Goal: Task Accomplishment & Management: Use online tool/utility

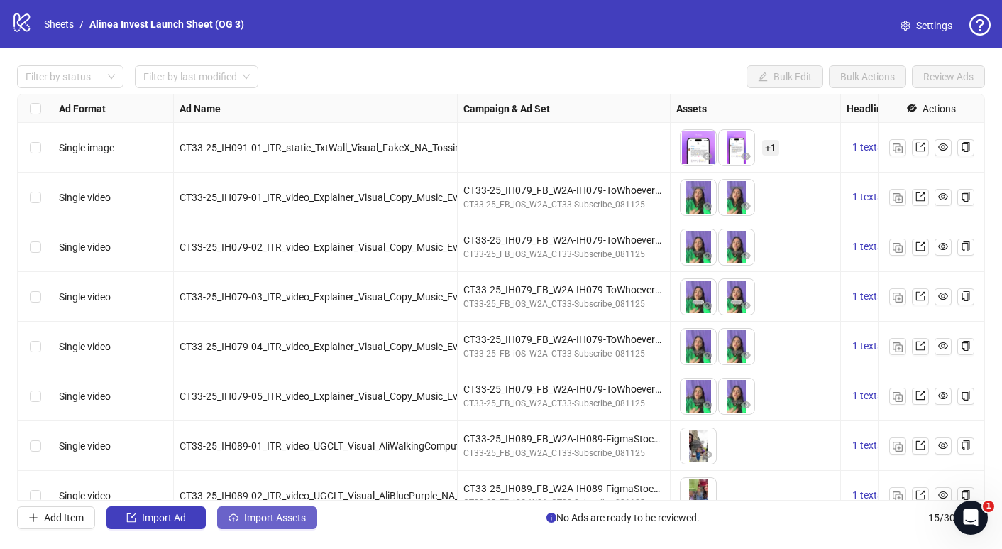
click at [260, 515] on span "Import Assets" at bounding box center [275, 517] width 62 height 11
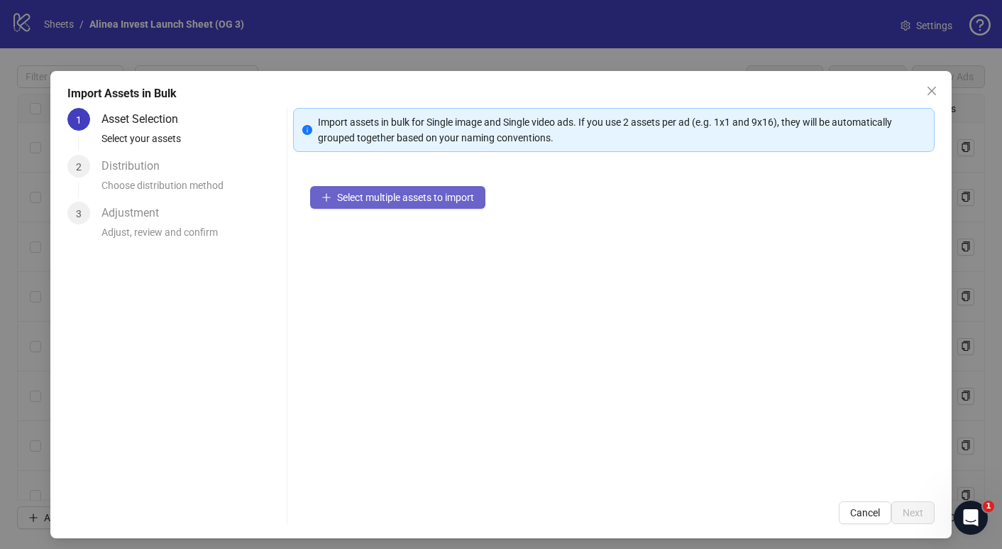
click at [400, 195] on span "Select multiple assets to import" at bounding box center [405, 197] width 137 height 11
click at [407, 202] on span "Select multiple assets to import" at bounding box center [405, 197] width 137 height 11
click at [362, 200] on span "Select multiple assets to import" at bounding box center [405, 197] width 137 height 11
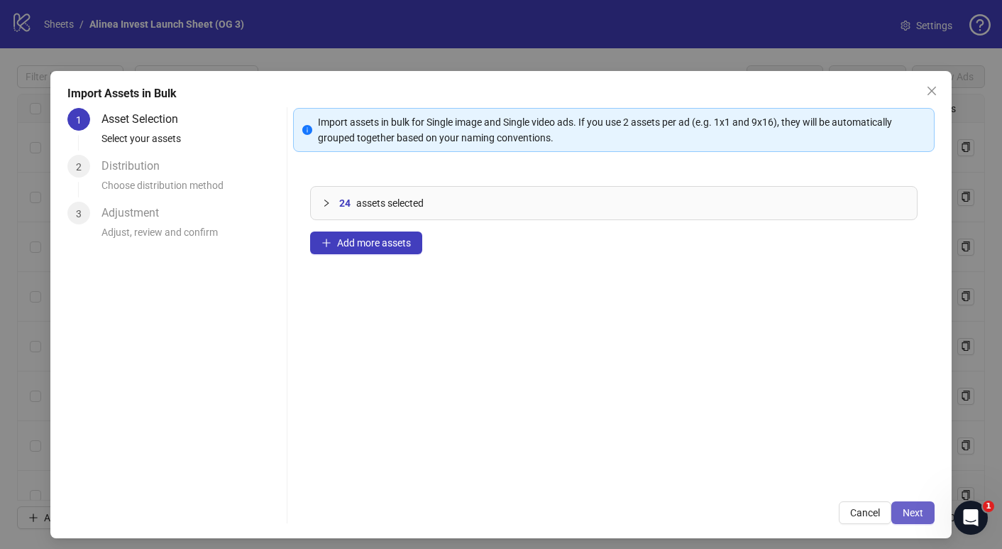
click at [921, 510] on span "Next" at bounding box center [913, 512] width 21 height 11
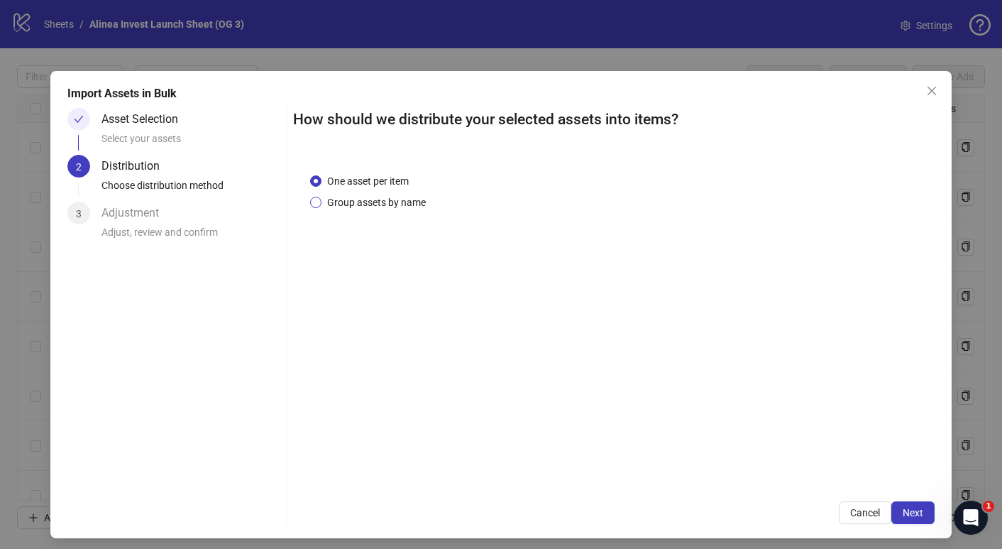
click at [400, 204] on span "Group assets by name" at bounding box center [377, 203] width 110 height 16
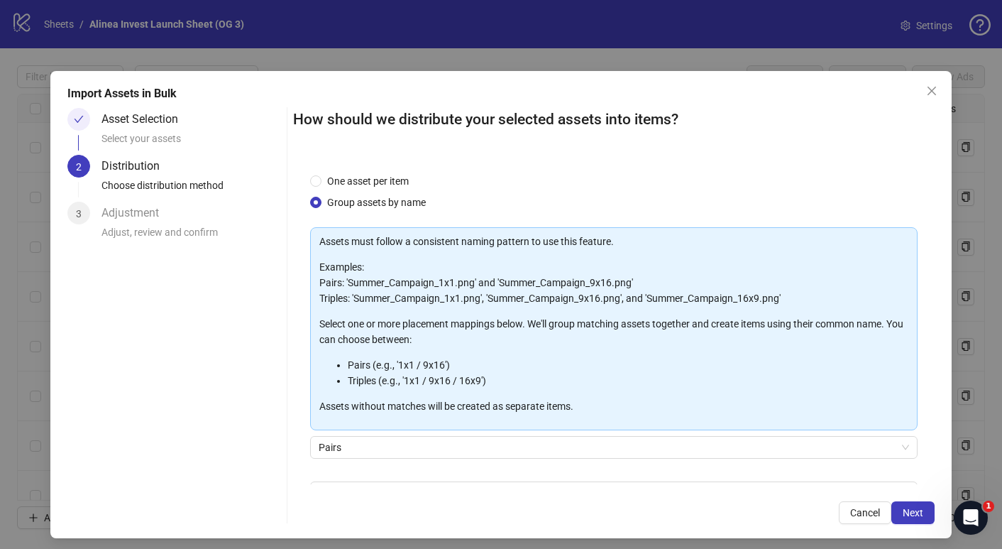
scroll to position [88, 0]
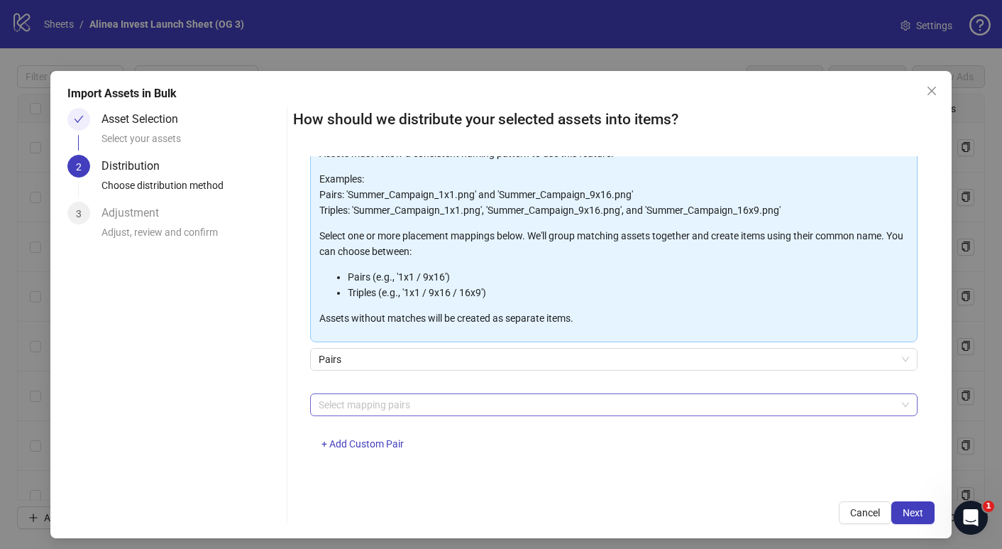
click at [380, 403] on div at bounding box center [606, 405] width 587 height 20
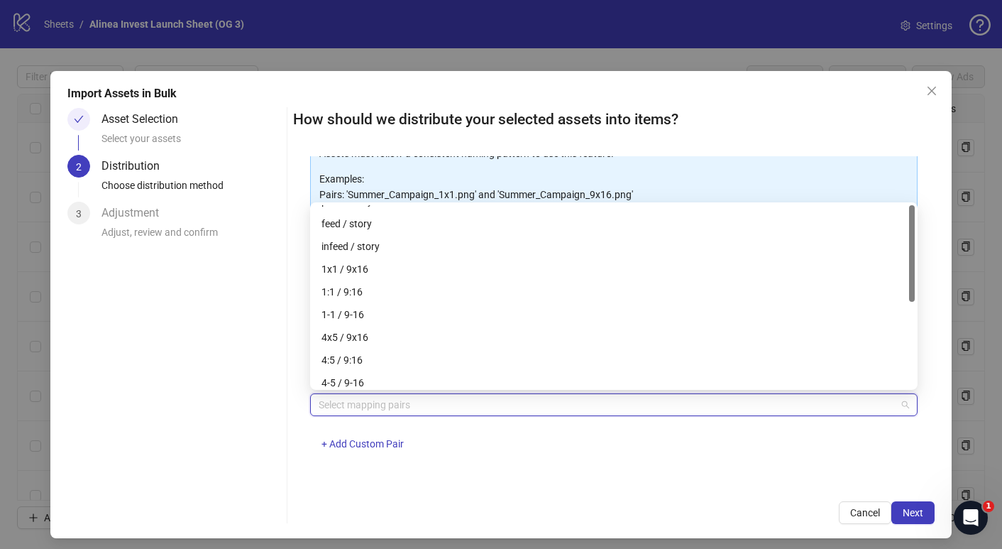
scroll to position [0, 0]
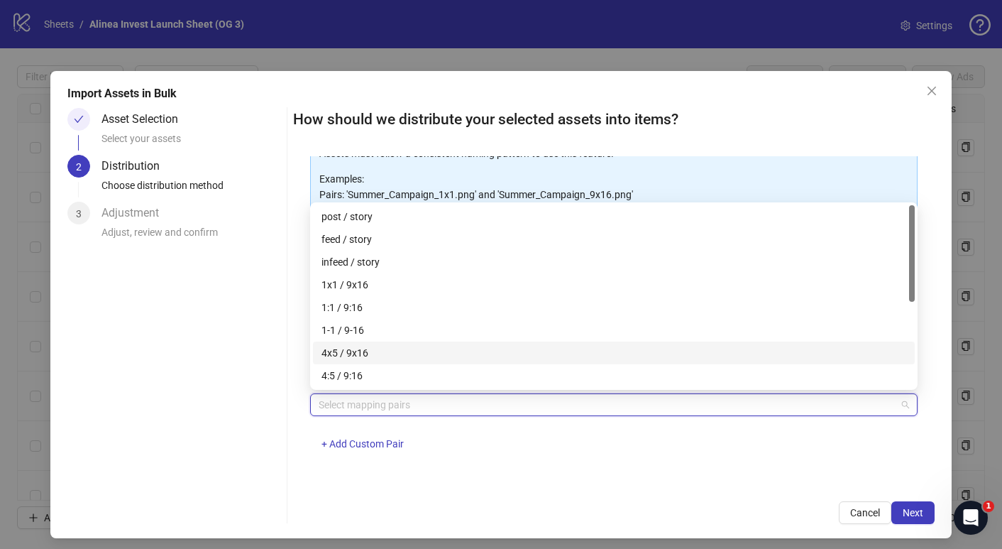
click at [375, 356] on div "4x5 / 9x16" at bounding box center [614, 353] width 585 height 16
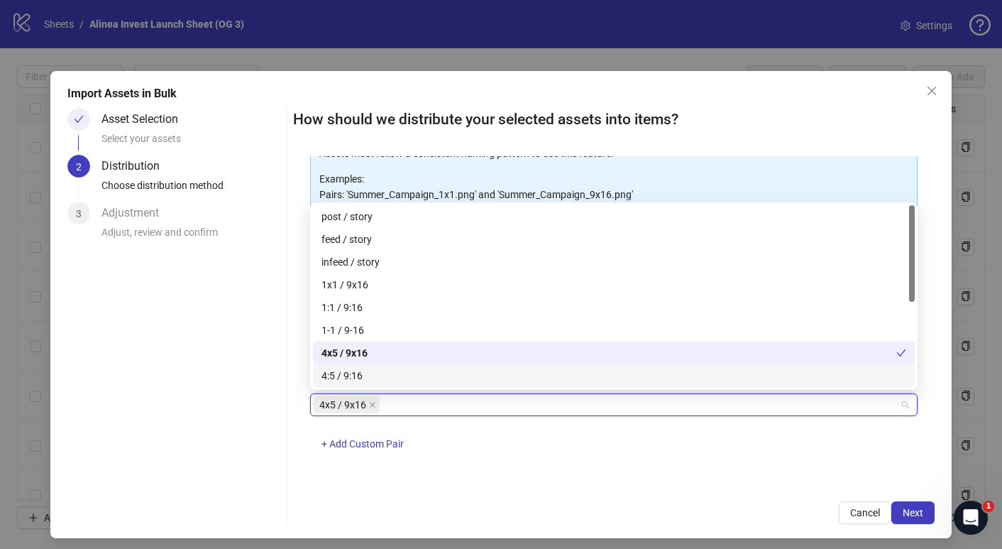
click at [775, 476] on div "One asset per item Group assets by name Assets must follow a consistent naming …" at bounding box center [614, 320] width 642 height 328
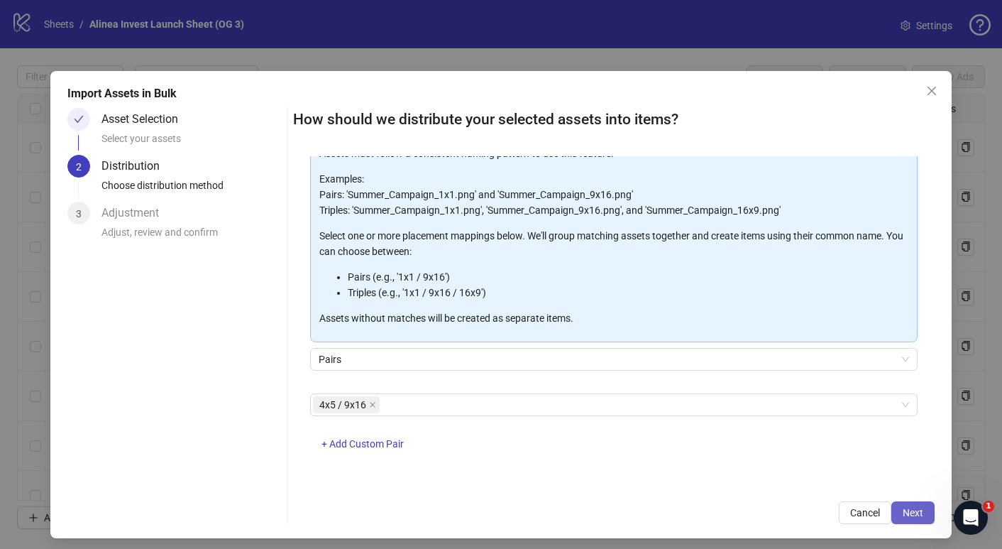
click at [902, 514] on button "Next" at bounding box center [913, 512] width 43 height 23
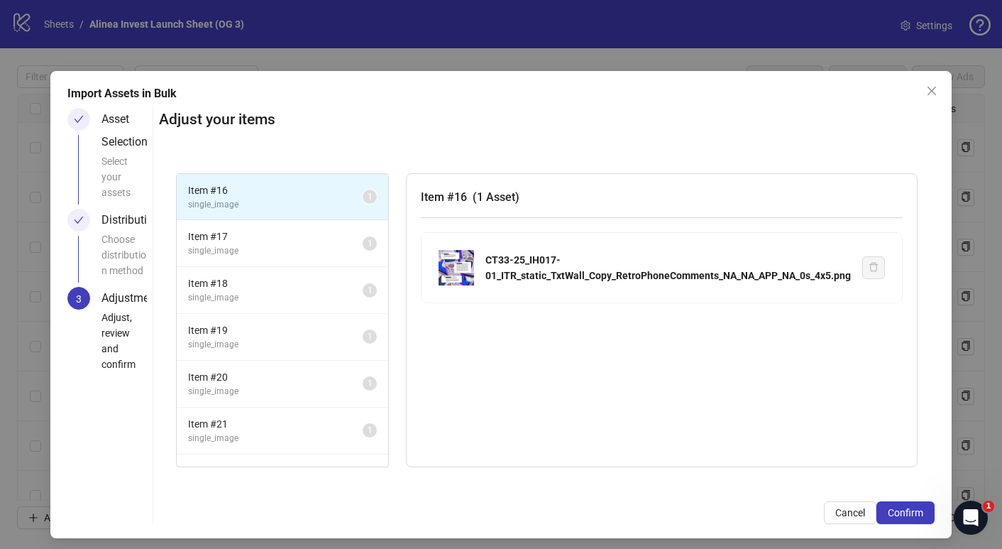
click at [300, 217] on li "Item # 16 single_image 1" at bounding box center [283, 197] width 212 height 47
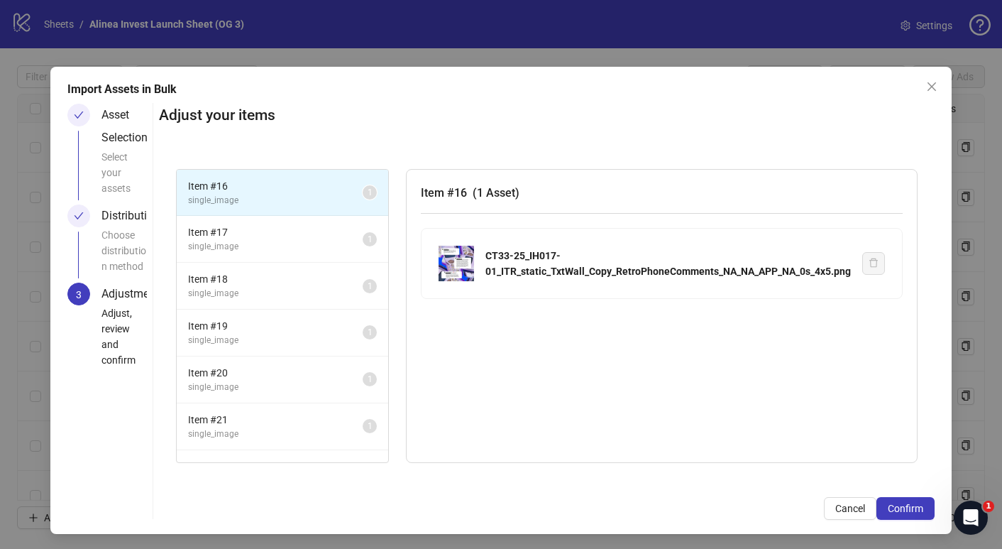
scroll to position [6, 0]
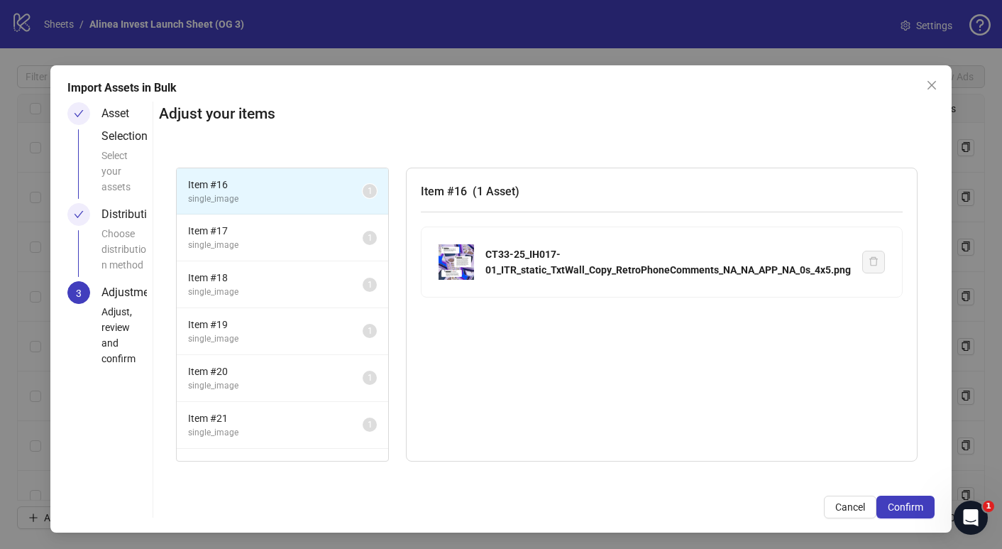
click at [300, 217] on li "Item # 17 single_image 1" at bounding box center [283, 237] width 212 height 47
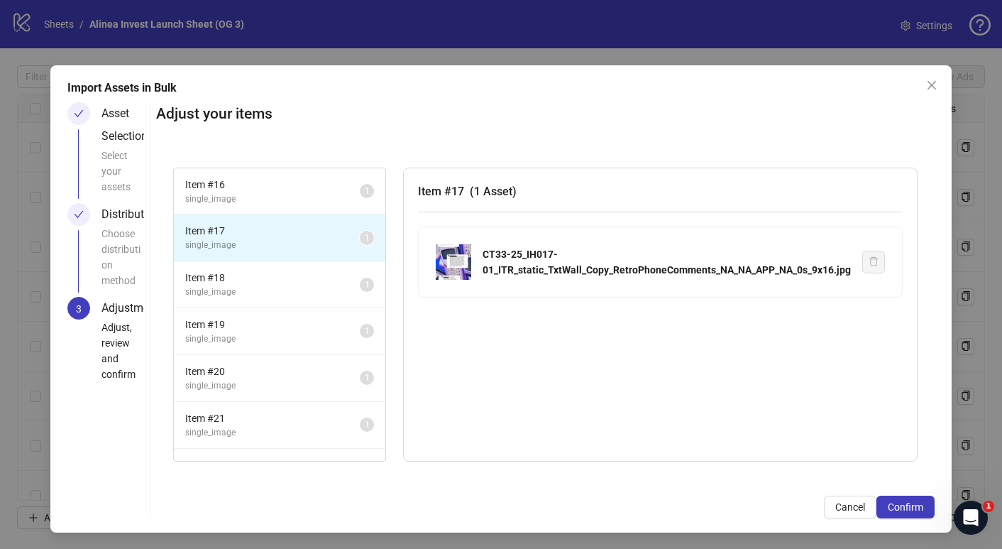
click at [273, 256] on li "Item # 17 single_image 1" at bounding box center [280, 237] width 212 height 47
click at [925, 83] on span "Close" at bounding box center [932, 85] width 23 height 11
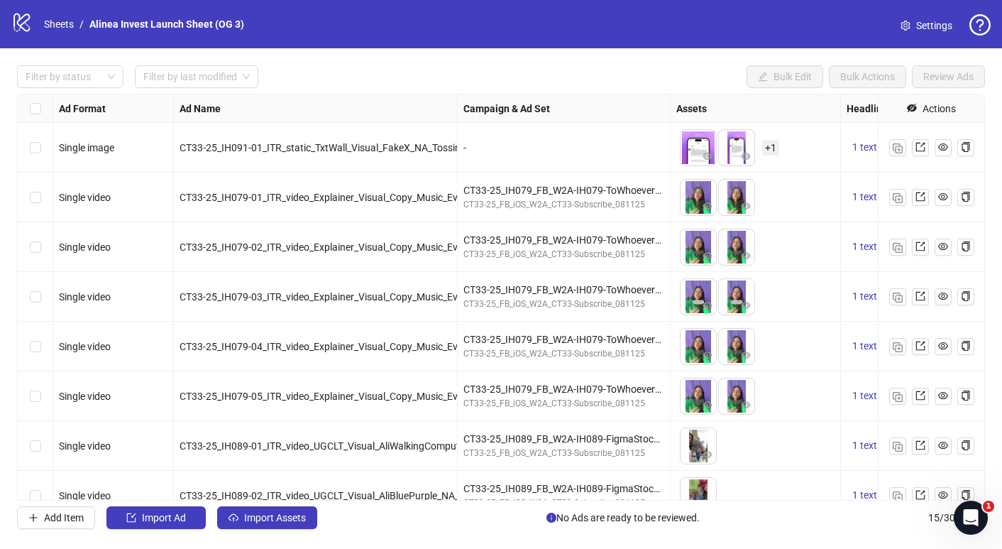
scroll to position [368, 0]
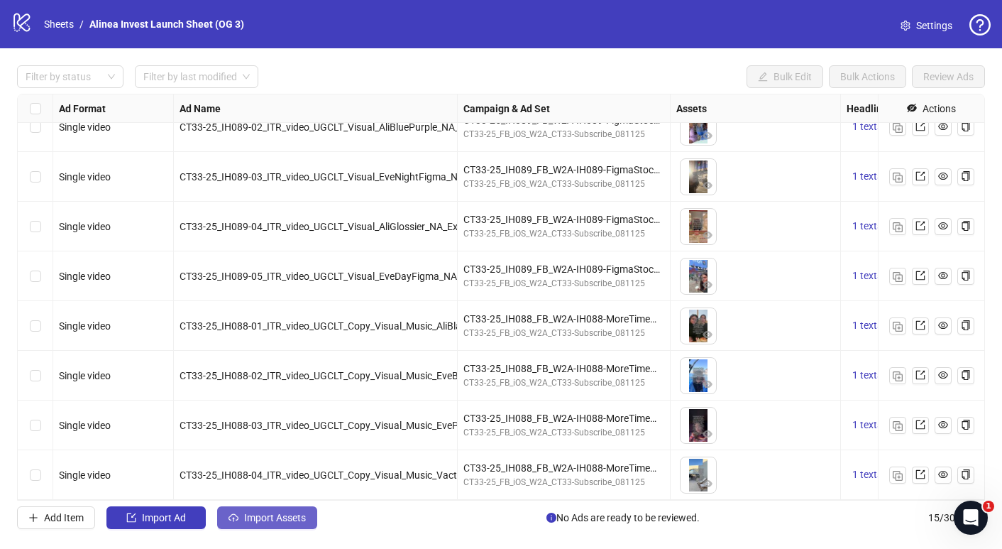
click at [280, 514] on span "Import Assets" at bounding box center [275, 517] width 62 height 11
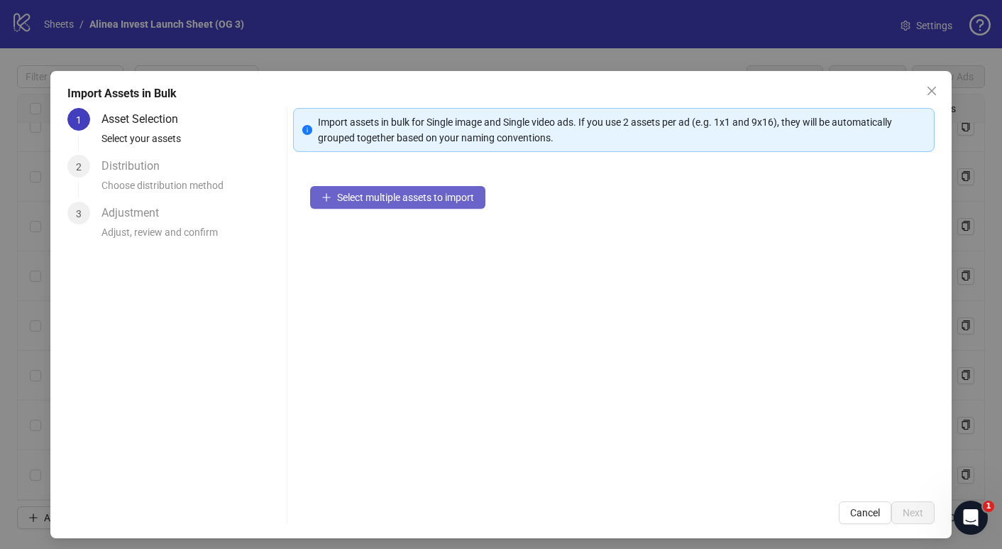
click at [419, 190] on button "Select multiple assets to import" at bounding box center [397, 197] width 175 height 23
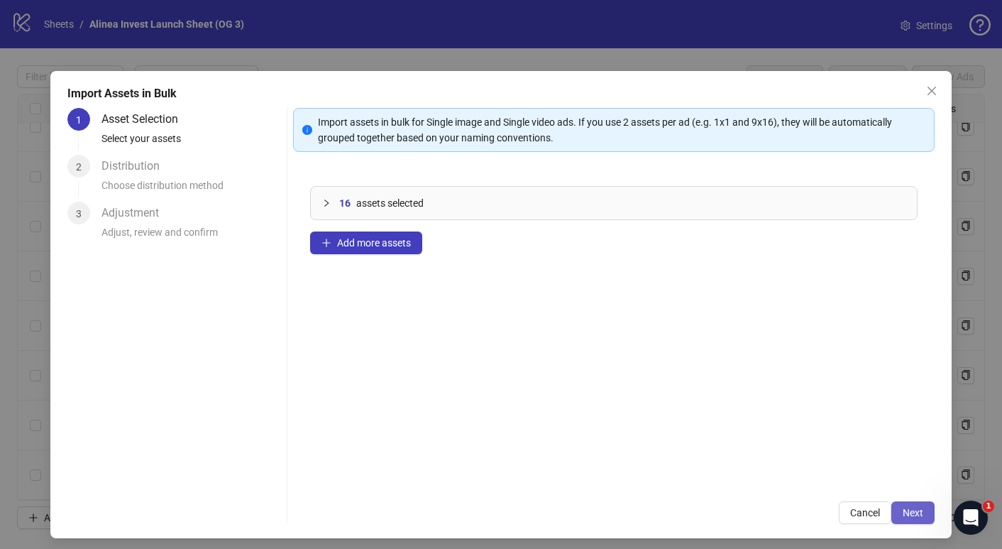
click at [899, 512] on button "Next" at bounding box center [913, 512] width 43 height 23
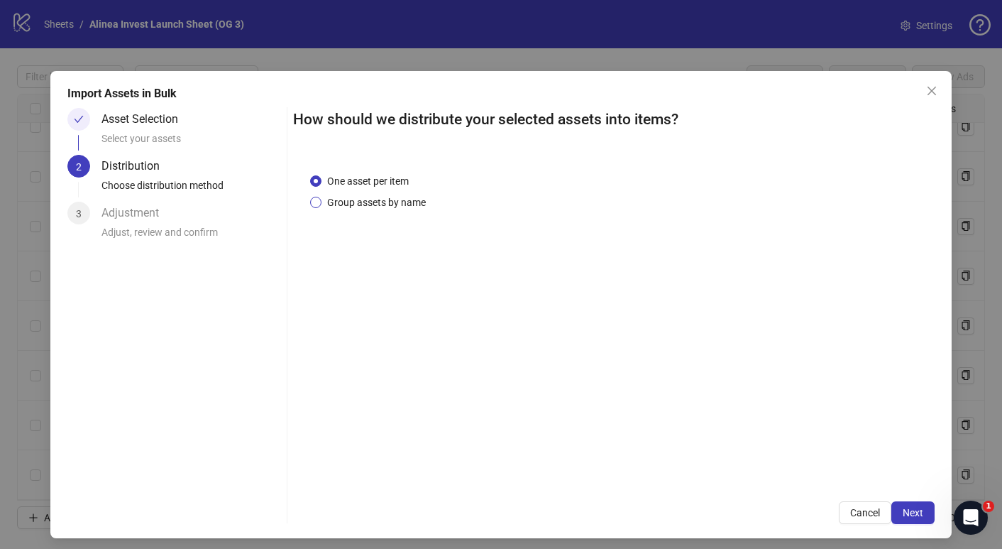
click at [363, 200] on span "Group assets by name" at bounding box center [377, 203] width 110 height 16
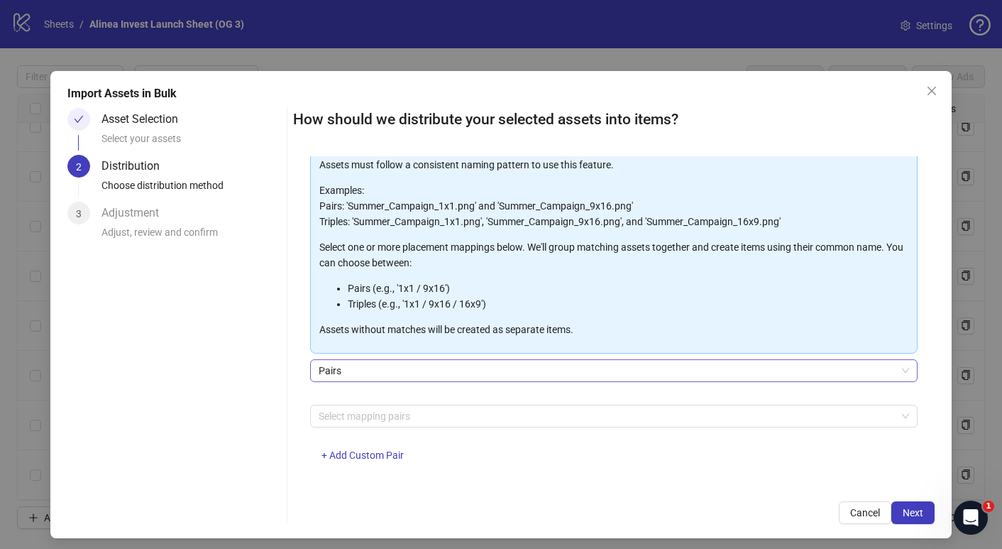
scroll to position [88, 0]
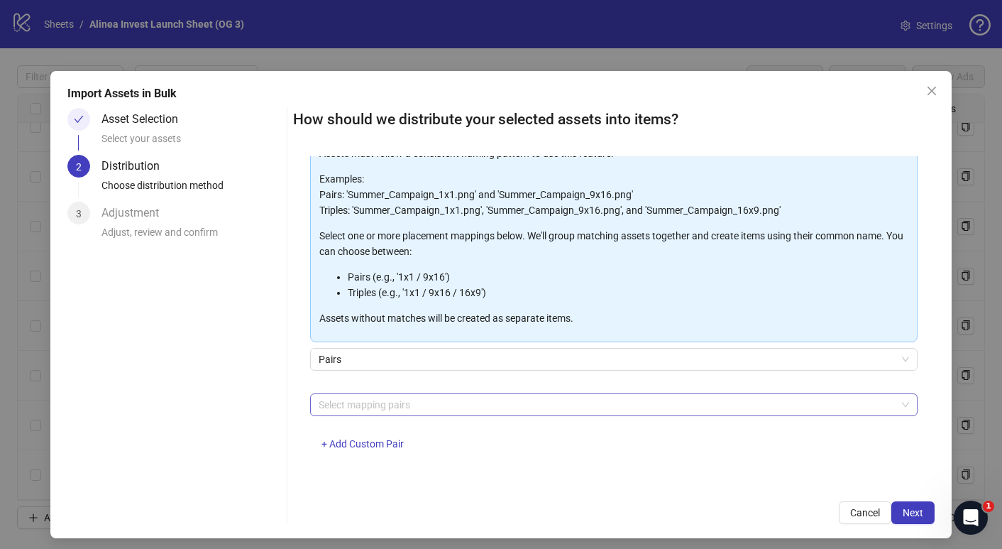
click at [383, 411] on div at bounding box center [606, 405] width 587 height 20
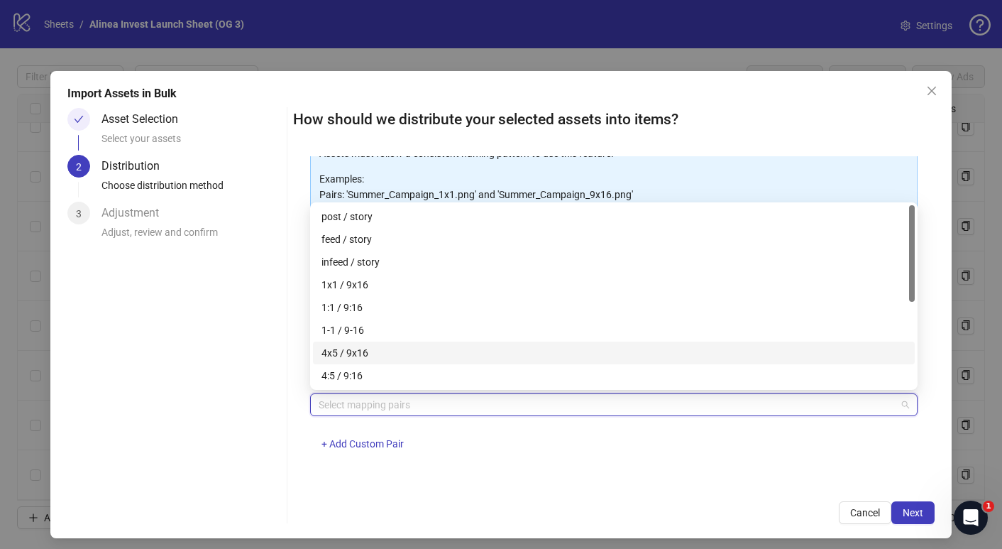
click at [402, 349] on div "4x5 / 9x16" at bounding box center [614, 353] width 585 height 16
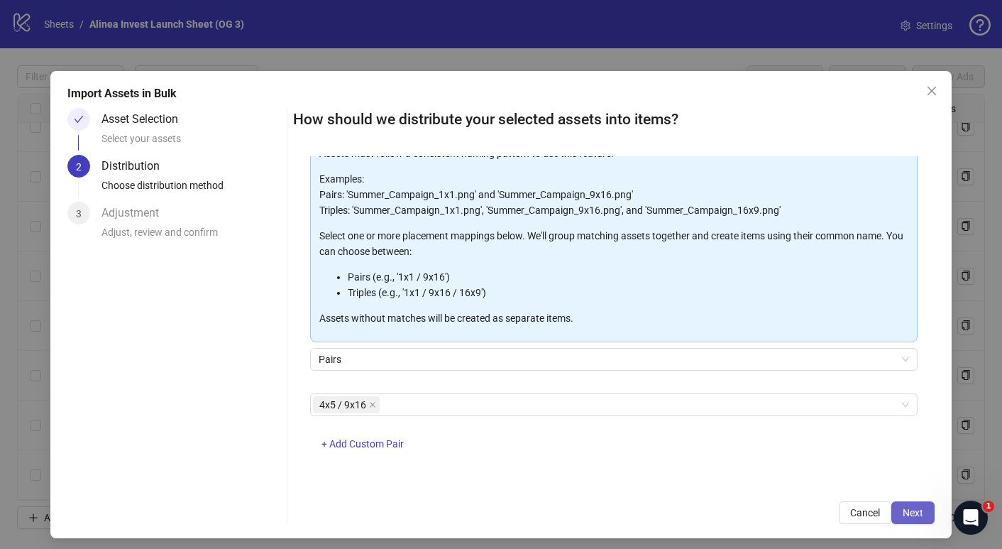
click at [918, 512] on span "Next" at bounding box center [913, 512] width 21 height 11
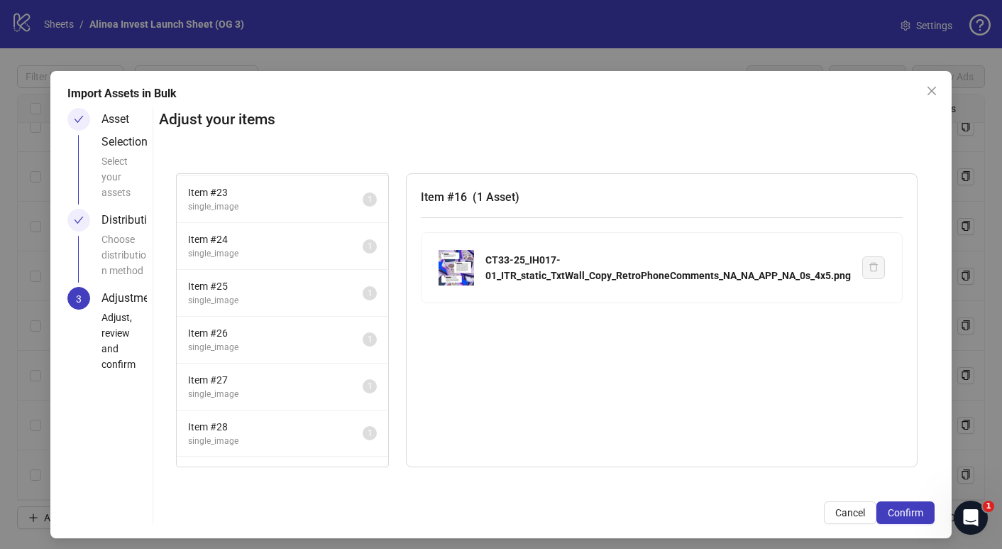
scroll to position [454, 0]
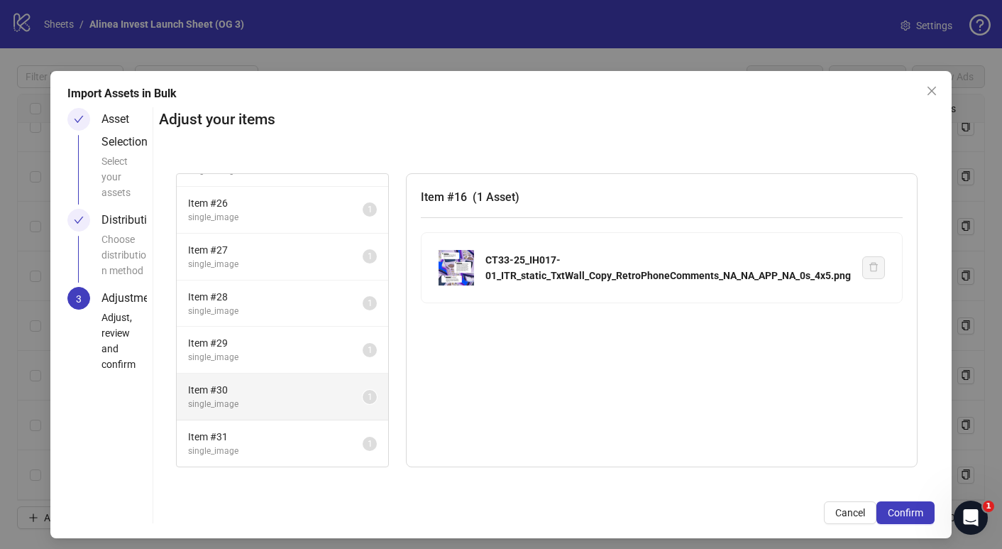
click at [278, 384] on span "Item # 30" at bounding box center [275, 390] width 175 height 16
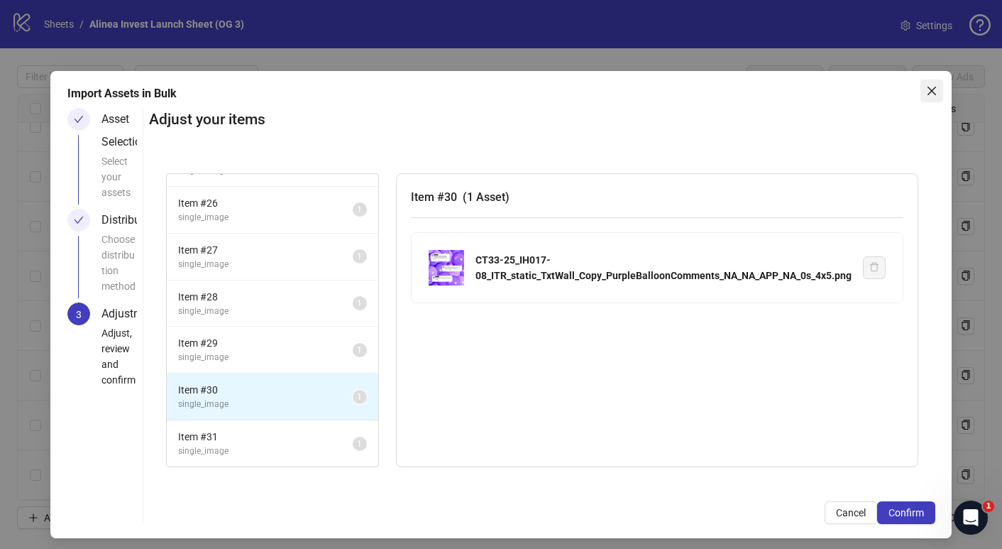
click at [936, 84] on button "Close" at bounding box center [932, 91] width 23 height 23
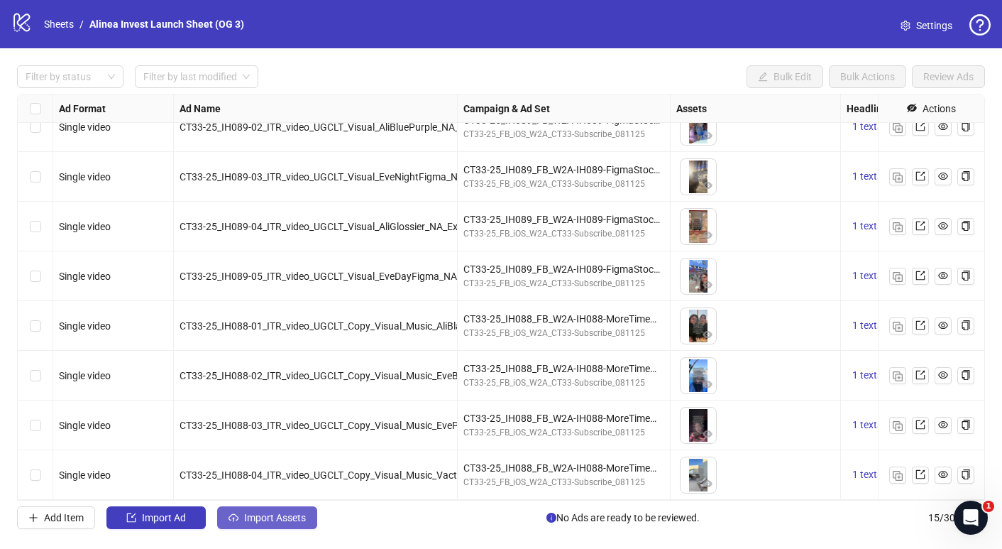
click at [251, 514] on span "Import Assets" at bounding box center [275, 517] width 62 height 11
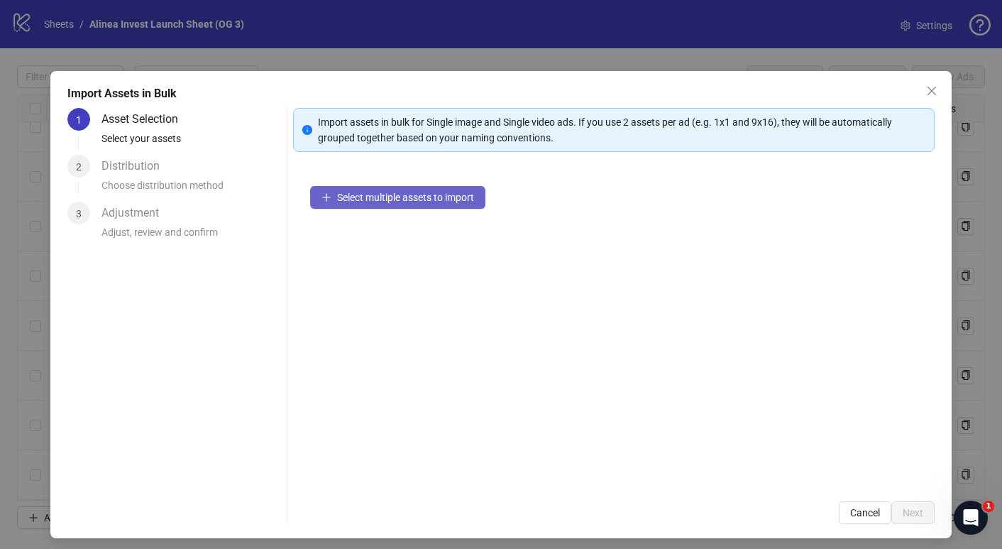
click at [445, 201] on span "Select multiple assets to import" at bounding box center [405, 197] width 137 height 11
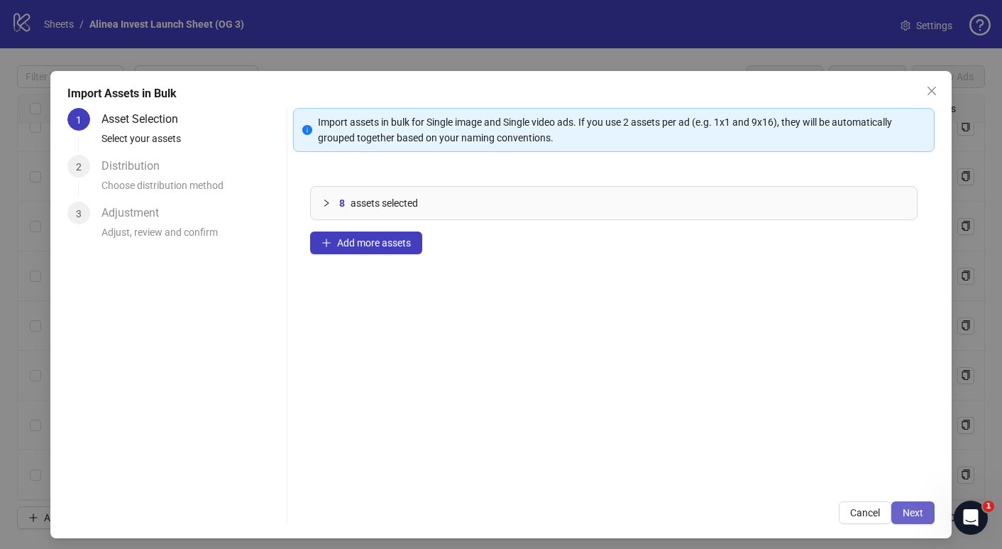
click at [914, 513] on span "Next" at bounding box center [913, 512] width 21 height 11
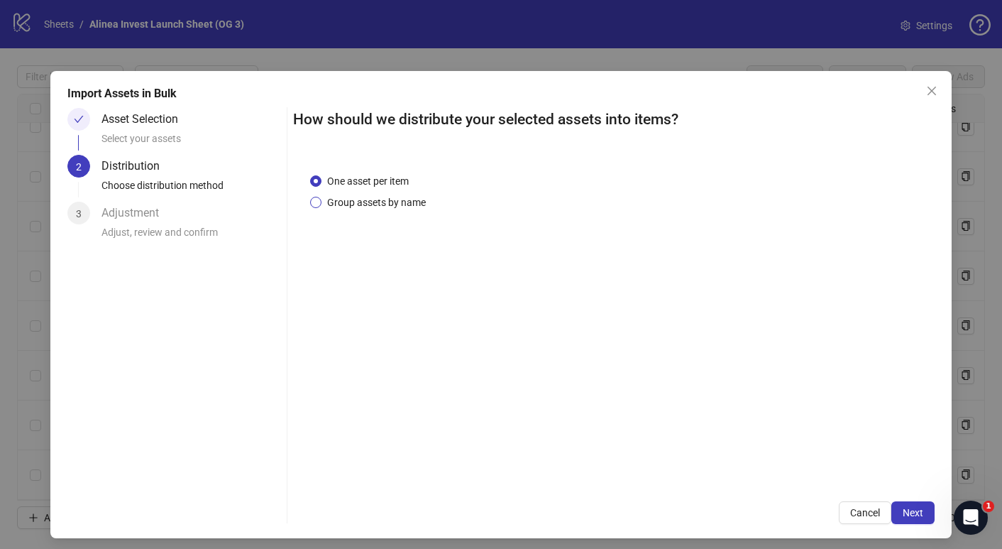
click at [402, 197] on span "Group assets by name" at bounding box center [377, 203] width 110 height 16
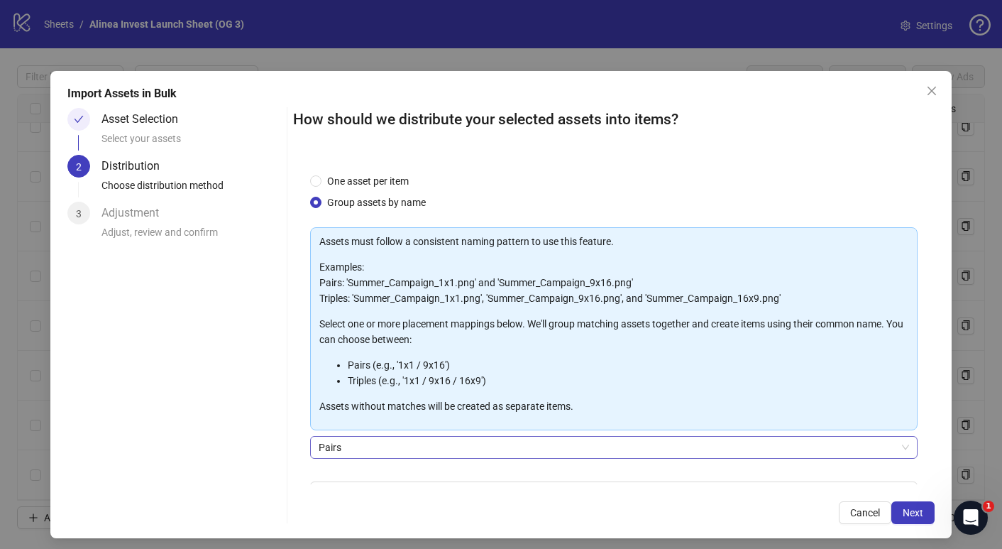
scroll to position [88, 0]
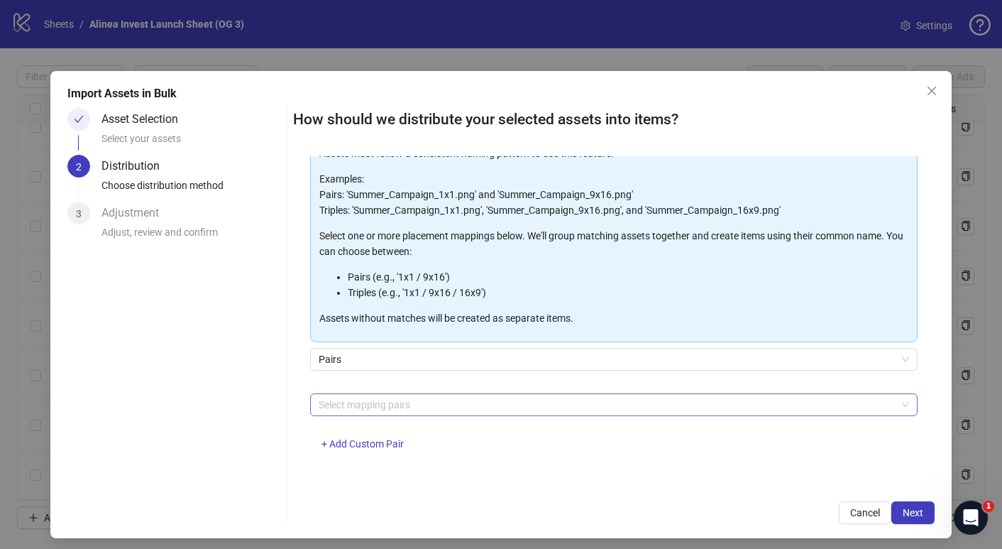
click at [437, 411] on div at bounding box center [606, 405] width 587 height 20
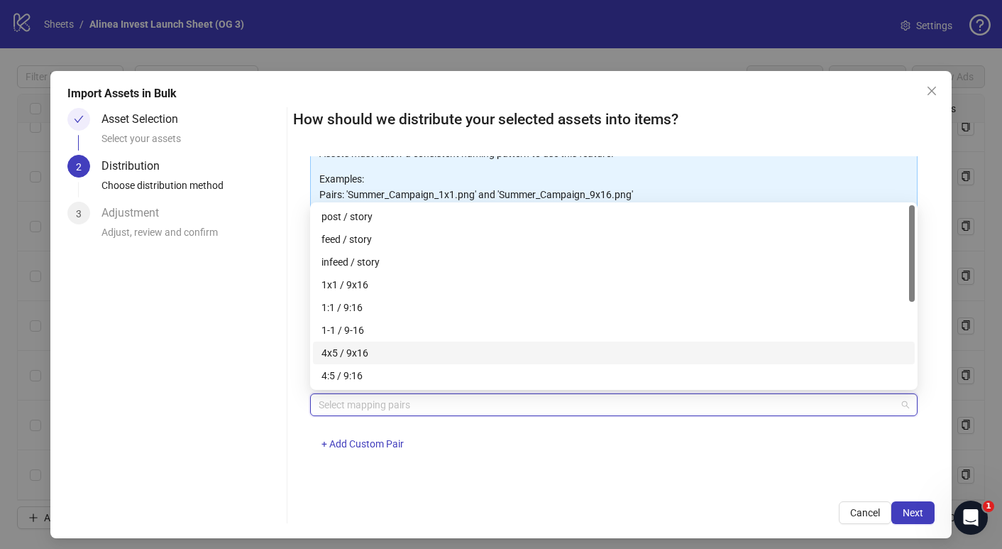
click at [420, 352] on div "4x5 / 9x16" at bounding box center [614, 353] width 585 height 16
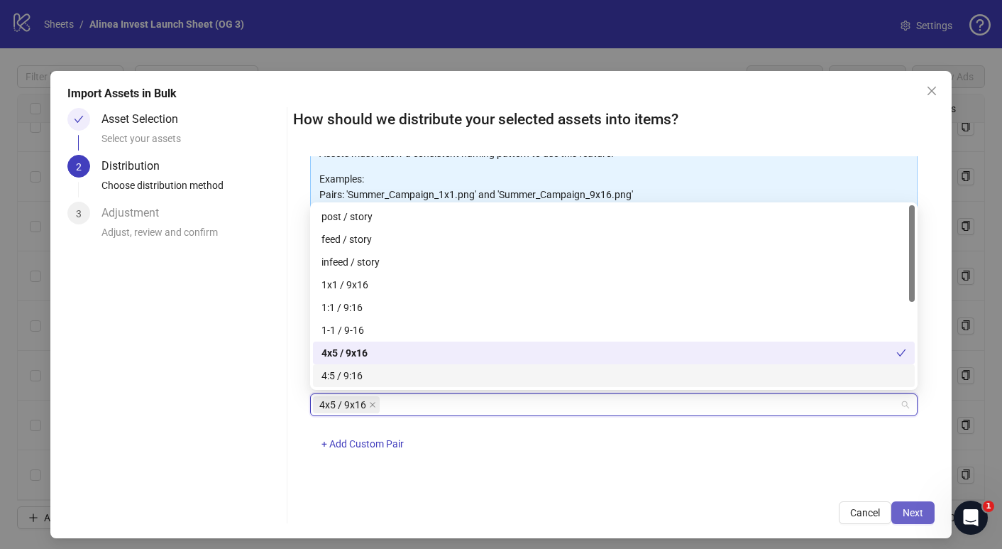
click at [912, 505] on button "Next" at bounding box center [913, 512] width 43 height 23
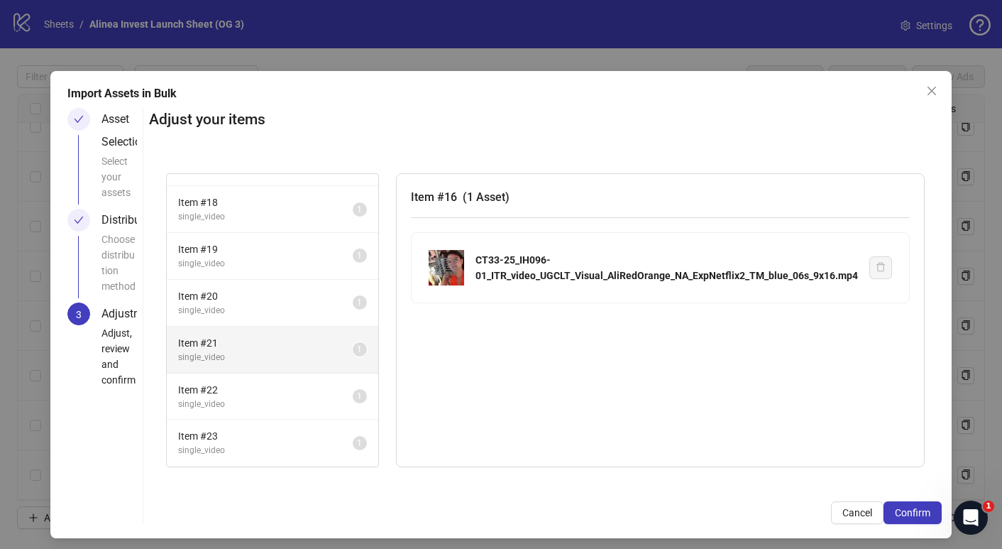
scroll to position [0, 0]
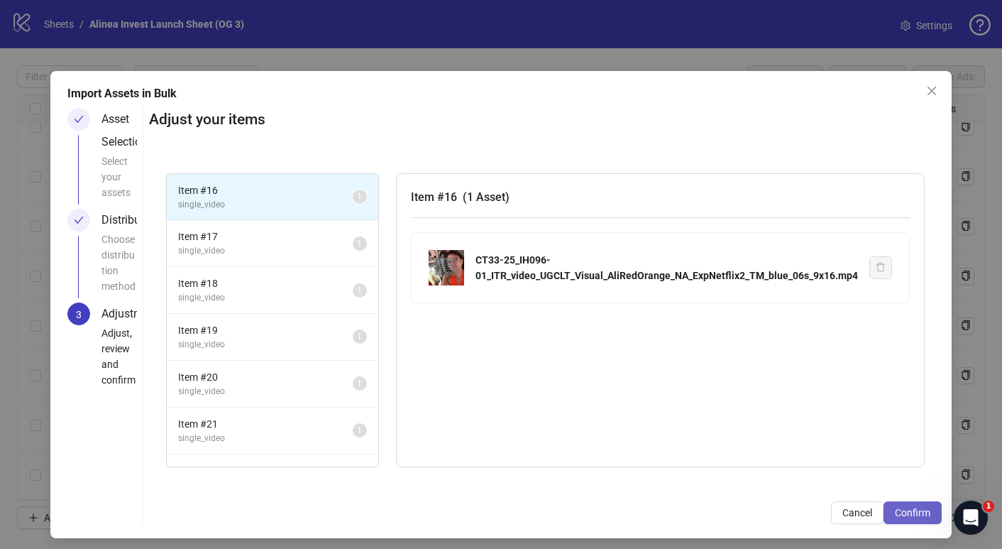
click at [922, 512] on span "Confirm" at bounding box center [912, 512] width 35 height 11
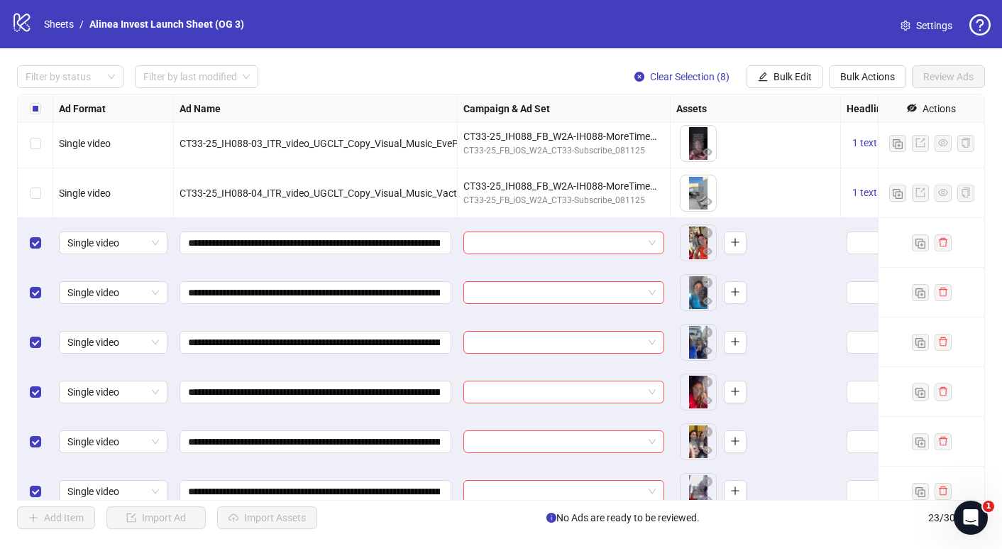
scroll to position [640, 0]
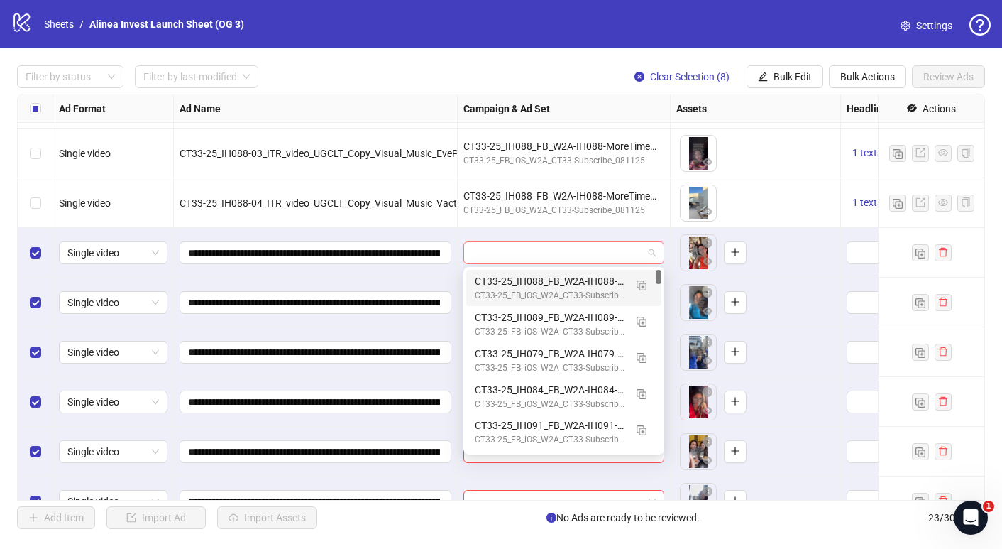
click at [648, 251] on span at bounding box center [564, 252] width 184 height 21
click at [642, 288] on img "button" at bounding box center [642, 285] width 10 height 10
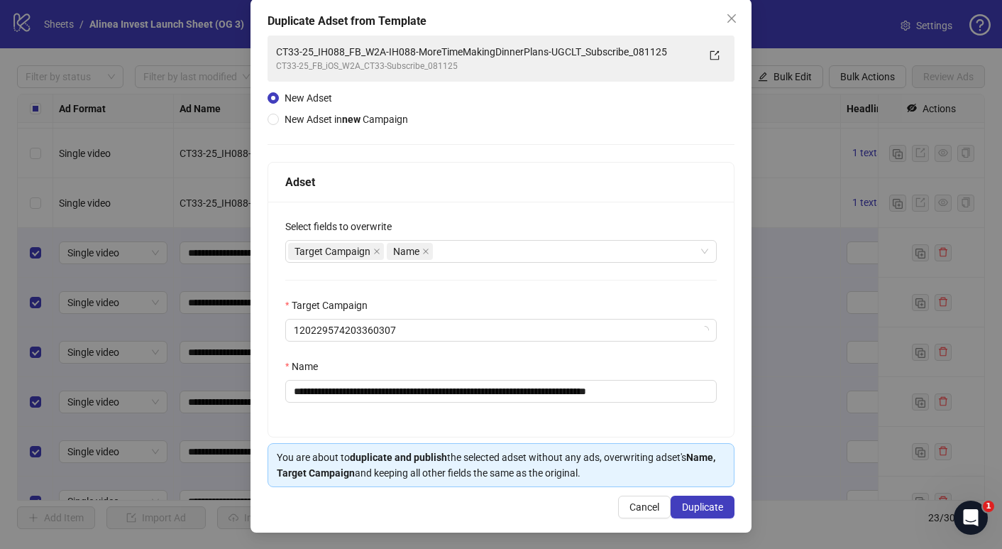
scroll to position [74, 0]
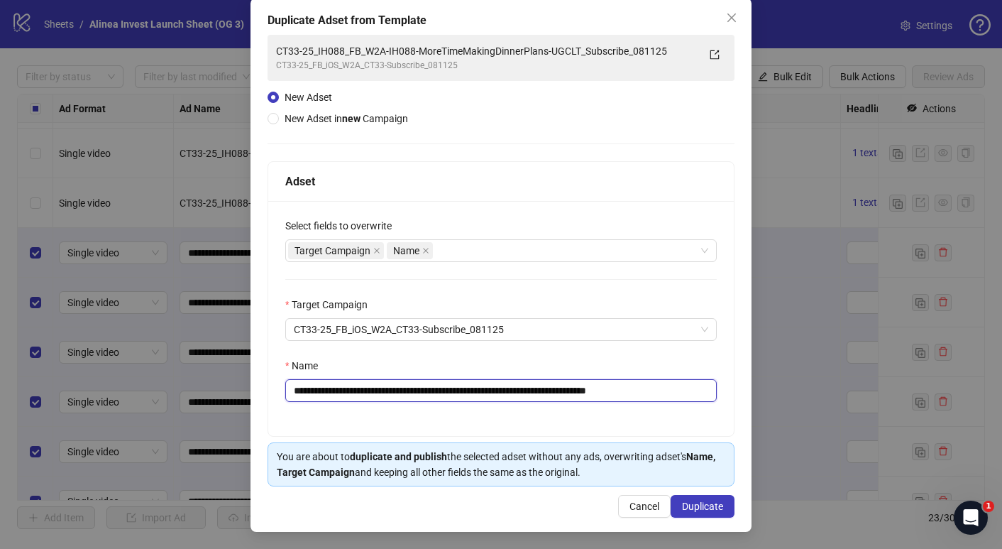
click at [361, 393] on input "**********" at bounding box center [501, 390] width 432 height 23
click at [433, 382] on input "**********" at bounding box center [501, 390] width 432 height 23
click at [434, 395] on input "**********" at bounding box center [501, 390] width 432 height 23
drag, startPoint x: 435, startPoint y: 393, endPoint x: 597, endPoint y: 392, distance: 161.9
click at [597, 392] on input "**********" at bounding box center [501, 390] width 432 height 23
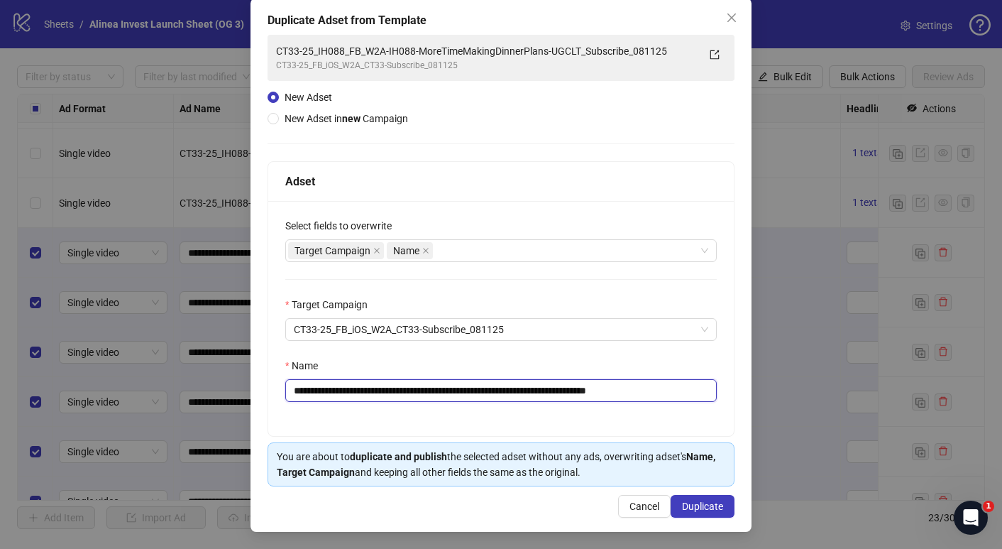
paste input "text"
click at [469, 391] on input "**********" at bounding box center [501, 390] width 432 height 23
click at [498, 390] on input "**********" at bounding box center [501, 390] width 432 height 23
click at [464, 393] on input "**********" at bounding box center [501, 390] width 432 height 23
click at [505, 391] on input "**********" at bounding box center [501, 390] width 432 height 23
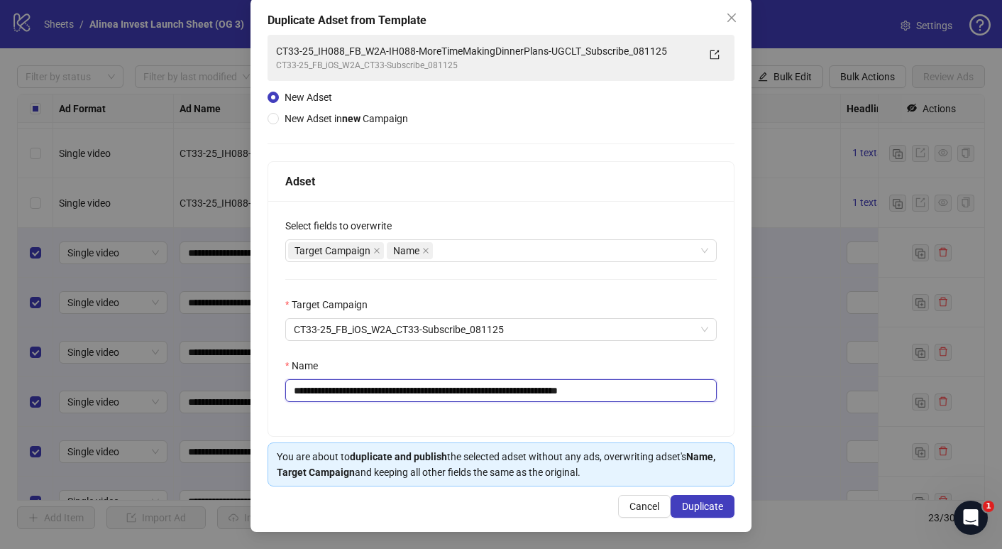
click at [668, 390] on input "**********" at bounding box center [501, 390] width 432 height 23
click at [398, 393] on input "**********" at bounding box center [501, 390] width 432 height 23
drag, startPoint x: 329, startPoint y: 388, endPoint x: 278, endPoint y: 388, distance: 51.8
click at [278, 388] on div "**********" at bounding box center [501, 318] width 466 height 235
click at [298, 391] on input "**********" at bounding box center [501, 390] width 432 height 23
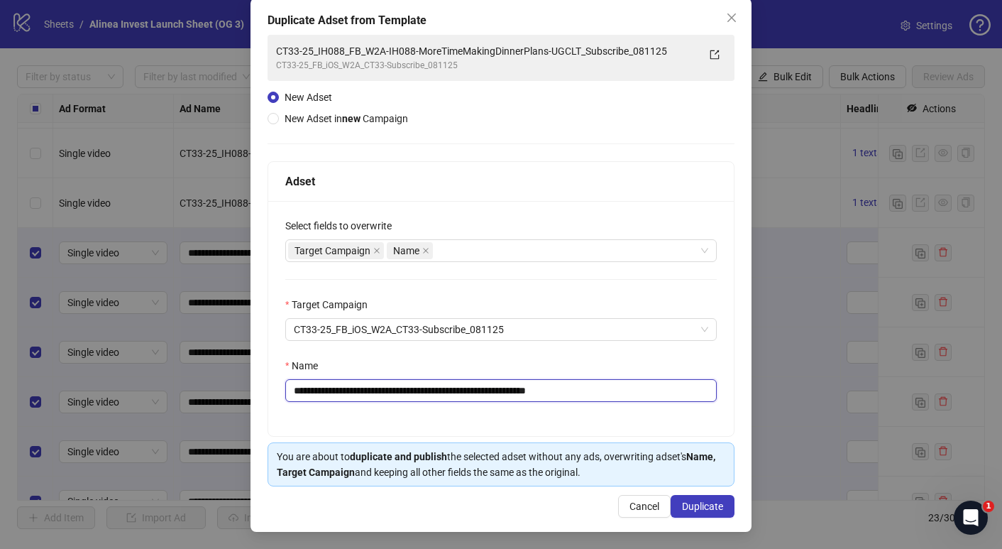
drag, startPoint x: 503, startPoint y: 393, endPoint x: 695, endPoint y: 393, distance: 191.7
click at [696, 393] on input "**********" at bounding box center [501, 390] width 432 height 23
click at [669, 393] on input "**********" at bounding box center [501, 390] width 432 height 23
type input "**********"
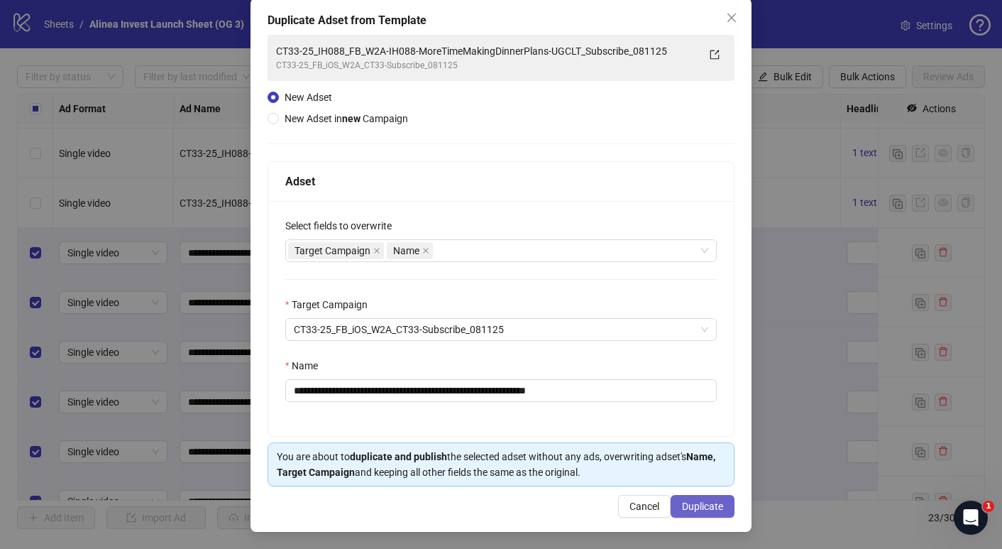
click at [709, 505] on span "Duplicate" at bounding box center [702, 505] width 41 height 11
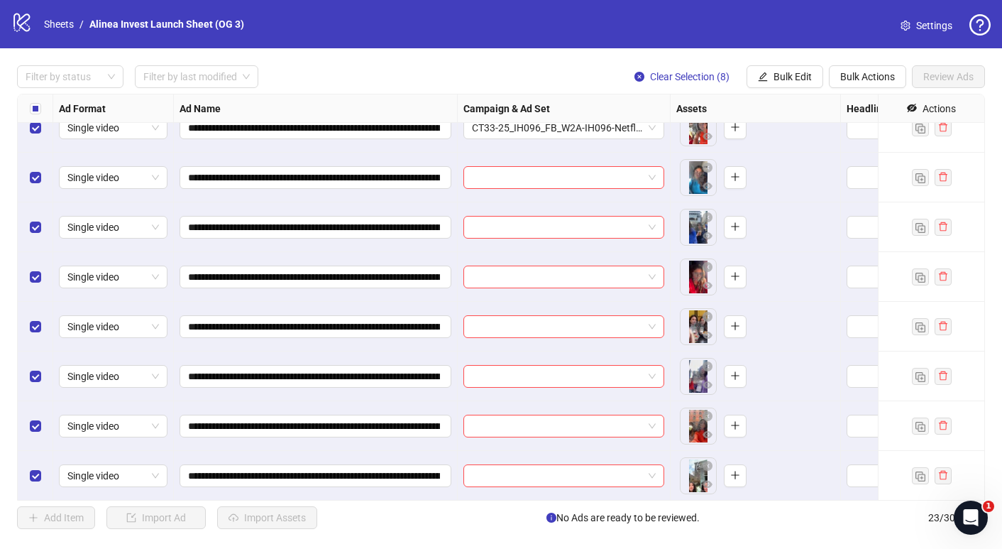
scroll to position [766, 0]
click at [805, 77] on span "Bulk Edit" at bounding box center [793, 76] width 38 height 11
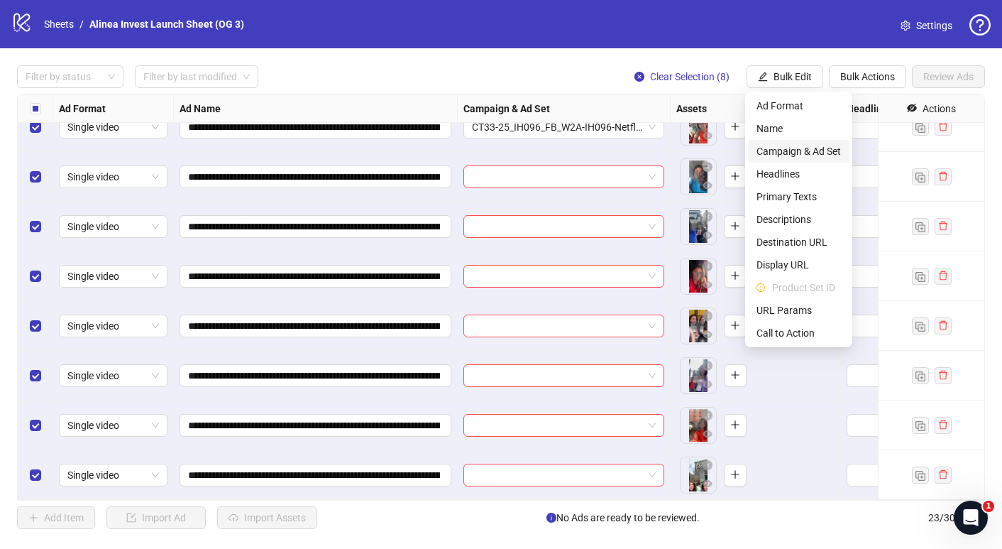
click at [817, 152] on span "Campaign & Ad Set" at bounding box center [799, 151] width 84 height 16
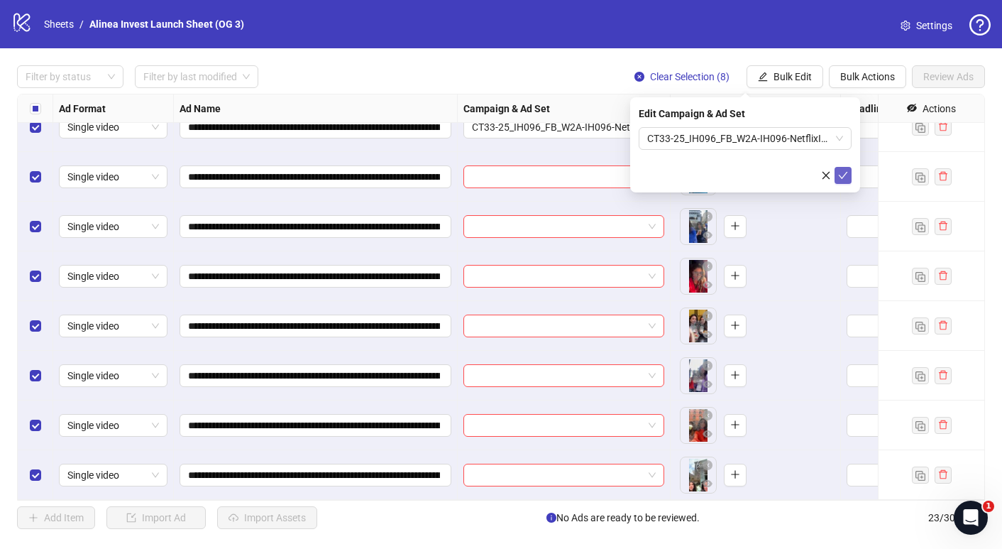
click at [843, 173] on icon "check" at bounding box center [843, 175] width 10 height 10
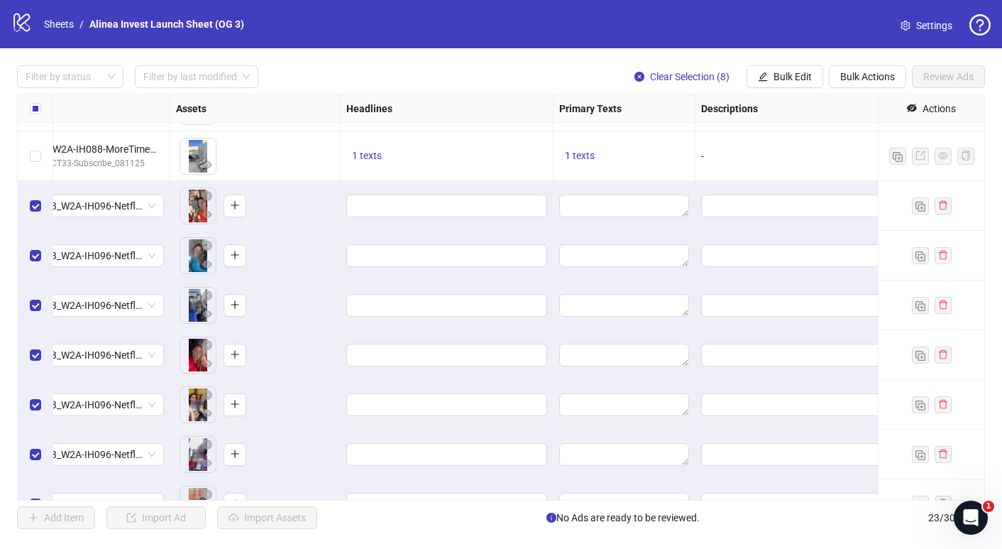
scroll to position [698, 500]
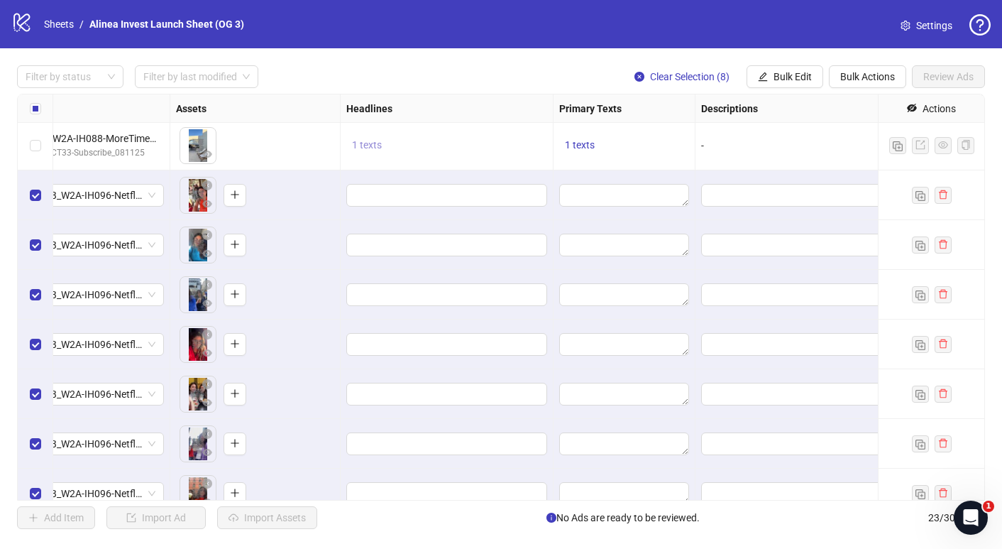
click at [371, 146] on span "1 texts" at bounding box center [367, 144] width 30 height 11
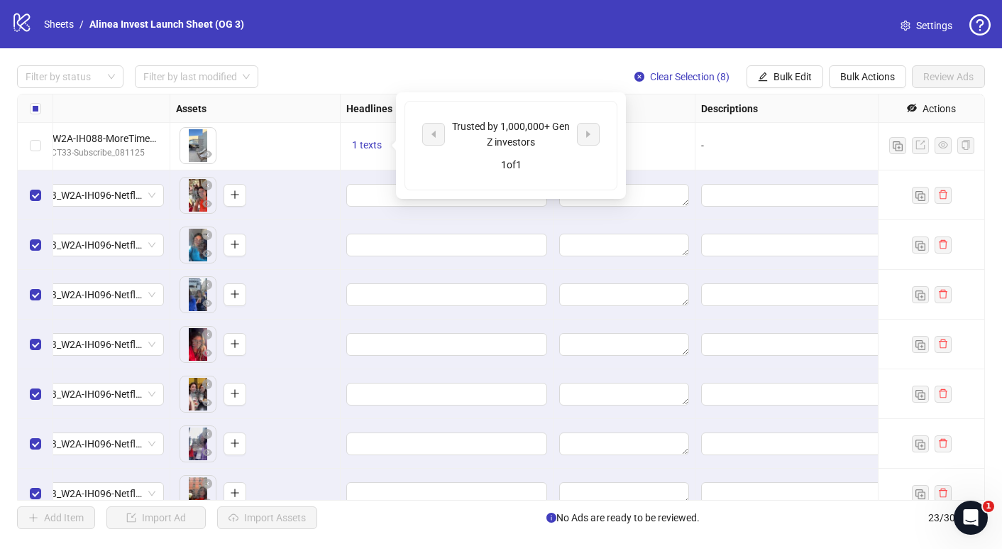
click at [478, 128] on div "Trusted by 1,000,000+ Gen Z investors" at bounding box center [511, 134] width 118 height 31
copy div "Trusted by 1,000,000+ Gen Z investors"
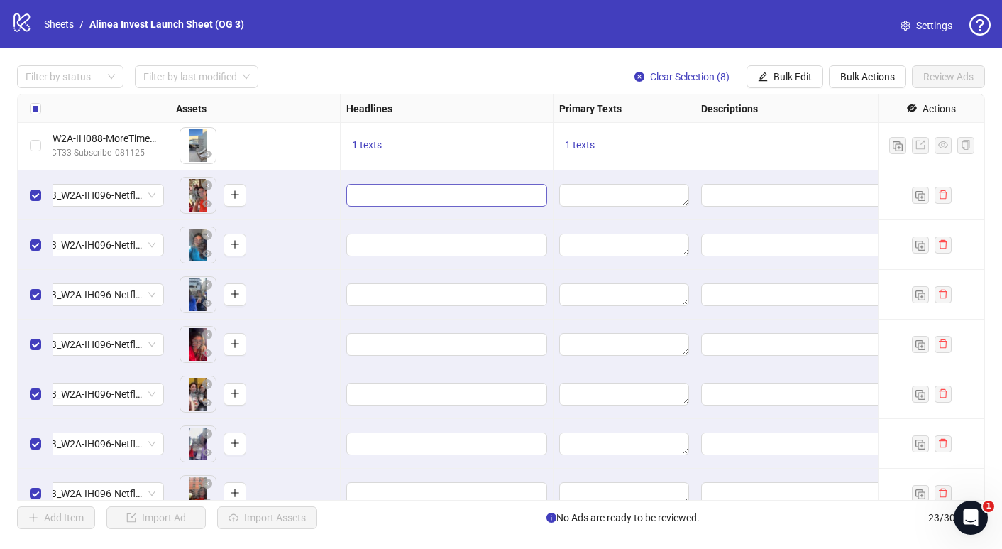
click at [356, 204] on span "Edit values" at bounding box center [446, 195] width 201 height 23
type input "**********"
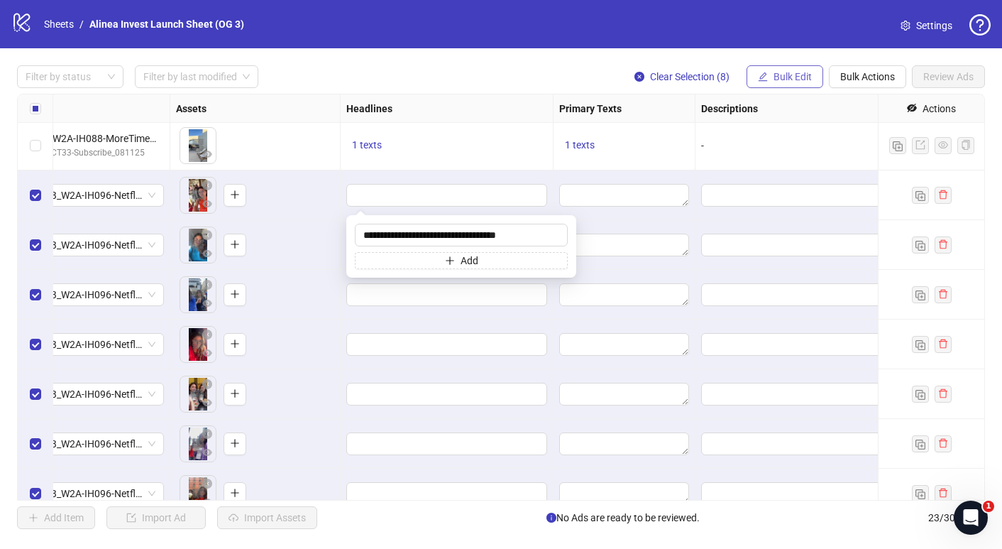
click at [794, 73] on span "Bulk Edit" at bounding box center [793, 76] width 38 height 11
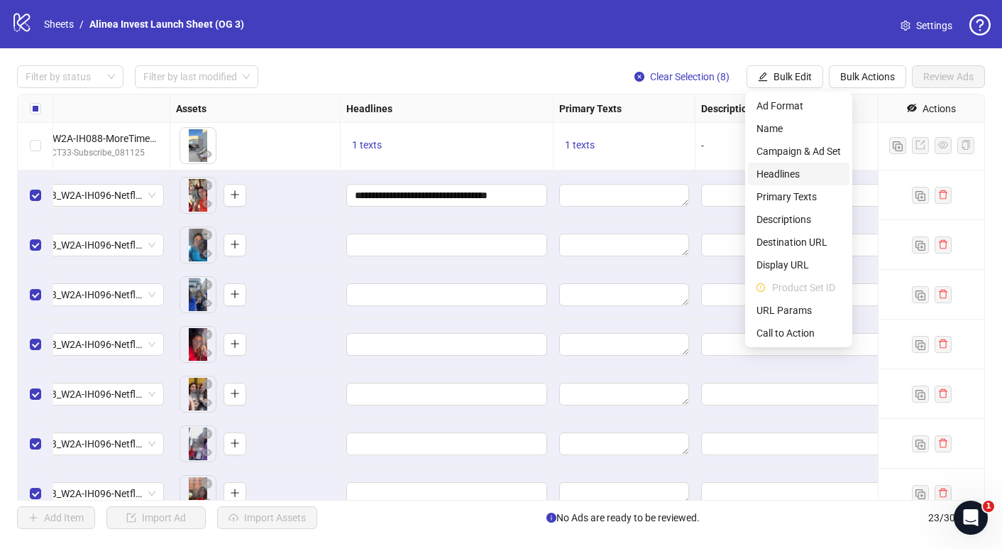
click at [797, 166] on span "Headlines" at bounding box center [799, 174] width 84 height 16
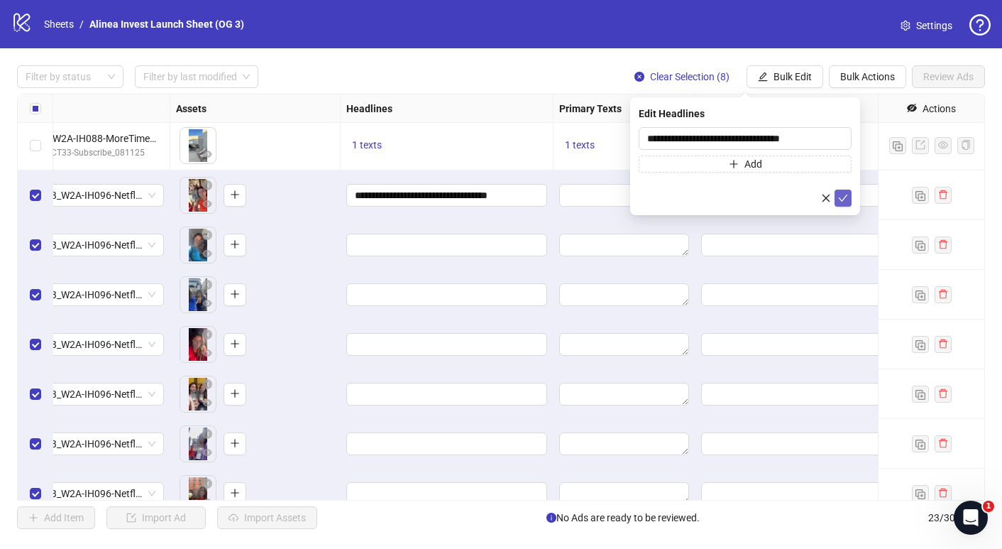
click at [845, 195] on icon "check" at bounding box center [843, 198] width 10 height 10
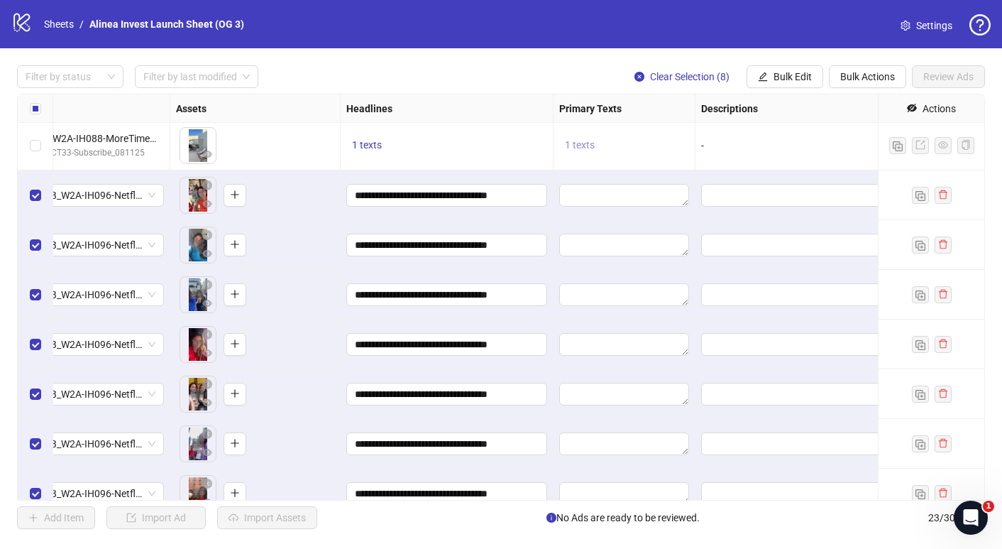
click at [590, 148] on span "1 texts" at bounding box center [580, 144] width 30 height 11
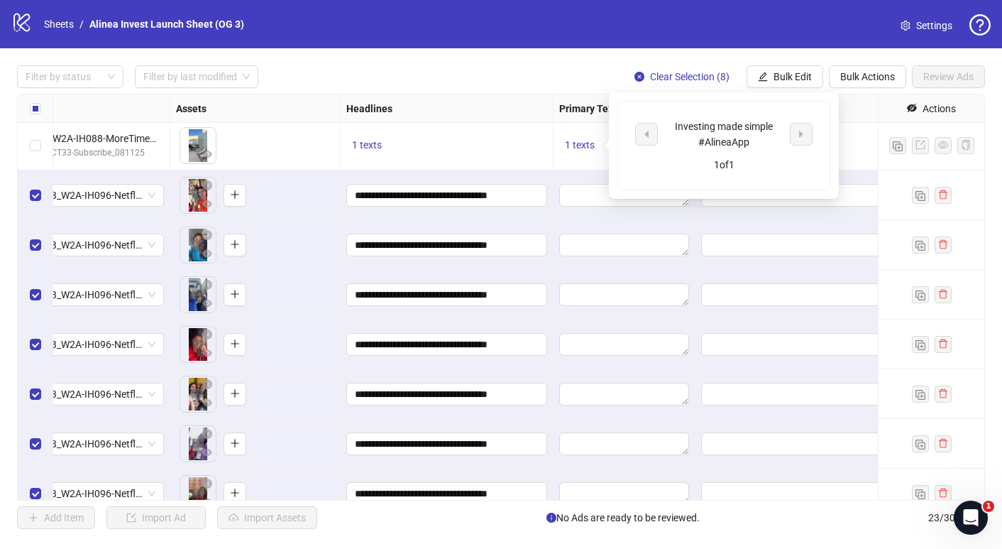
click at [722, 134] on div "Investing made simple #AlineaApp" at bounding box center [724, 134] width 118 height 31
copy div "Investing made simple #AlineaApp"
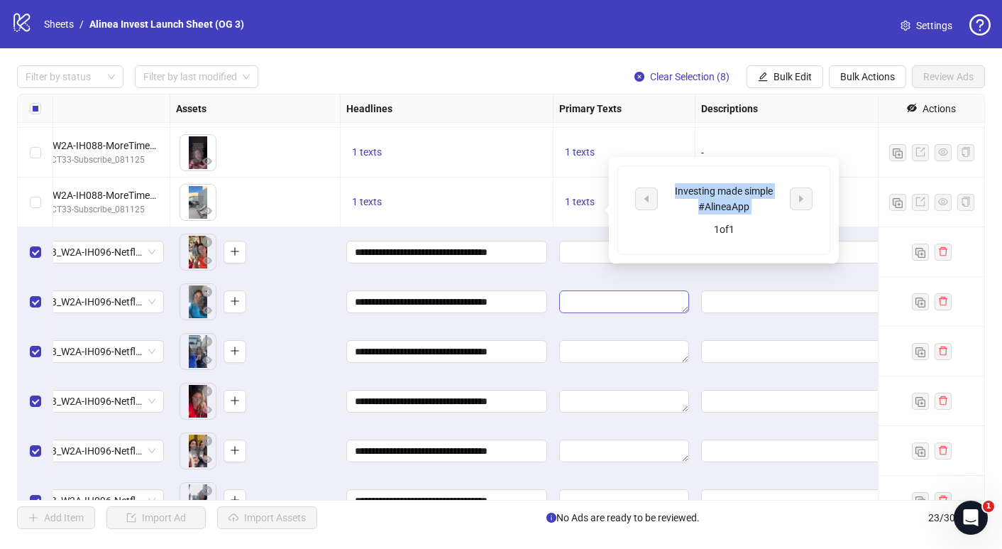
scroll to position [624, 500]
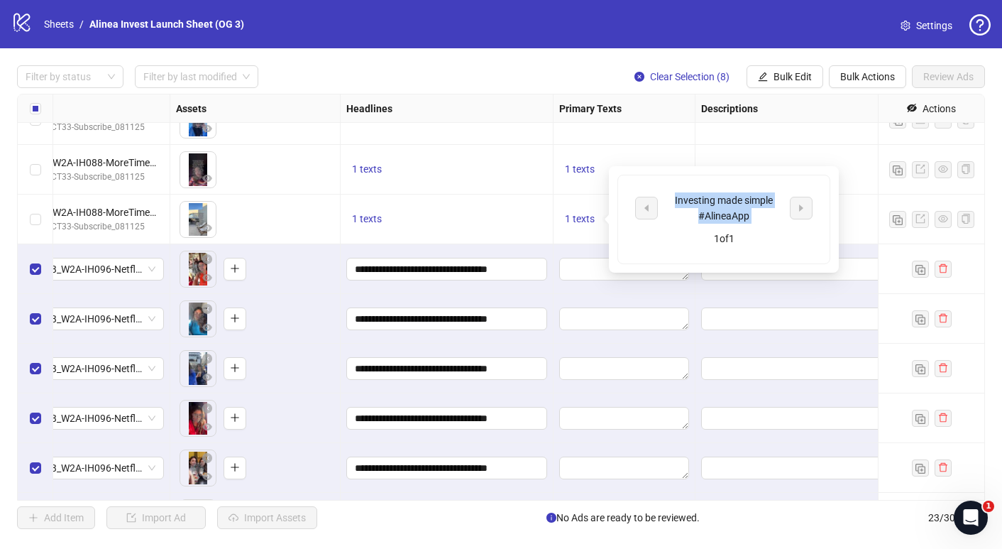
click at [712, 197] on div "Investing made simple #AlineaApp" at bounding box center [724, 207] width 118 height 31
click at [581, 266] on textarea "Edit values" at bounding box center [624, 269] width 130 height 23
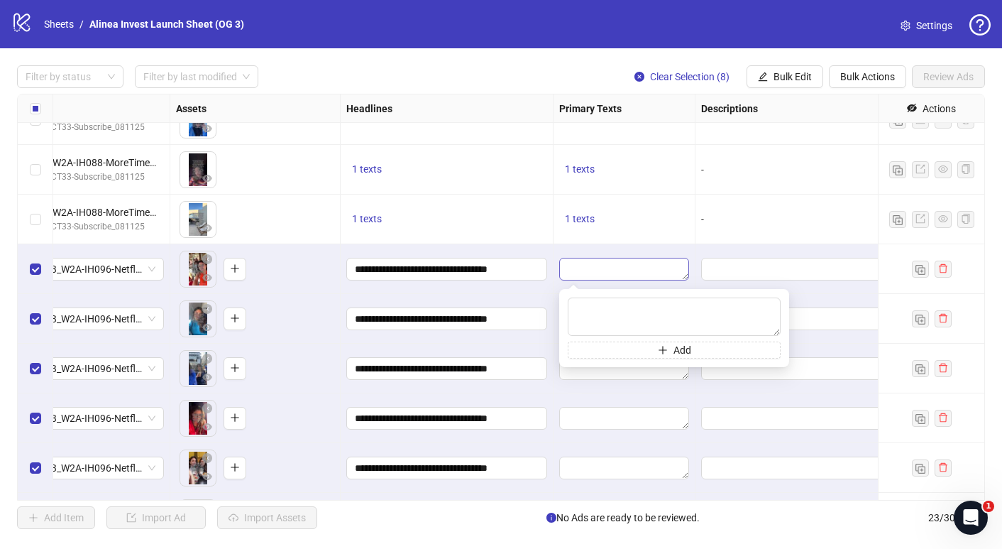
type textarea "**********"
click at [539, 297] on div "**********" at bounding box center [447, 319] width 213 height 50
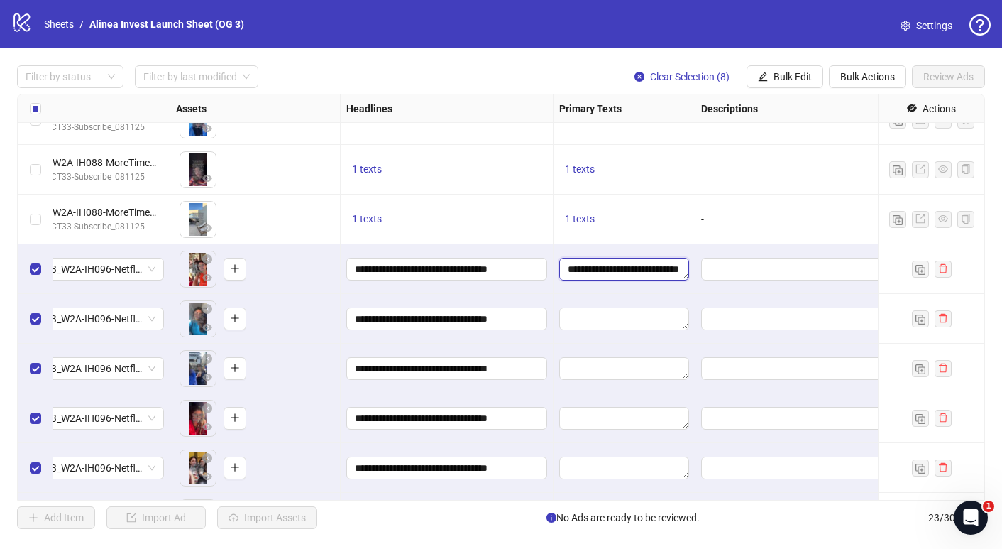
click at [654, 273] on textarea "**********" at bounding box center [624, 269] width 130 height 23
click at [799, 81] on span "Bulk Edit" at bounding box center [793, 76] width 38 height 11
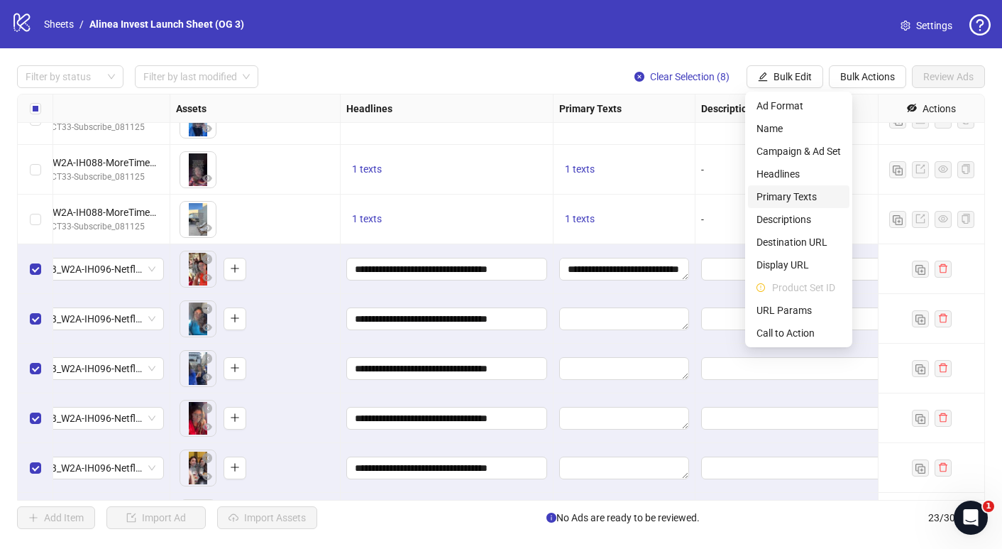
click at [804, 194] on span "Primary Texts" at bounding box center [799, 197] width 84 height 16
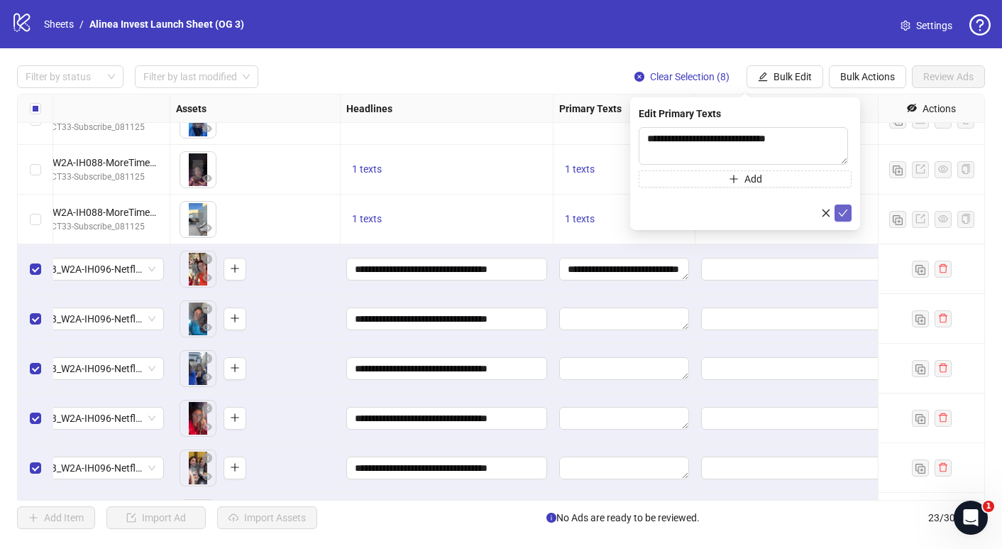
click at [842, 214] on icon "check" at bounding box center [843, 213] width 10 height 10
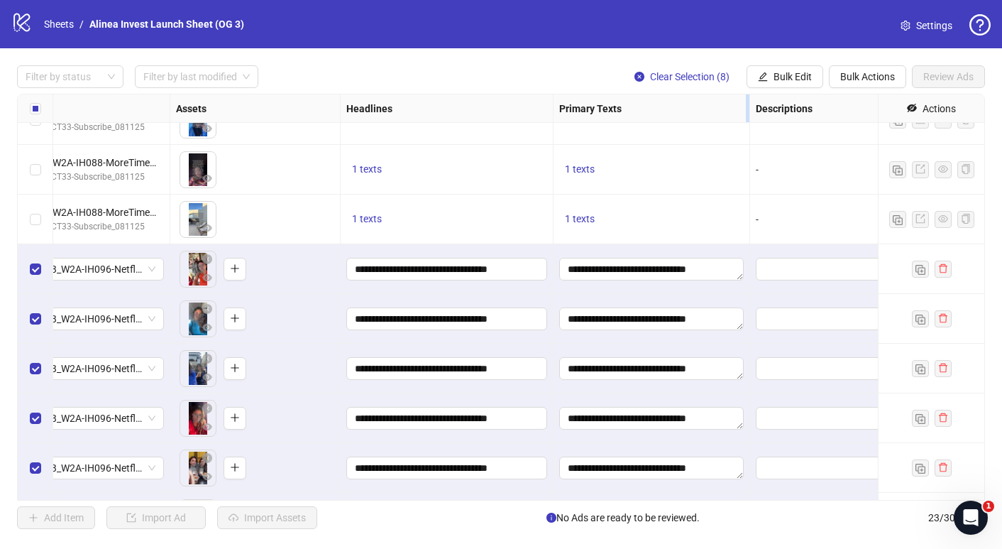
drag, startPoint x: 693, startPoint y: 112, endPoint x: 747, endPoint y: 112, distance: 54.0
click at [747, 112] on div "Resize Primary Texts column" at bounding box center [748, 108] width 4 height 28
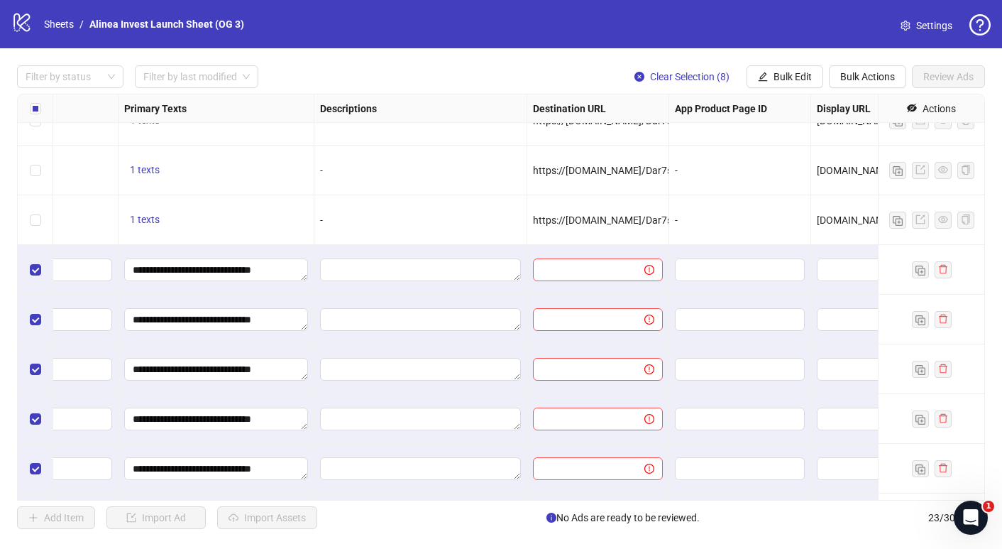
scroll to position [623, 936]
click at [602, 224] on span "https://[DOMAIN_NAME]/Dar7s/wltih?_smtype=3&wpcid={{[DOMAIN_NAME]}}&wpsrc=Faceb…" at bounding box center [938, 220] width 811 height 11
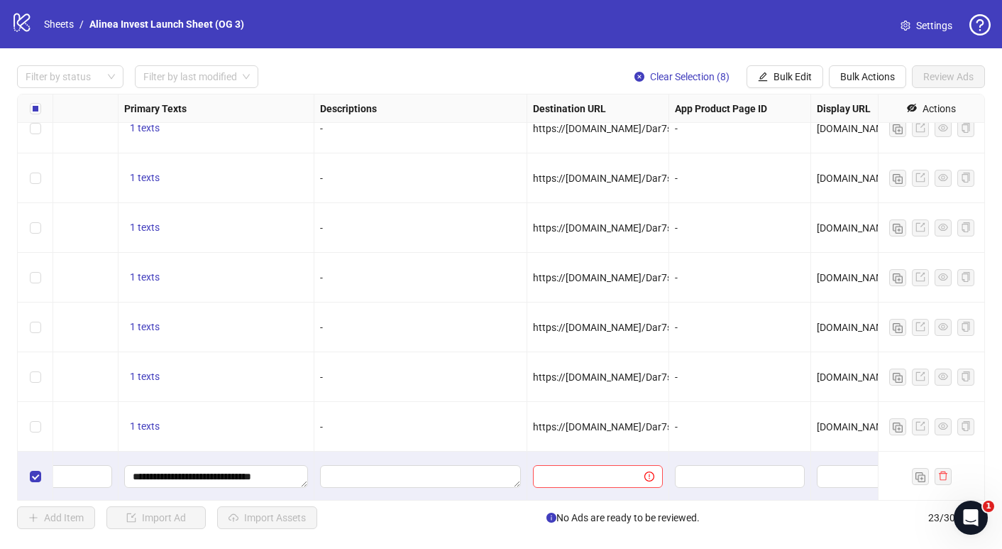
scroll to position [481, 936]
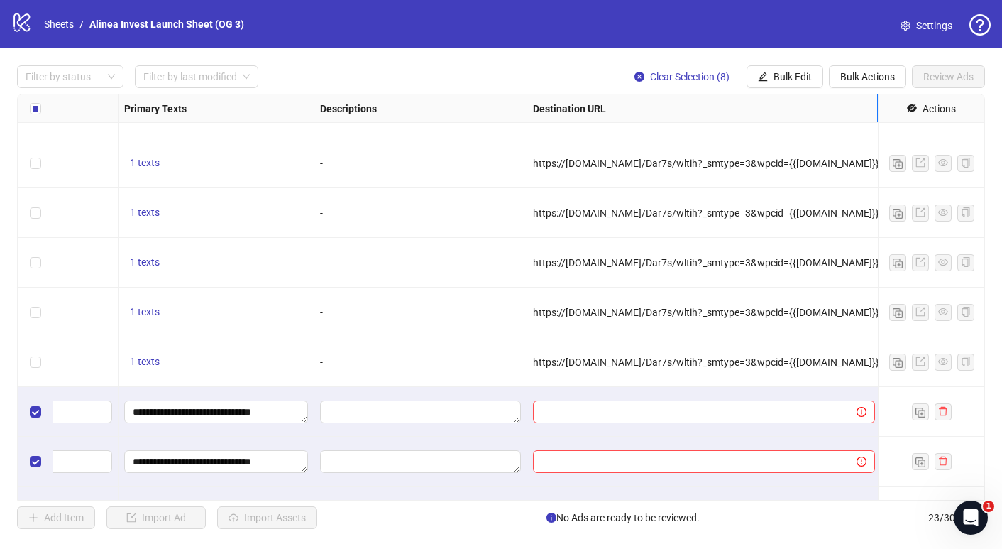
drag, startPoint x: 668, startPoint y: 102, endPoint x: 883, endPoint y: 128, distance: 216.7
click at [884, 128] on div "Ad Format Ad Name Campaign & Ad Set Assets Headlines Primary Texts Descriptions…" at bounding box center [212, 198] width 2261 height 1171
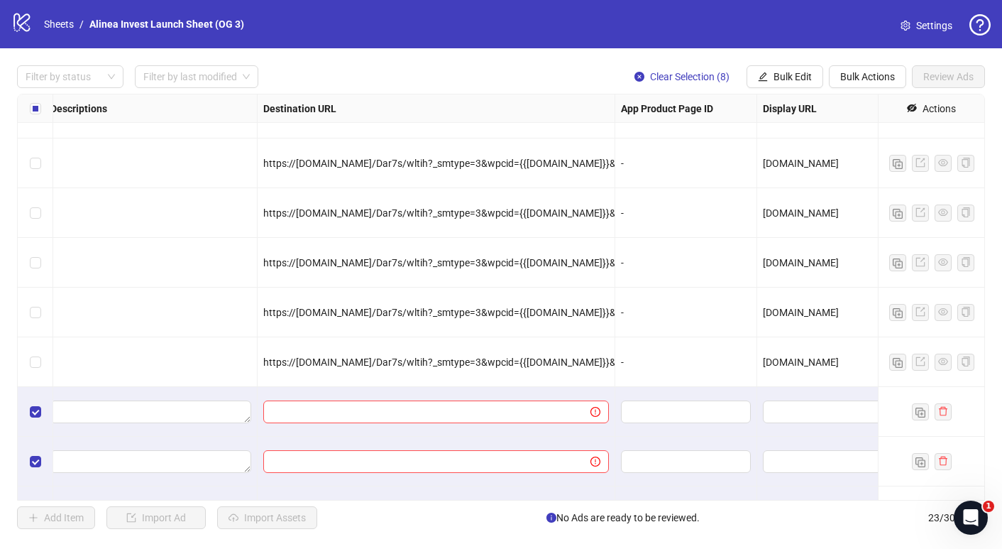
scroll to position [481, 1261]
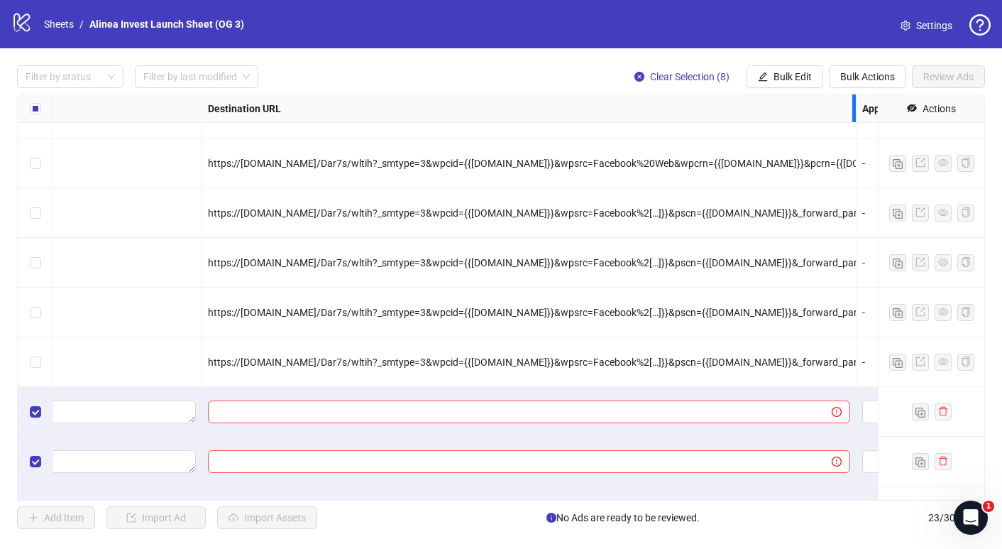
drag, startPoint x: 557, startPoint y: 113, endPoint x: 854, endPoint y: 123, distance: 297.6
click at [854, 123] on div "Destination URL" at bounding box center [529, 108] width 655 height 28
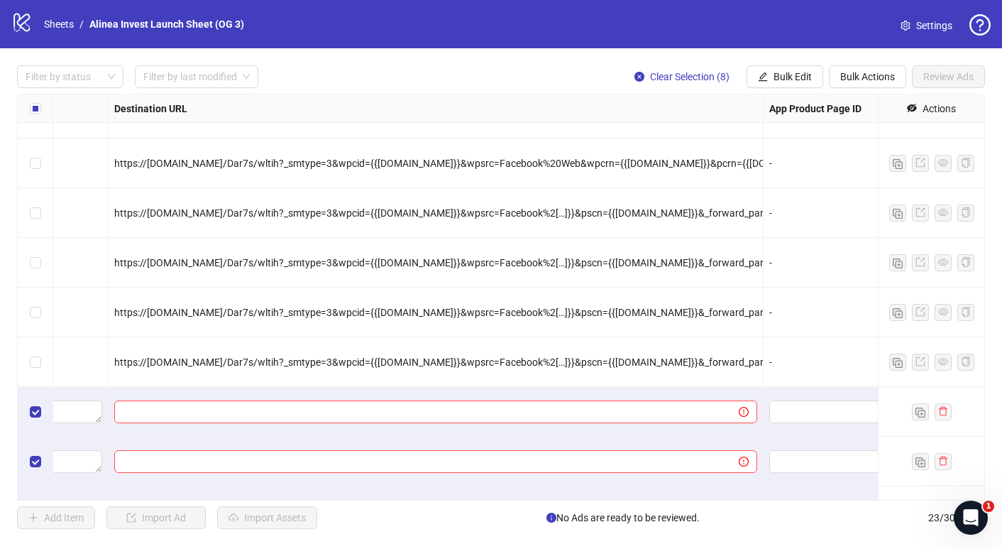
scroll to position [481, 1408]
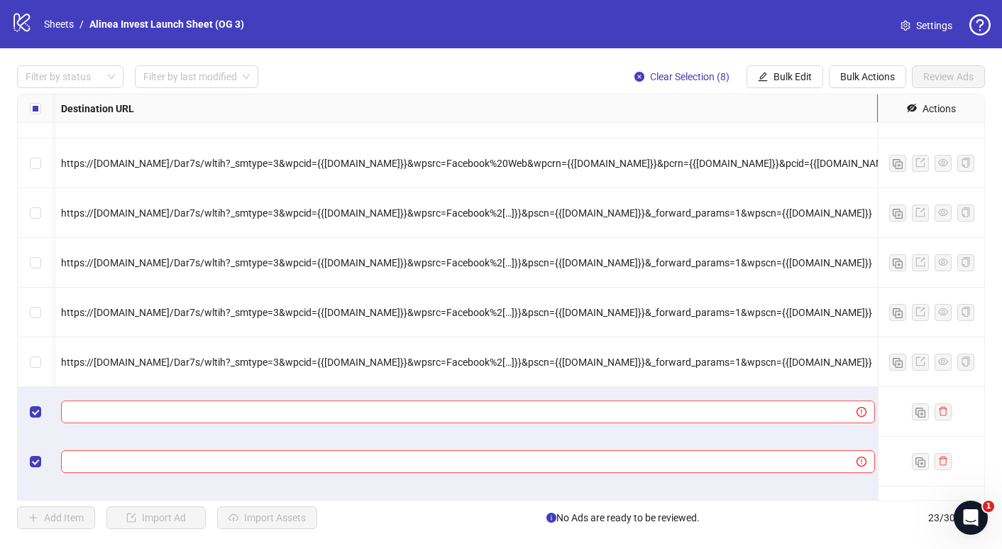
drag, startPoint x: 707, startPoint y: 111, endPoint x: 878, endPoint y: 111, distance: 171.1
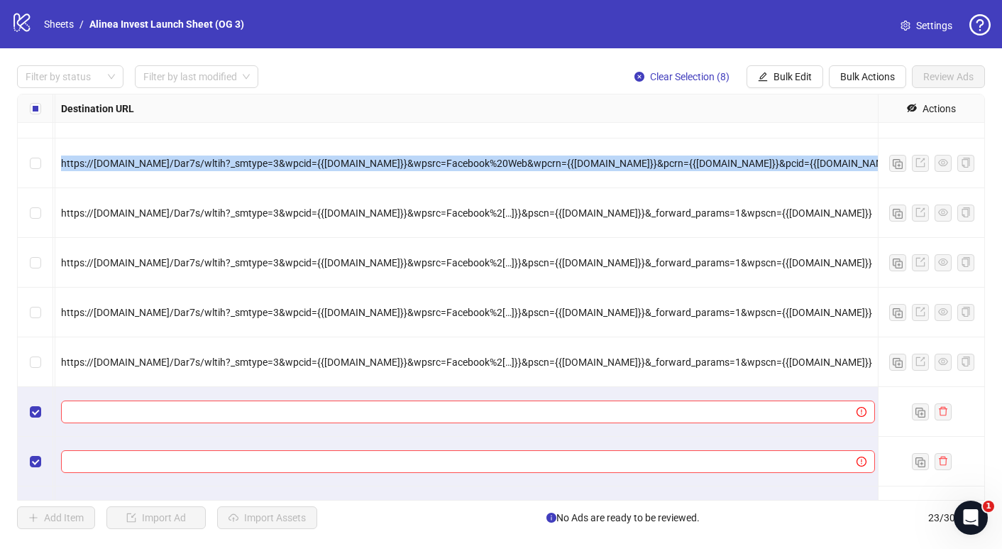
copy span "https://[DOMAIN_NAME]/Dar7s/wltih?_smtype=3&wpcid={{[DOMAIN_NAME]}}&wpsrc=Faceb…"
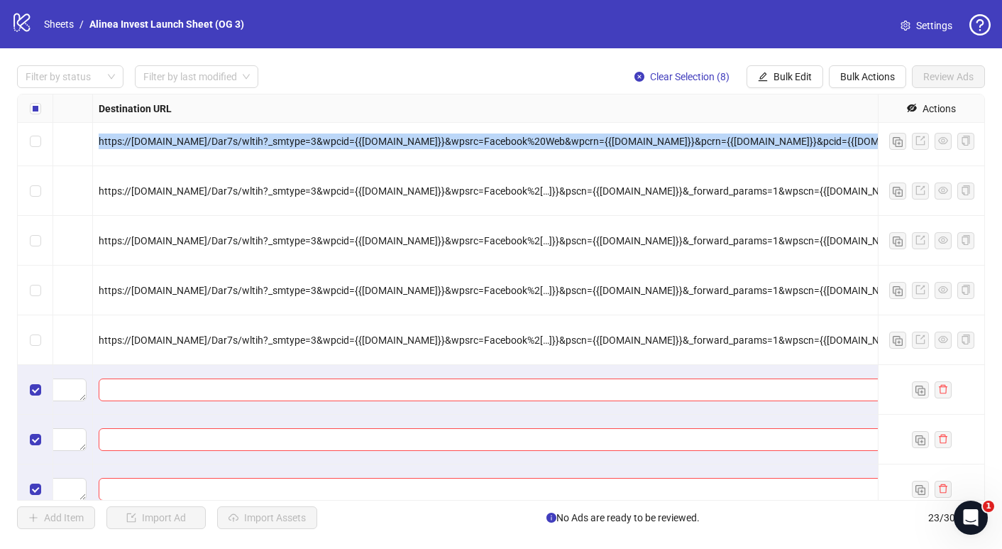
scroll to position [503, 1358]
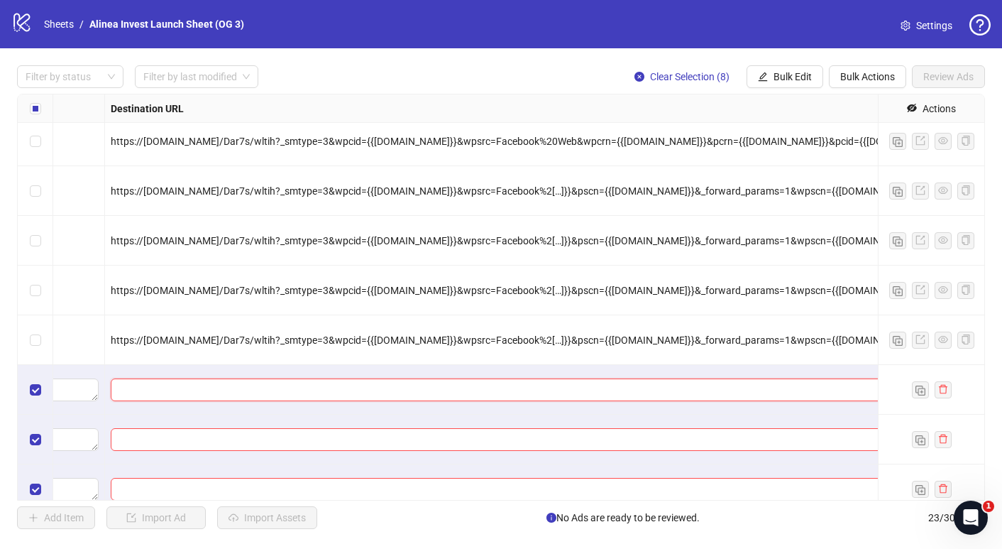
click at [219, 392] on input "text" at bounding box center [502, 390] width 767 height 16
paste input "**********"
type input "**********"
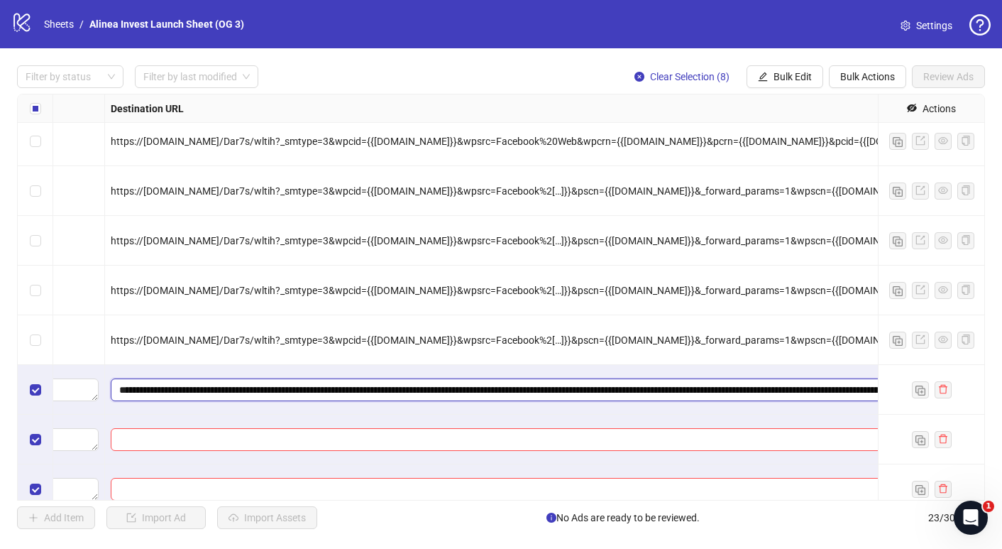
scroll to position [0, 776]
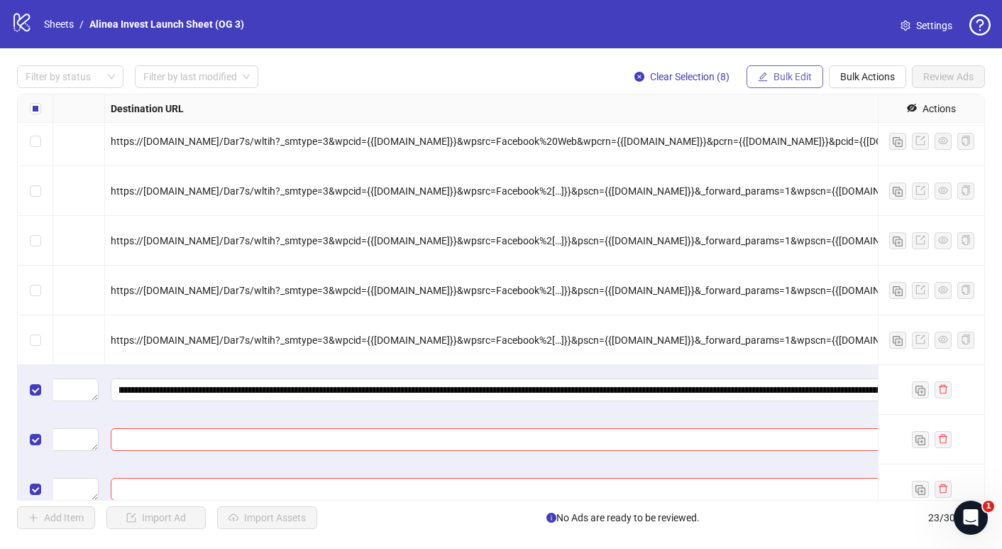
click at [806, 78] on span "Bulk Edit" at bounding box center [793, 76] width 38 height 11
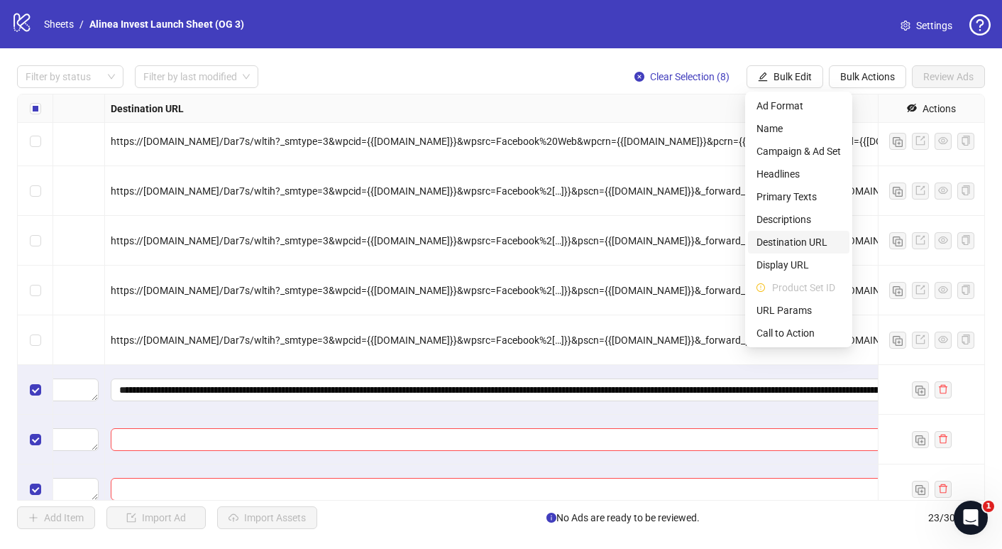
click at [803, 246] on span "Destination URL" at bounding box center [799, 242] width 84 height 16
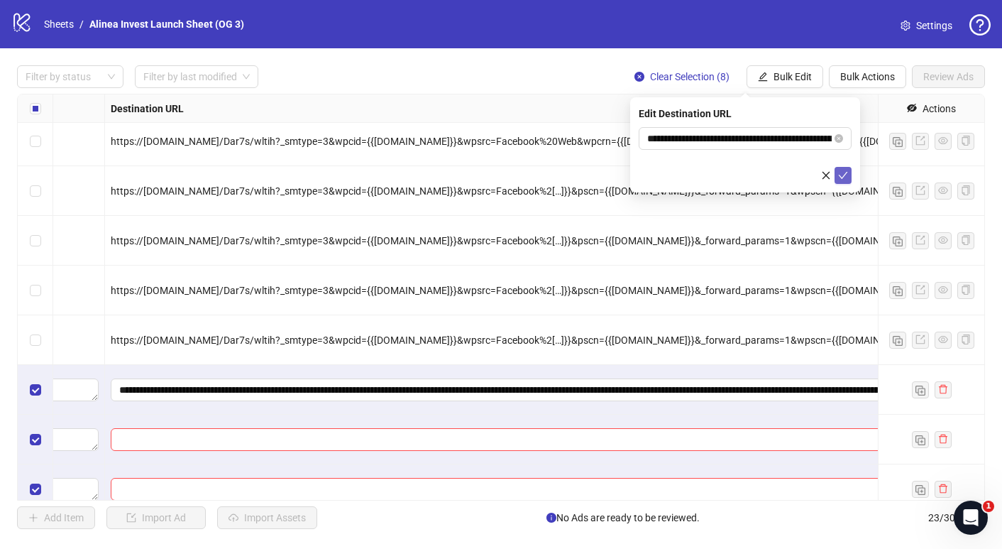
click at [848, 174] on icon "check" at bounding box center [843, 175] width 10 height 10
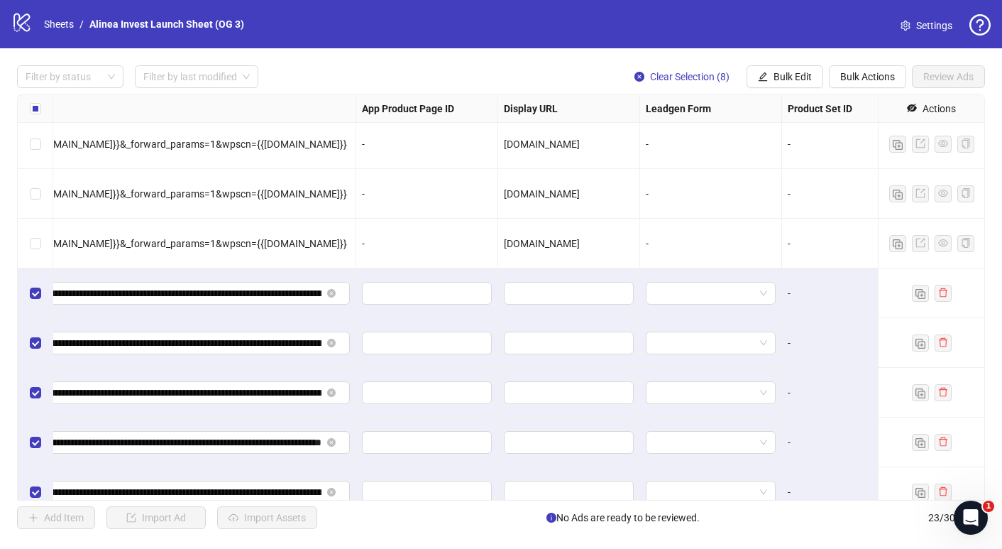
scroll to position [593, 1933]
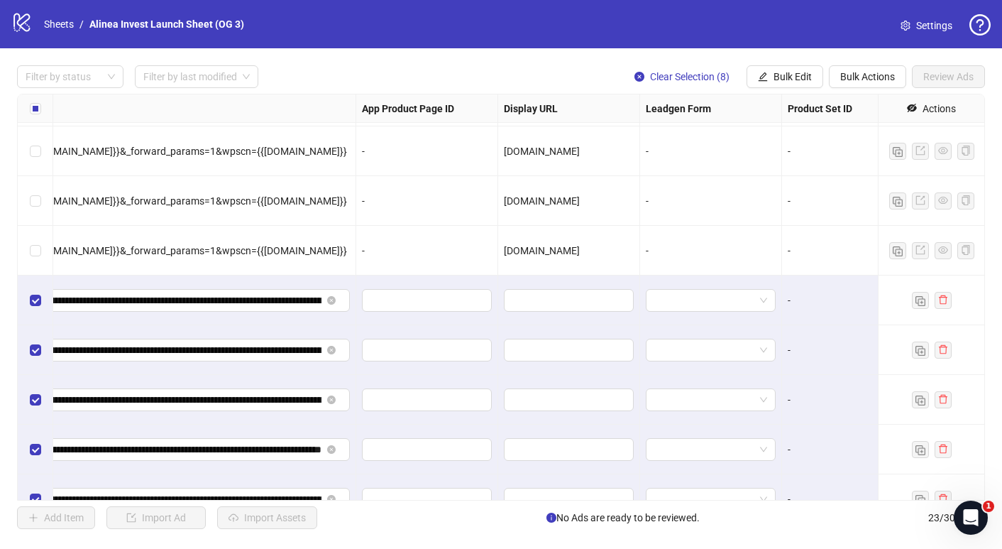
click at [558, 257] on div "[DOMAIN_NAME]" at bounding box center [569, 251] width 130 height 16
click at [559, 251] on span "[DOMAIN_NAME]" at bounding box center [542, 250] width 76 height 11
copy span "[DOMAIN_NAME]"
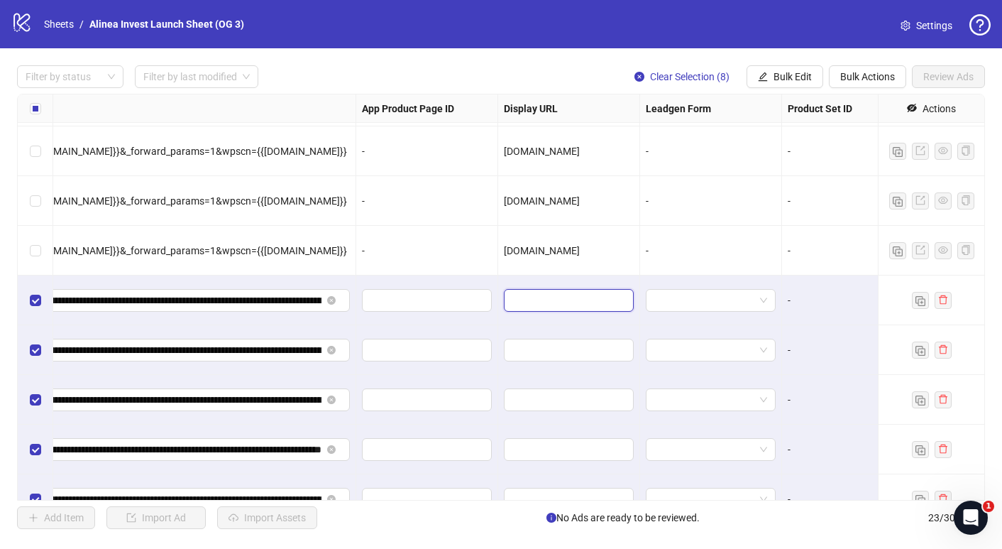
click at [538, 294] on input "text" at bounding box center [568, 300] width 110 height 16
paste input "**********"
type input "**********"
click at [797, 86] on button "Bulk Edit" at bounding box center [785, 76] width 77 height 23
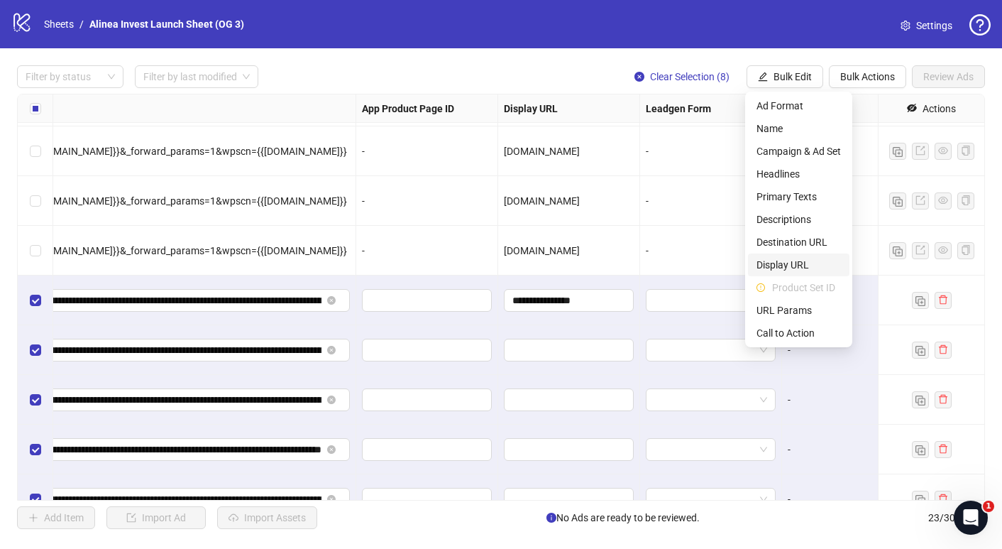
click at [804, 260] on span "Display URL" at bounding box center [799, 265] width 84 height 16
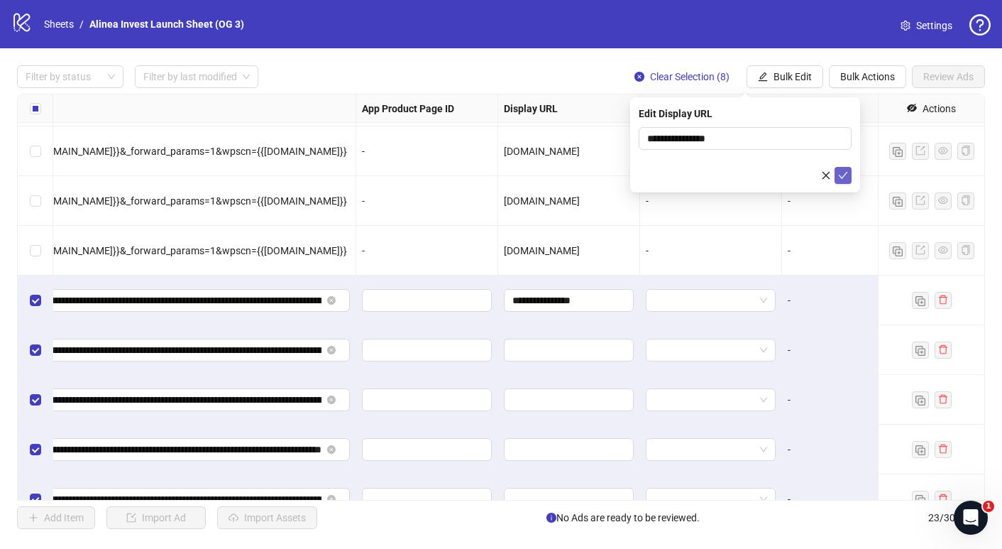
click at [842, 173] on icon "check" at bounding box center [843, 175] width 10 height 10
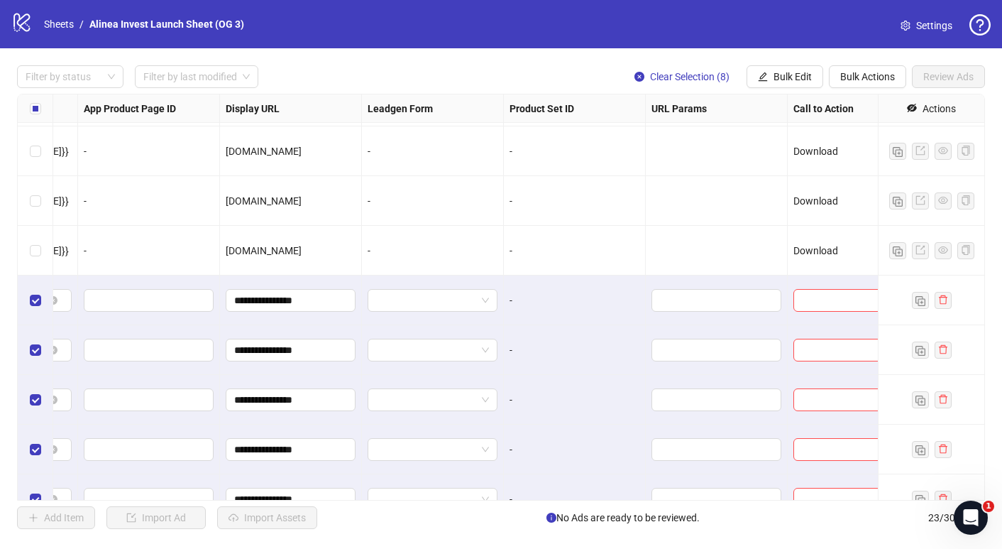
scroll to position [593, 2235]
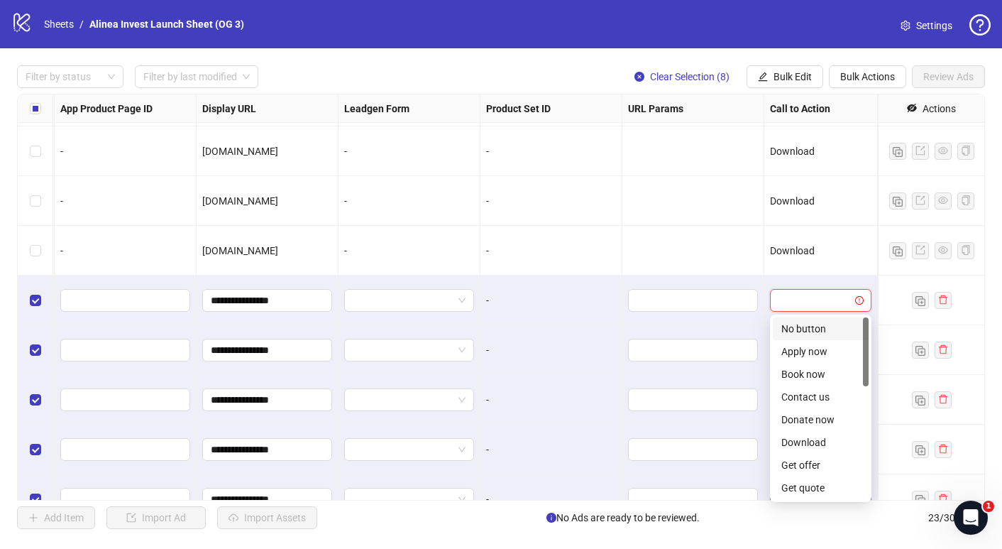
click at [817, 294] on input "search" at bounding box center [815, 300] width 72 height 21
click at [821, 436] on div "Download" at bounding box center [821, 442] width 79 height 16
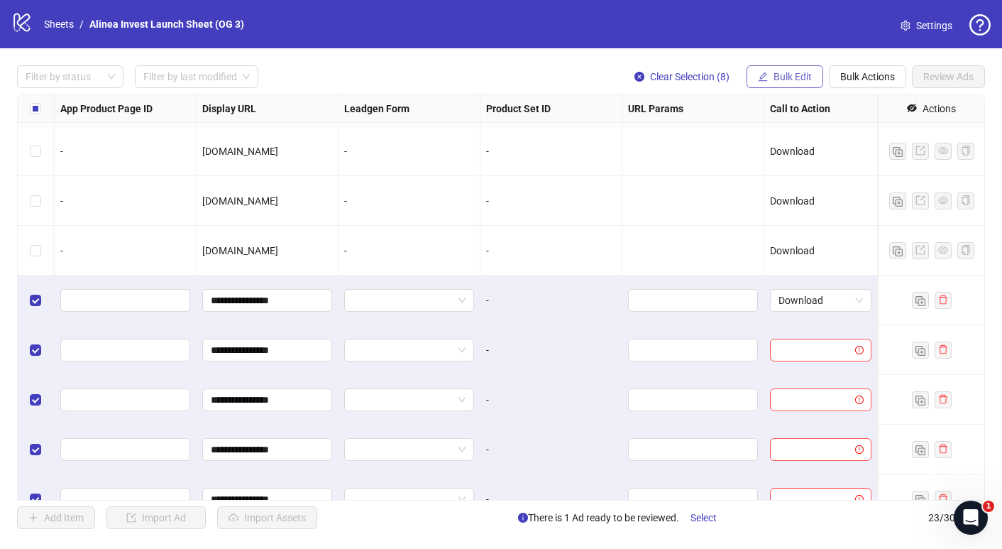
click at [805, 80] on span "Bulk Edit" at bounding box center [793, 76] width 38 height 11
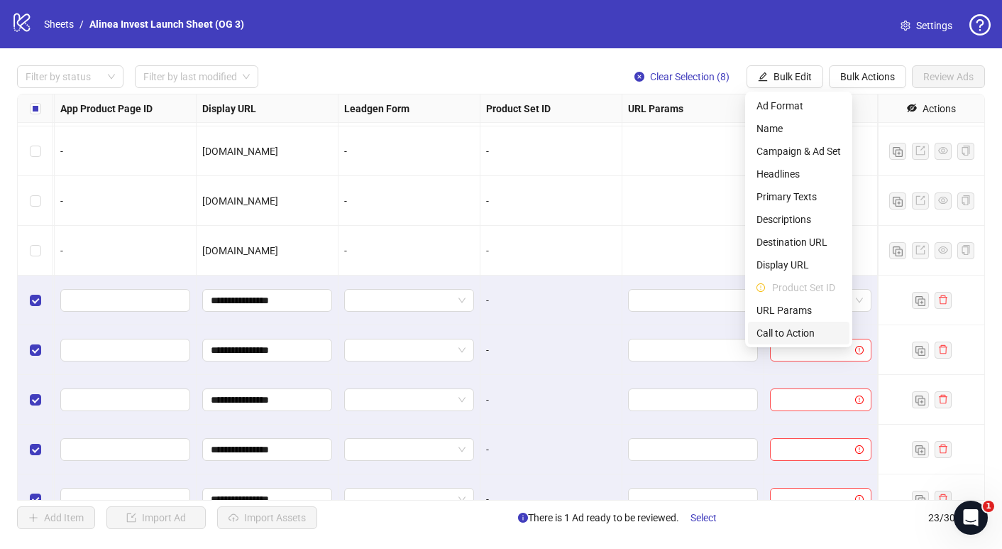
click at [796, 328] on span "Call to Action" at bounding box center [799, 333] width 84 height 16
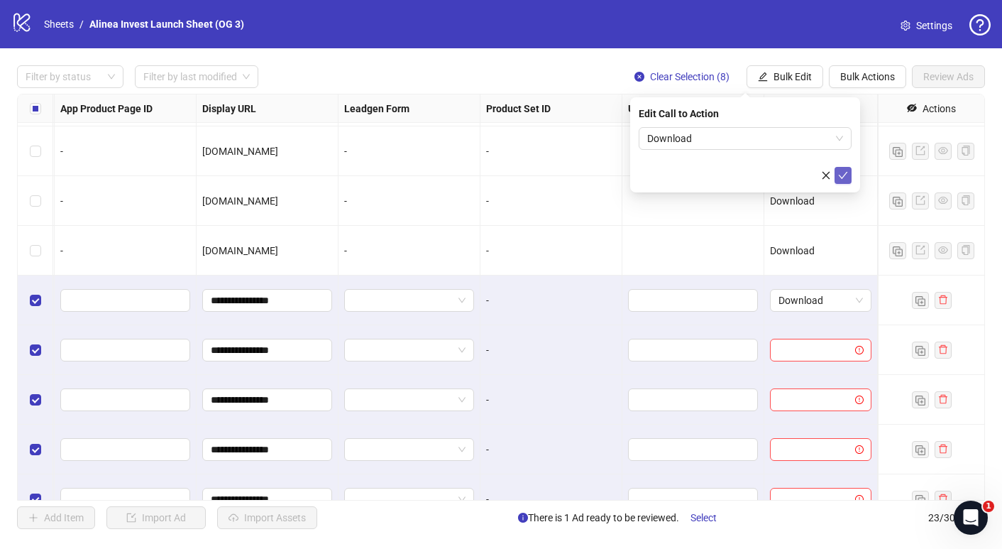
click at [839, 171] on icon "check" at bounding box center [843, 175] width 10 height 10
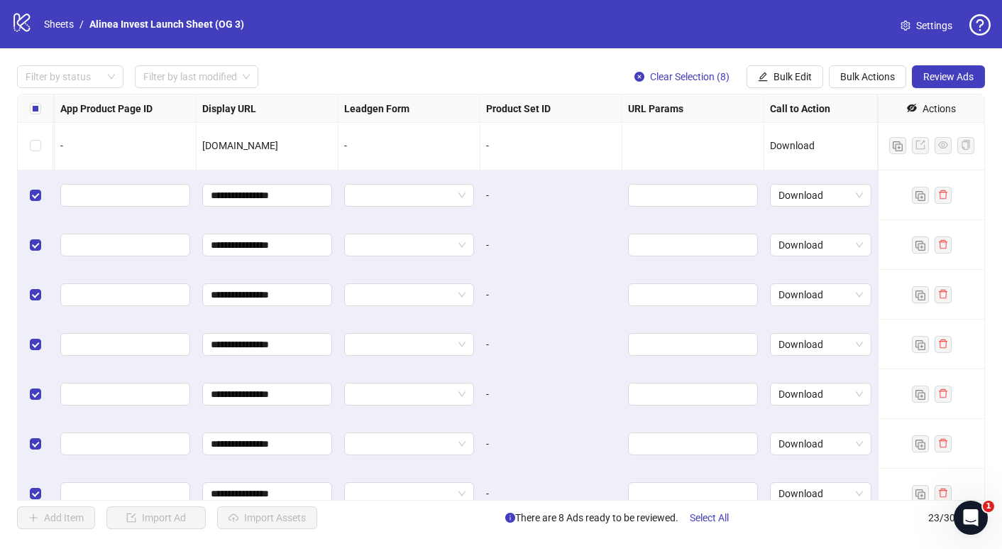
scroll to position [766, 2235]
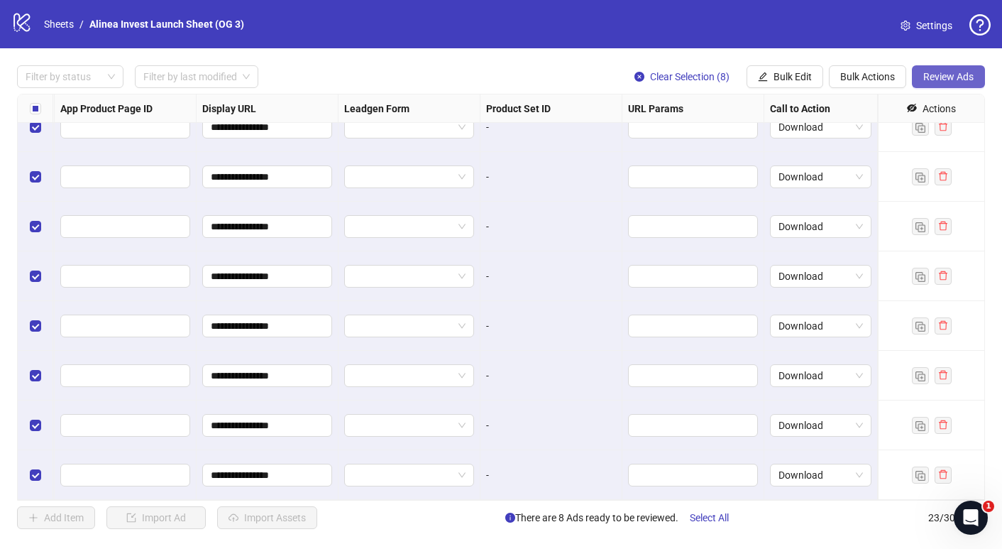
click at [951, 82] on span "Review Ads" at bounding box center [949, 76] width 50 height 11
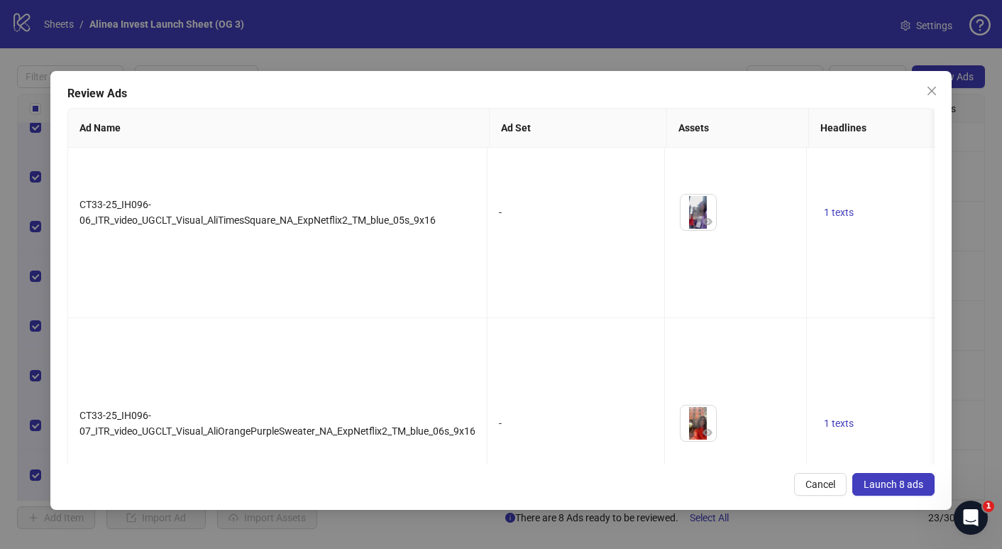
scroll to position [1120, 0]
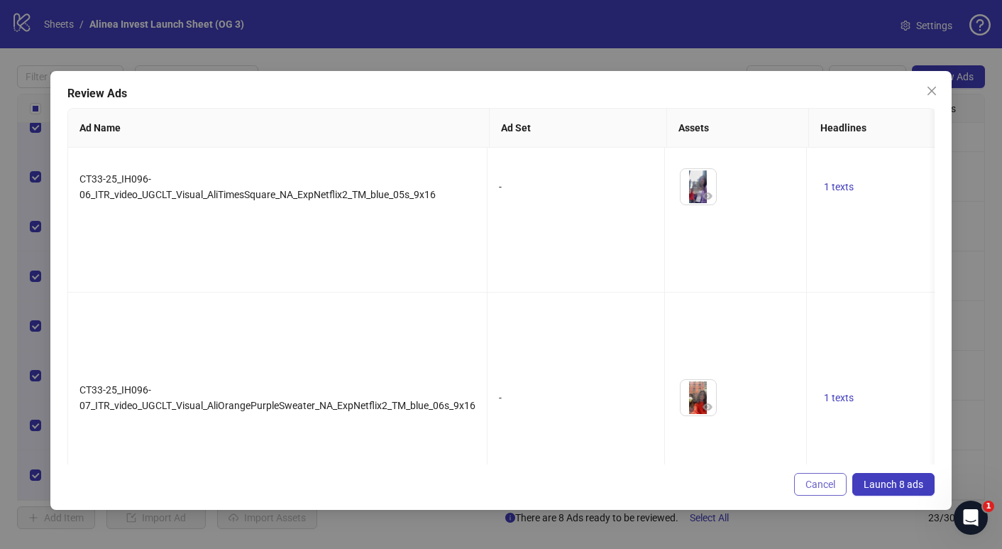
click at [820, 483] on span "Cancel" at bounding box center [821, 483] width 30 height 11
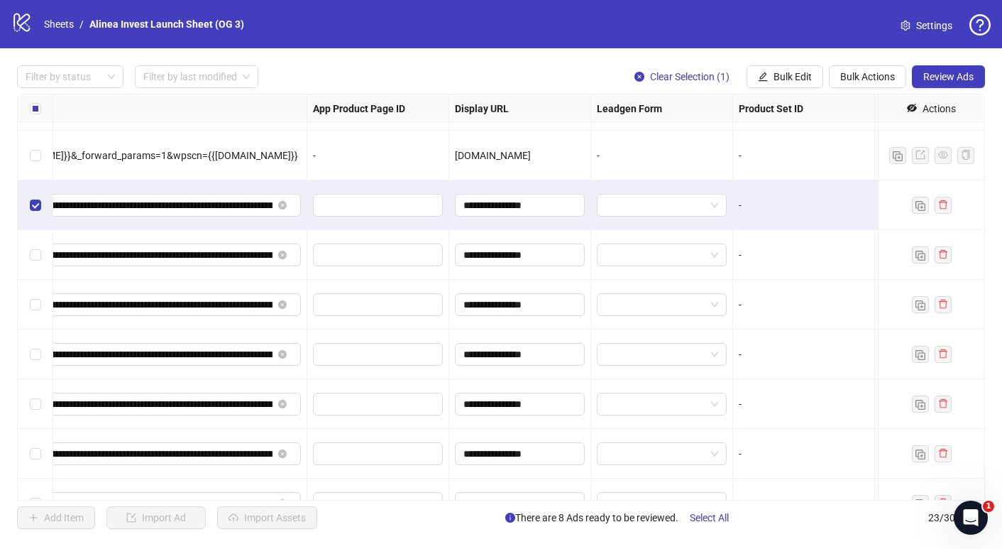
scroll to position [766, 1982]
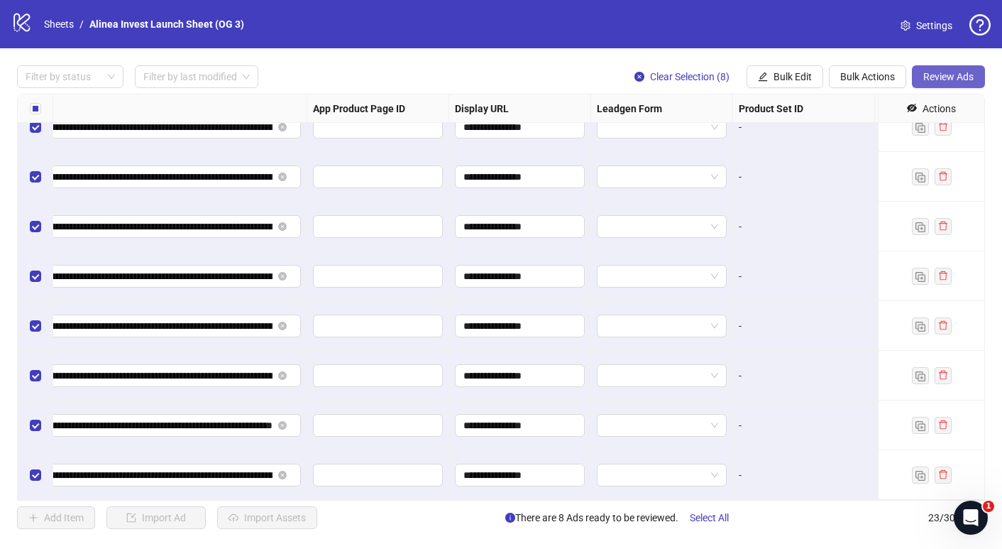
click at [938, 73] on span "Review Ads" at bounding box center [949, 76] width 50 height 11
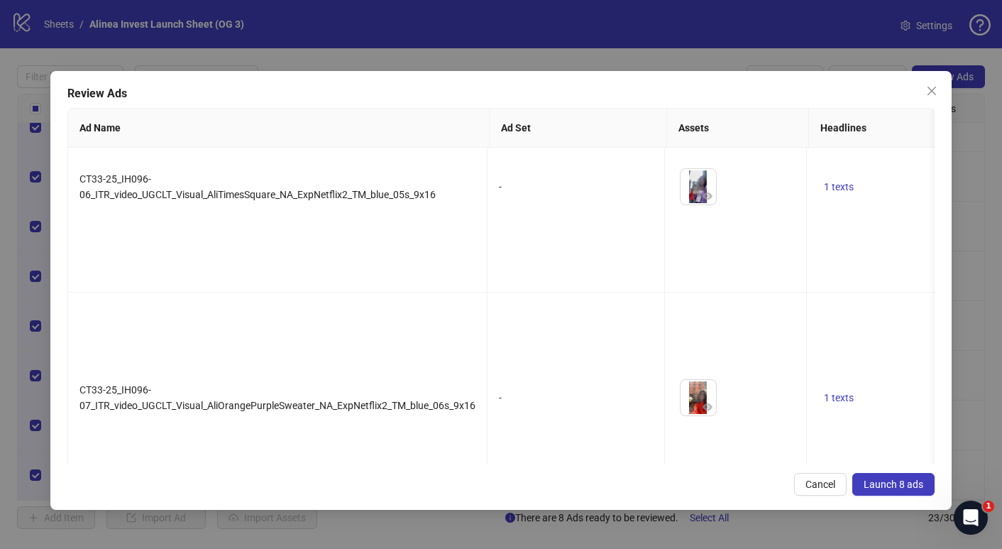
click at [897, 488] on span "Launch 8 ads" at bounding box center [894, 483] width 60 height 11
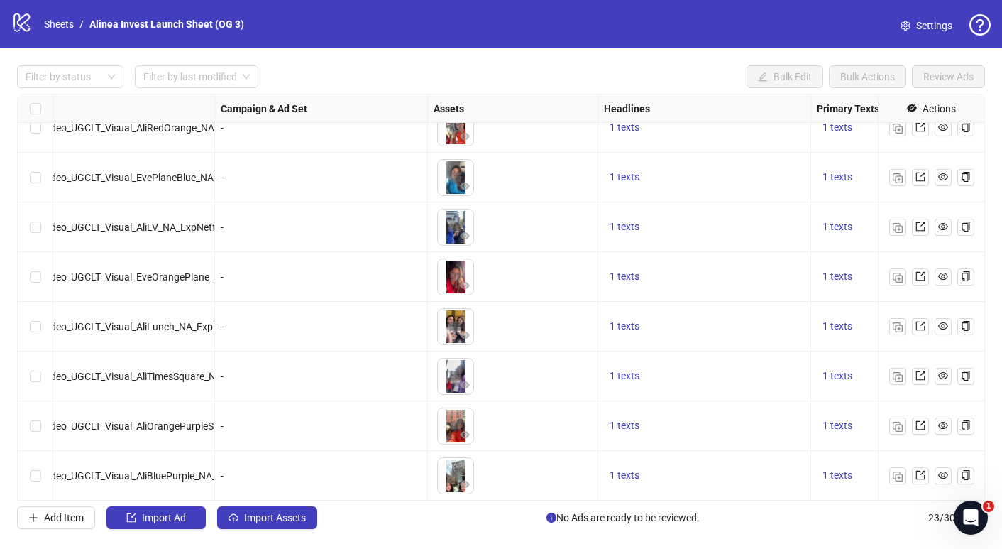
scroll to position [765, 0]
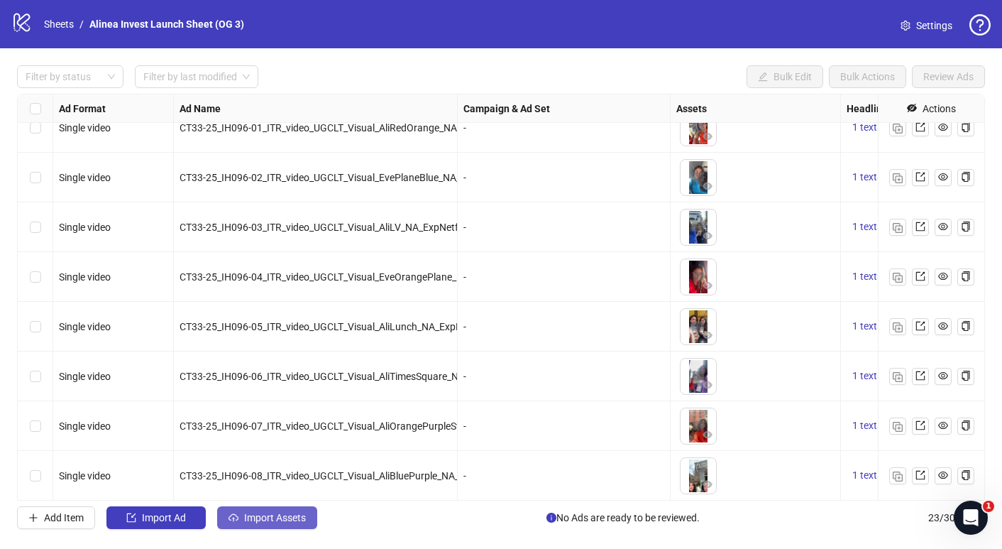
click at [302, 522] on span "Import Assets" at bounding box center [275, 517] width 62 height 11
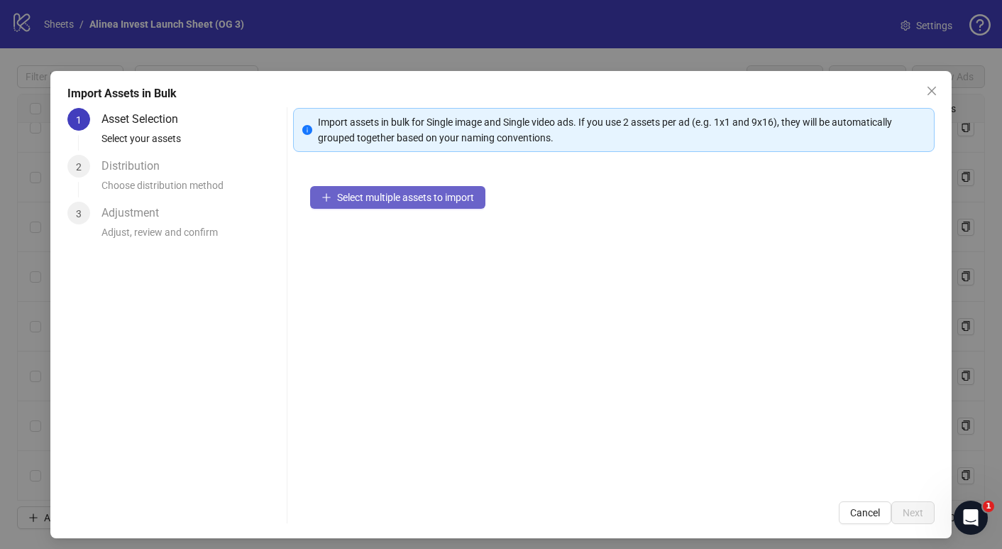
click at [407, 200] on span "Select multiple assets to import" at bounding box center [405, 197] width 137 height 11
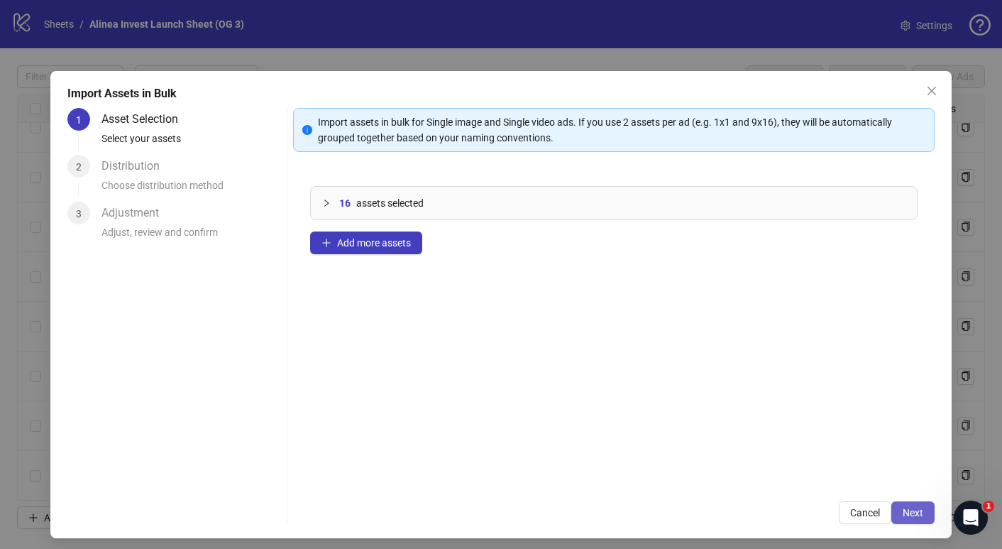
click at [919, 508] on span "Next" at bounding box center [913, 512] width 21 height 11
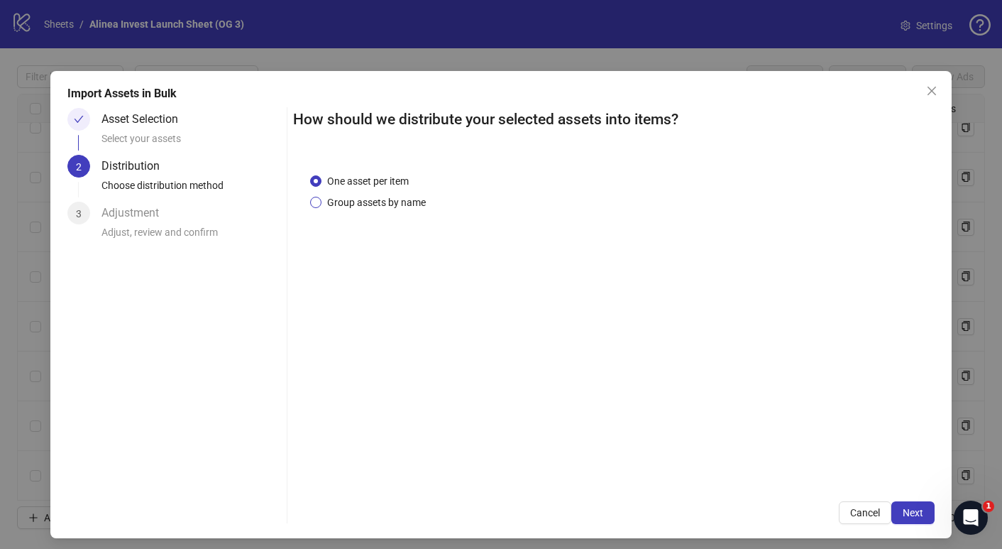
click at [385, 199] on span "Group assets by name" at bounding box center [377, 203] width 110 height 16
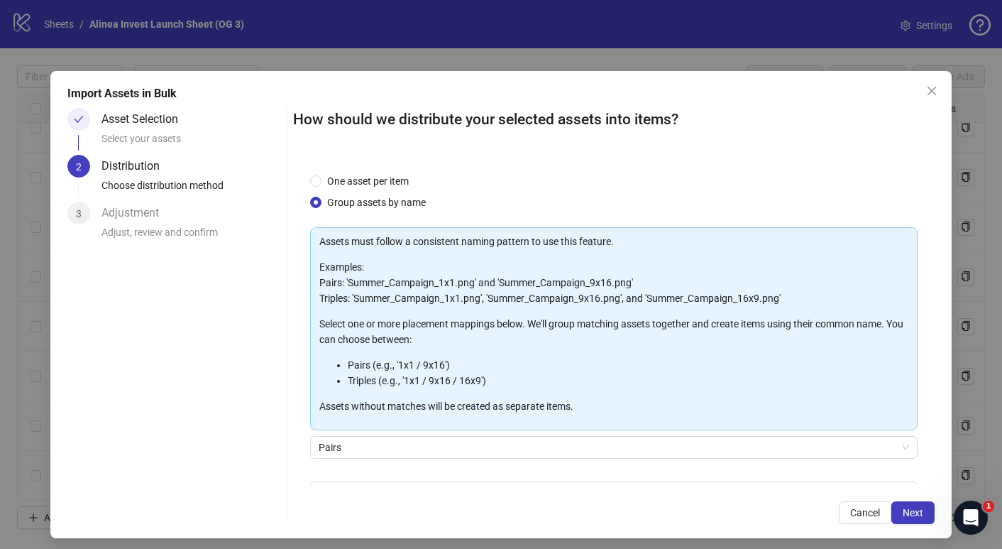
scroll to position [88, 0]
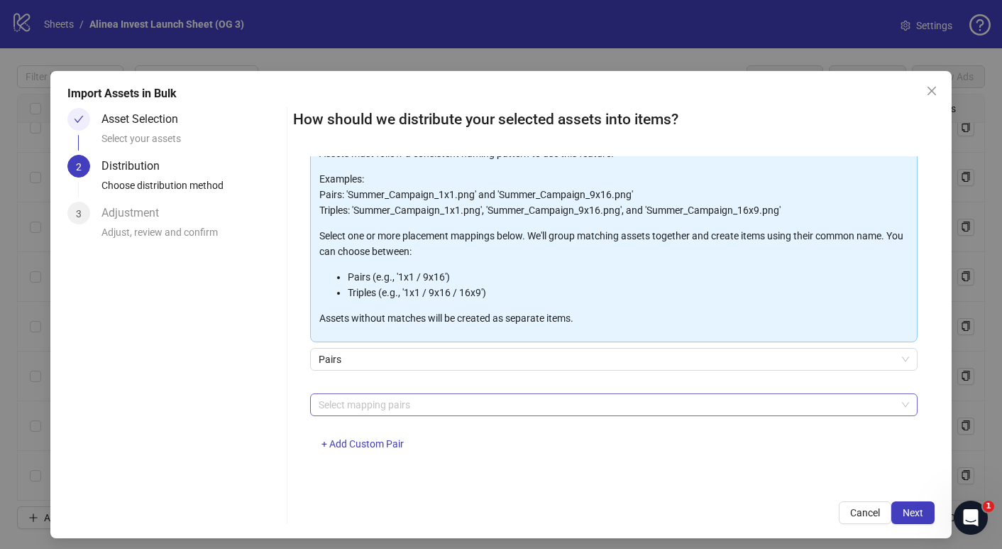
click at [395, 406] on div at bounding box center [606, 405] width 587 height 20
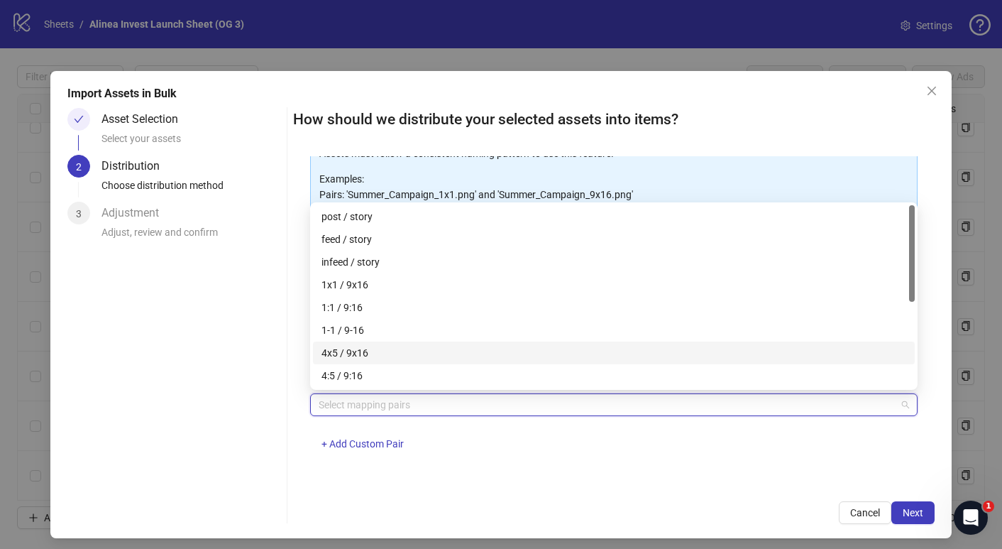
click at [406, 346] on div "4x5 / 9x16" at bounding box center [614, 353] width 585 height 16
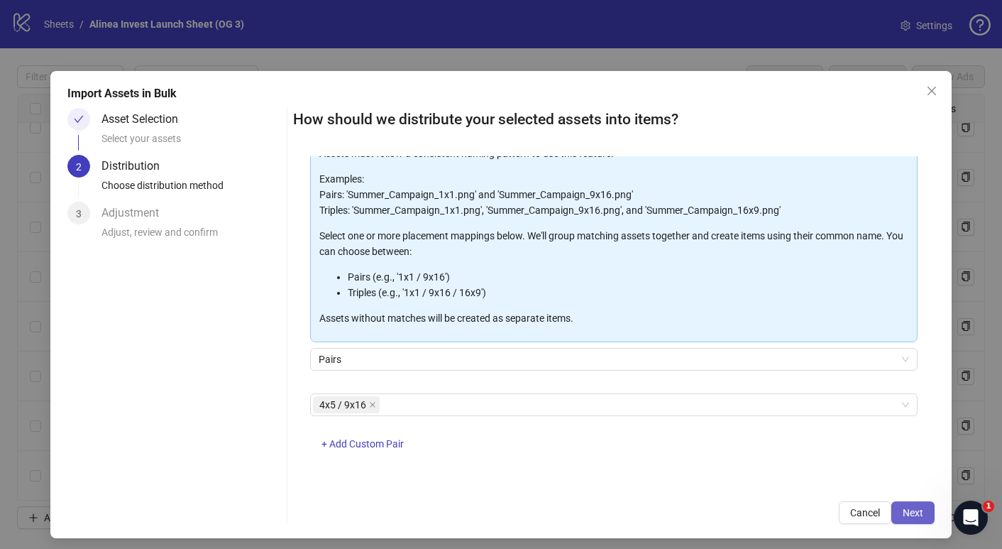
click at [909, 508] on span "Next" at bounding box center [913, 512] width 21 height 11
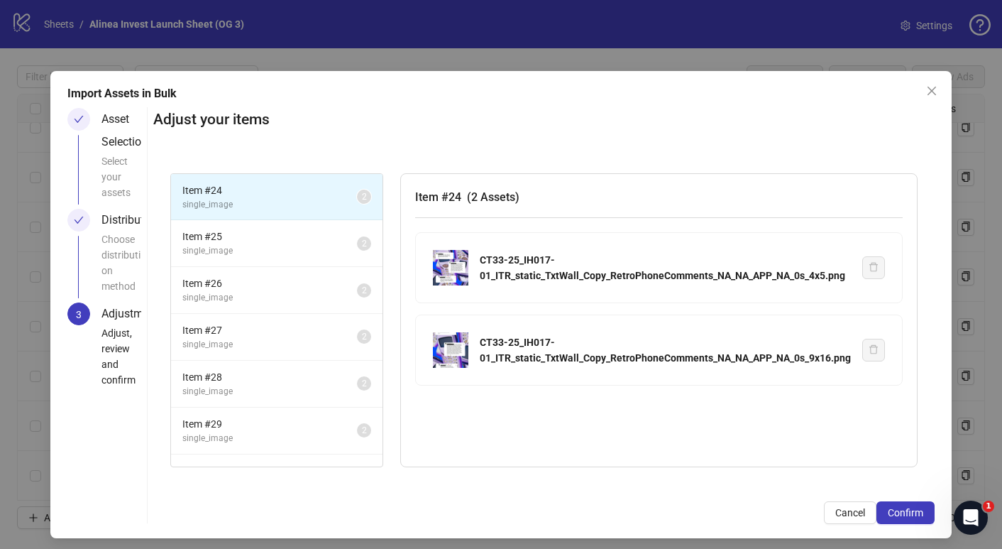
scroll to position [81, 0]
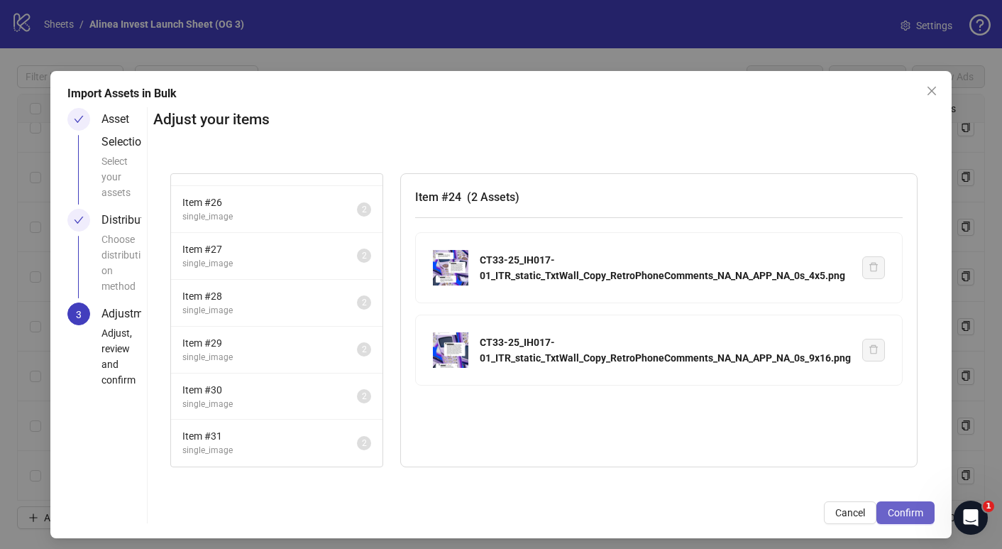
click at [913, 512] on span "Confirm" at bounding box center [905, 512] width 35 height 11
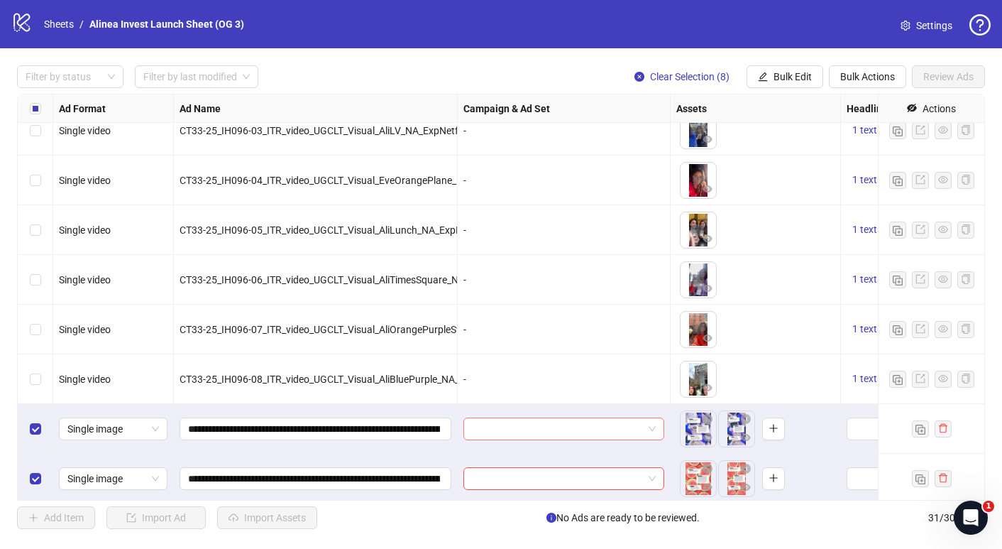
scroll to position [843, 0]
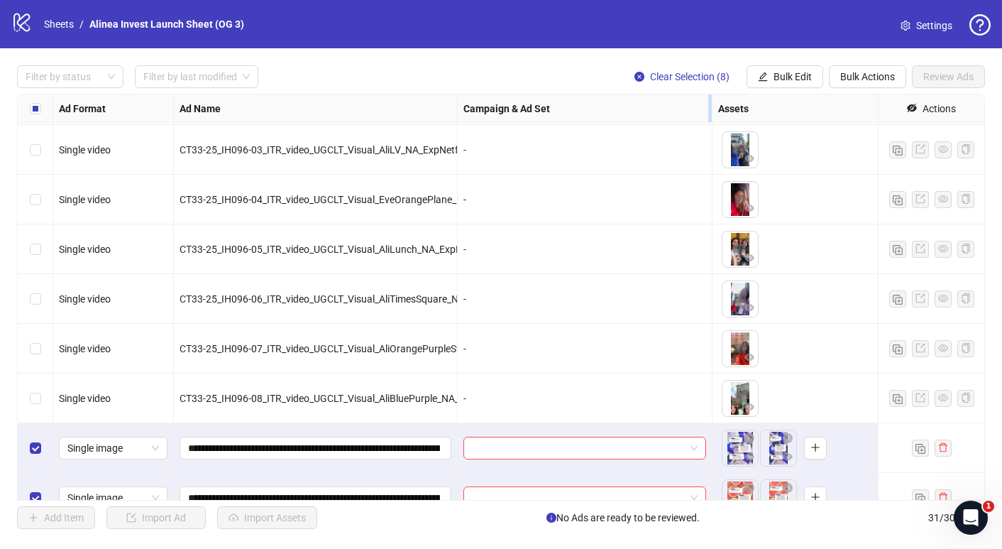
drag, startPoint x: 668, startPoint y: 117, endPoint x: 753, endPoint y: 111, distance: 85.4
click at [712, 111] on div "Resize Campaign & Ad Set column" at bounding box center [710, 108] width 4 height 28
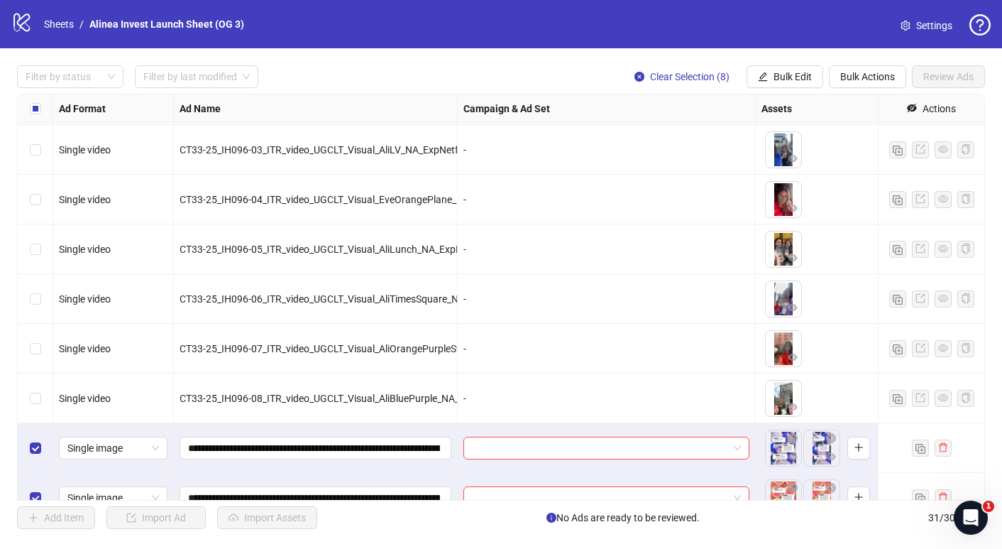
scroll to position [901, 0]
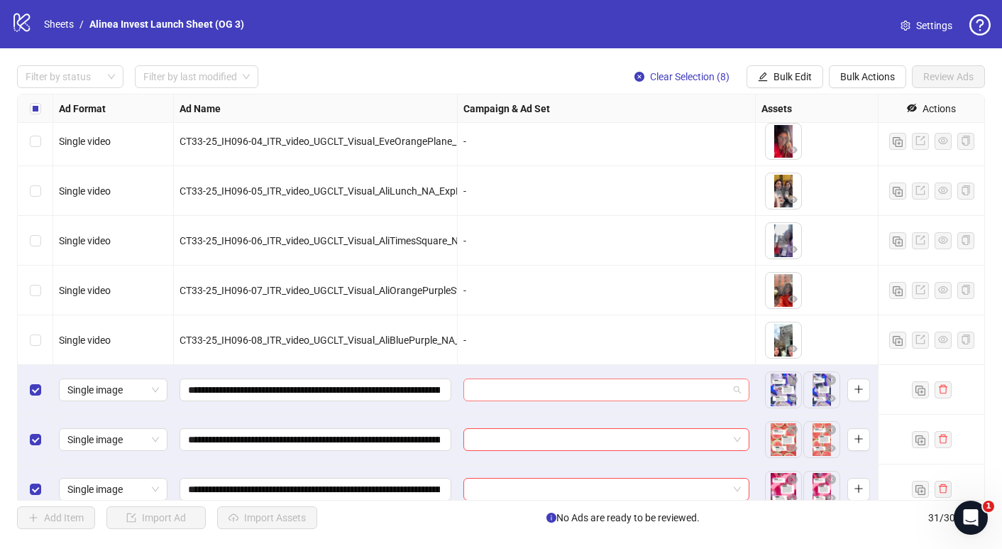
click at [740, 389] on span at bounding box center [606, 389] width 269 height 21
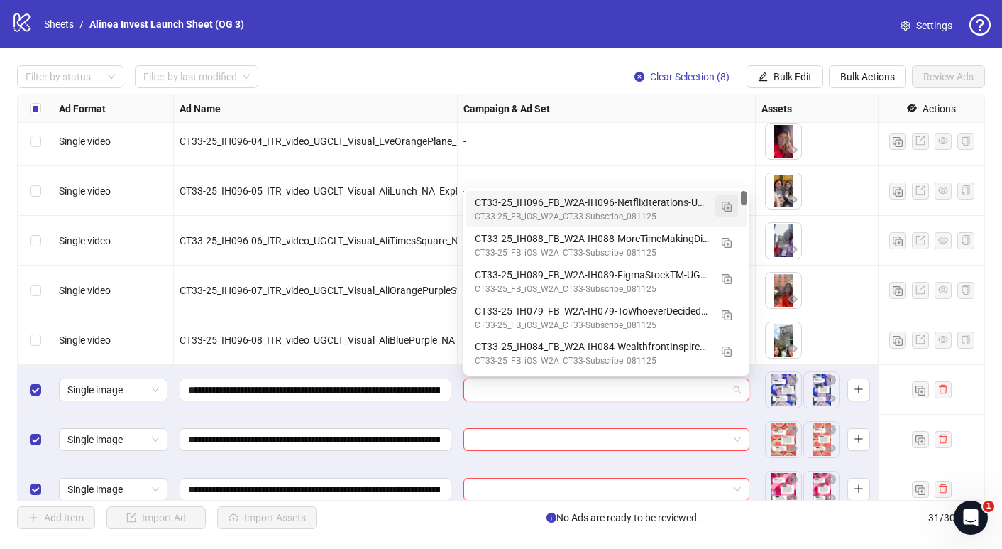
click at [729, 203] on img "button" at bounding box center [727, 207] width 10 height 10
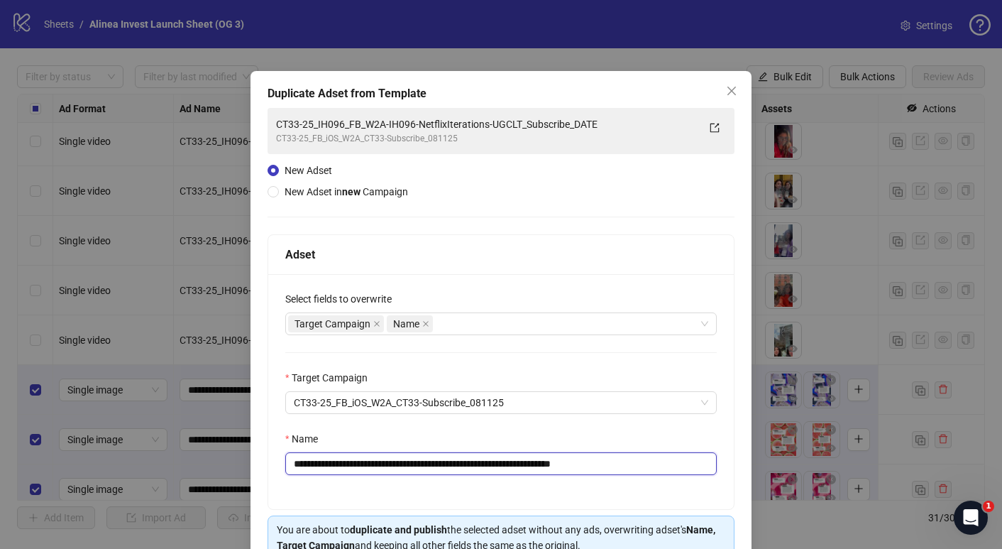
click at [361, 464] on input "**********" at bounding box center [501, 463] width 432 height 23
click at [431, 465] on input "**********" at bounding box center [501, 463] width 432 height 23
drag, startPoint x: 537, startPoint y: 465, endPoint x: 437, endPoint y: 464, distance: 100.1
click at [437, 464] on input "**********" at bounding box center [501, 463] width 432 height 23
click at [503, 464] on input "**********" at bounding box center [501, 463] width 432 height 23
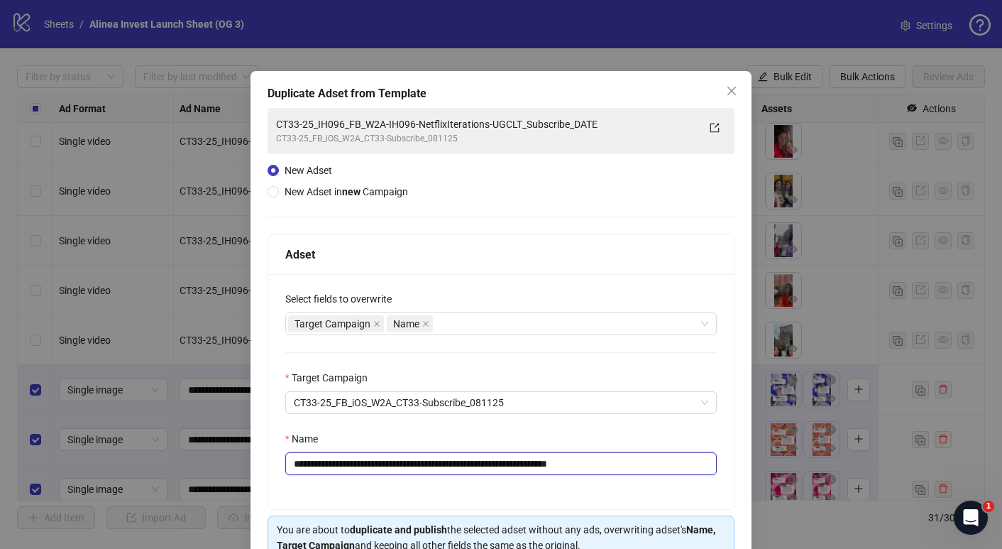
drag, startPoint x: 464, startPoint y: 465, endPoint x: 569, endPoint y: 466, distance: 105.1
click at [569, 466] on input "**********" at bounding box center [501, 463] width 432 height 23
click at [657, 467] on input "**********" at bounding box center [501, 463] width 432 height 23
type input "**********"
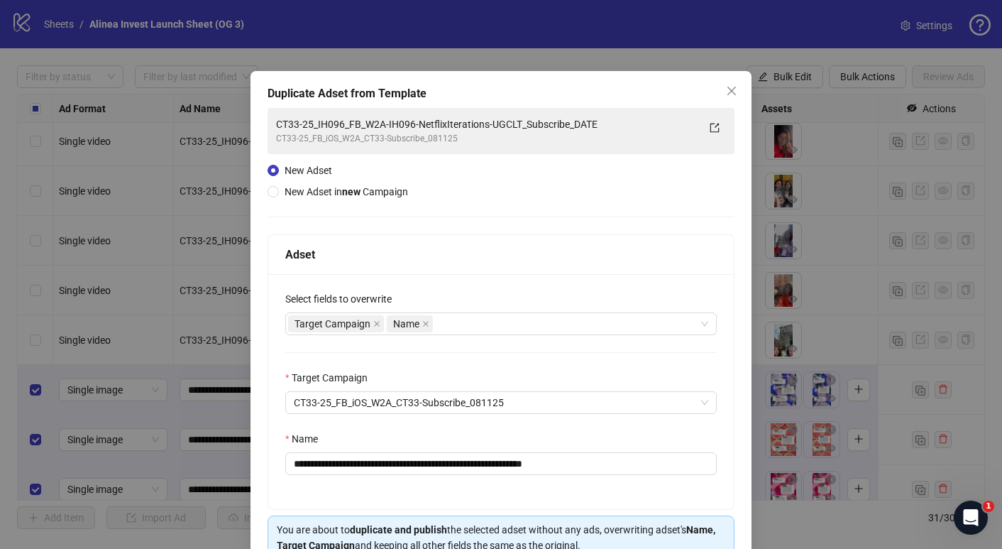
click at [662, 497] on div "**********" at bounding box center [501, 391] width 466 height 235
click at [654, 468] on input "**********" at bounding box center [501, 463] width 432 height 23
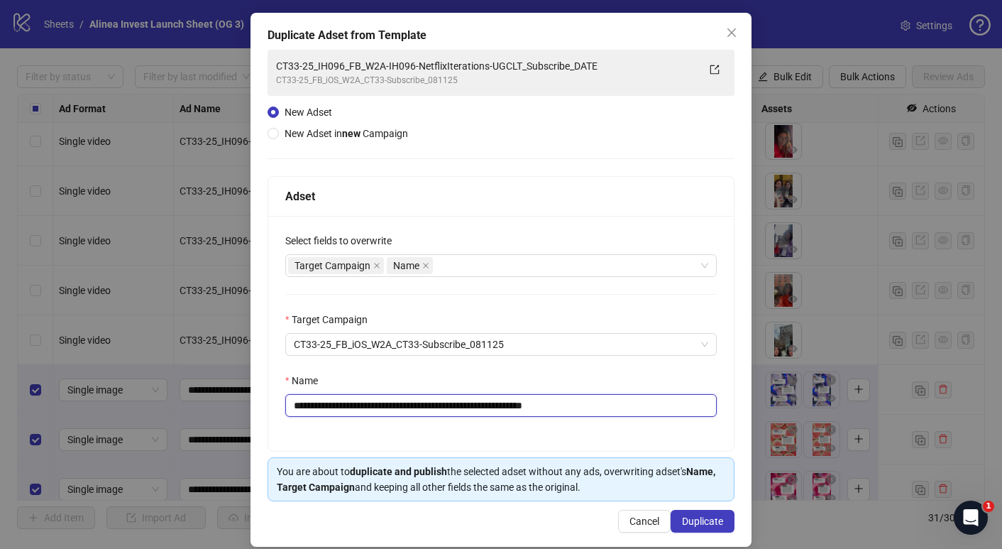
scroll to position [74, 0]
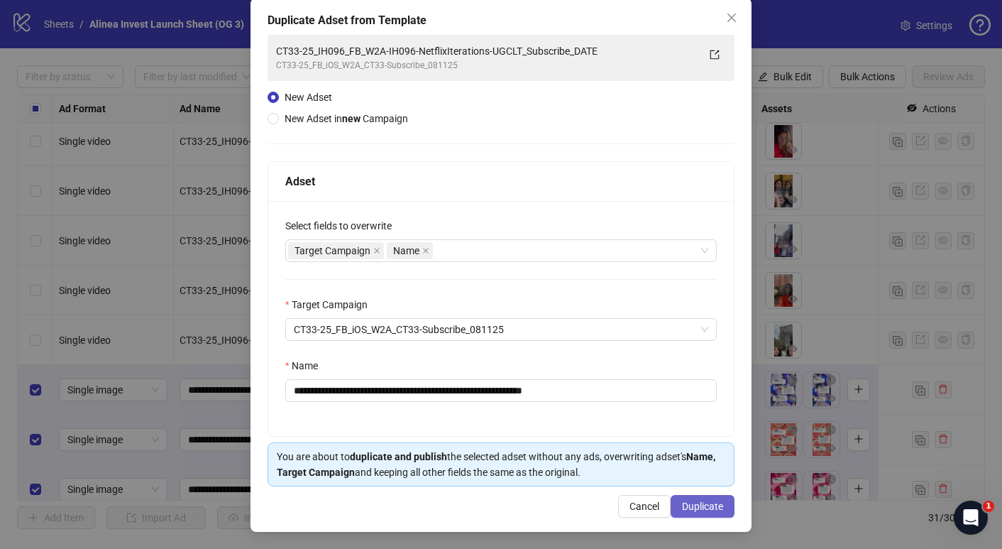
click at [717, 508] on span "Duplicate" at bounding box center [702, 505] width 41 height 11
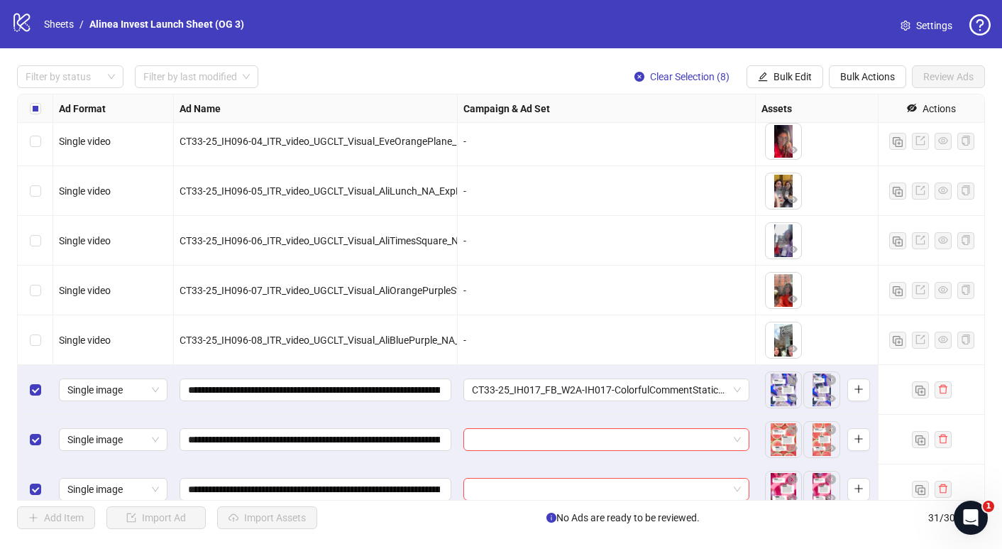
scroll to position [1009, 0]
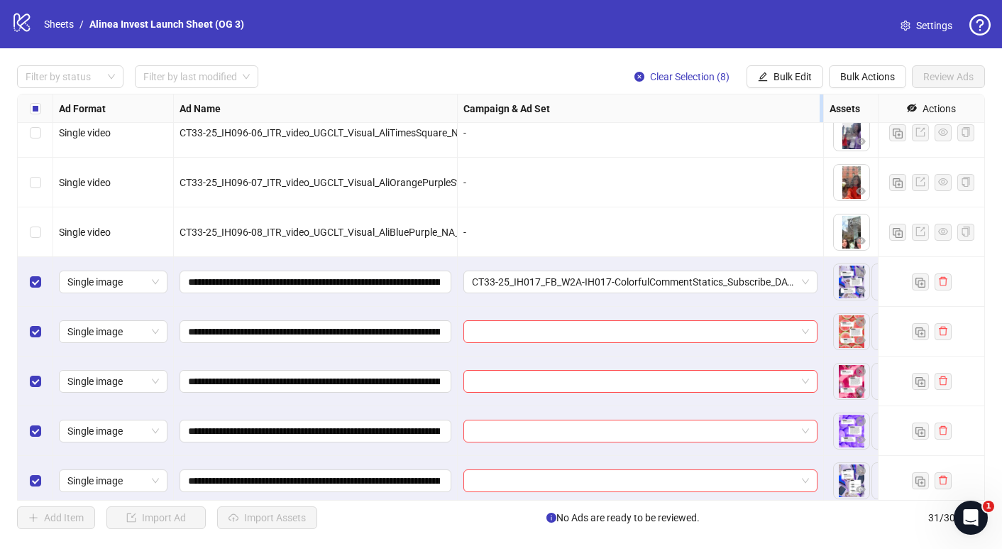
drag, startPoint x: 754, startPoint y: 106, endPoint x: 822, endPoint y: 116, distance: 68.9
click at [822, 116] on div "Resize Campaign & Ad Set column" at bounding box center [822, 108] width 4 height 28
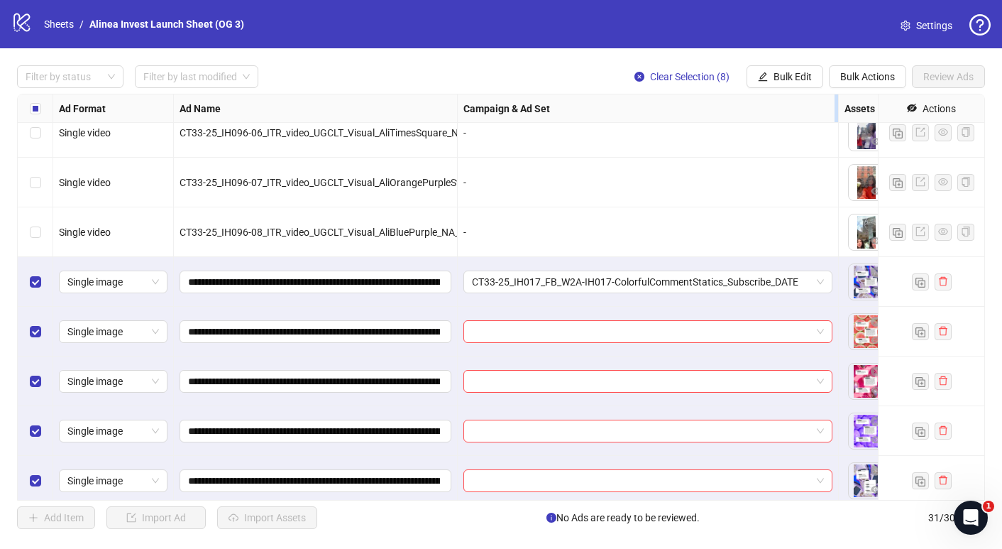
drag, startPoint x: 822, startPoint y: 116, endPoint x: 837, endPoint y: 117, distance: 14.9
click at [837, 117] on div "Resize Campaign & Ad Set column" at bounding box center [837, 108] width 4 height 28
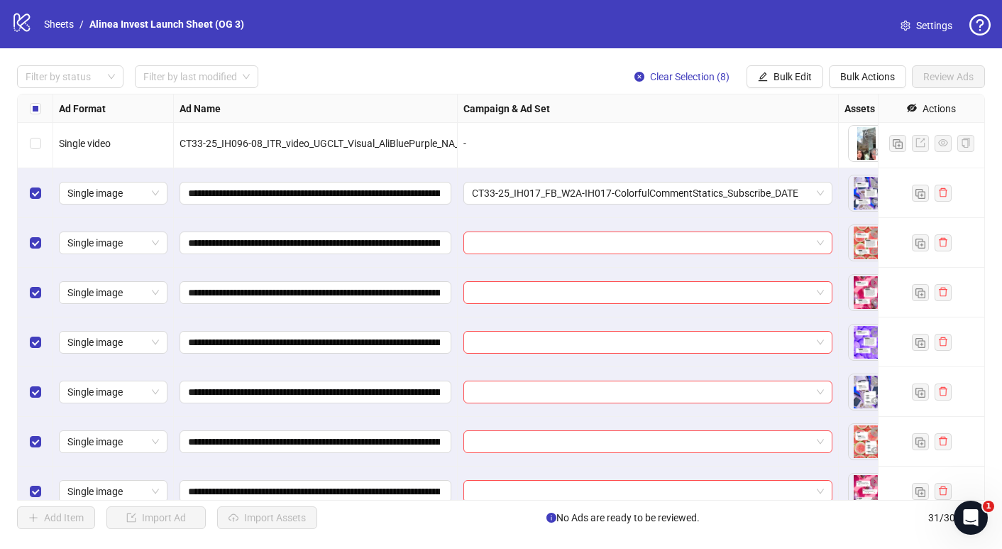
scroll to position [1101, 1]
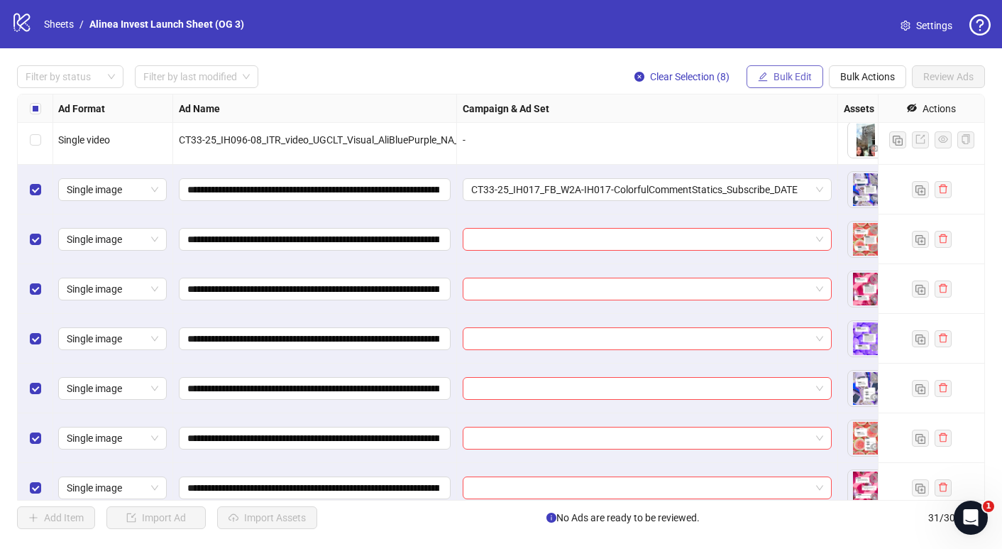
click at [788, 78] on span "Bulk Edit" at bounding box center [793, 76] width 38 height 11
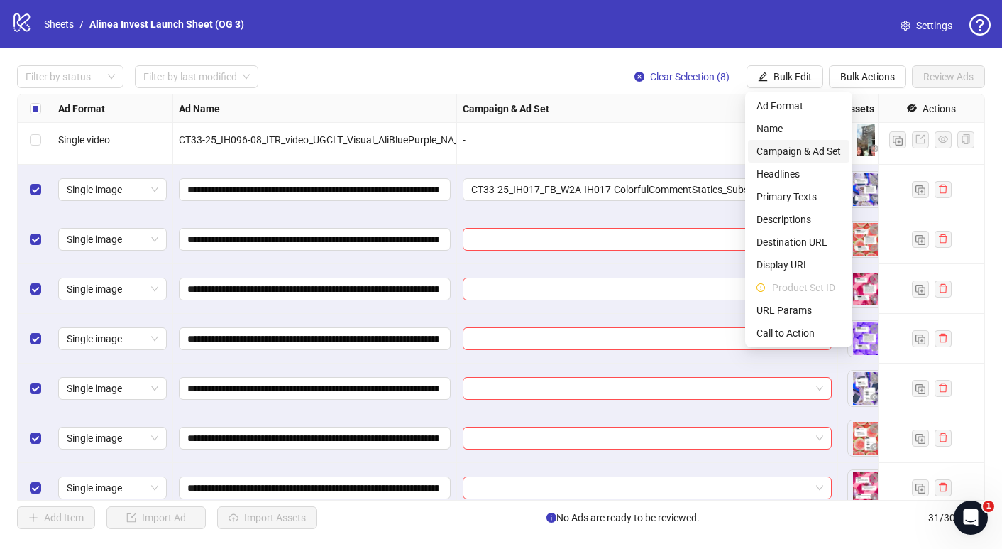
click at [805, 157] on span "Campaign & Ad Set" at bounding box center [799, 151] width 84 height 16
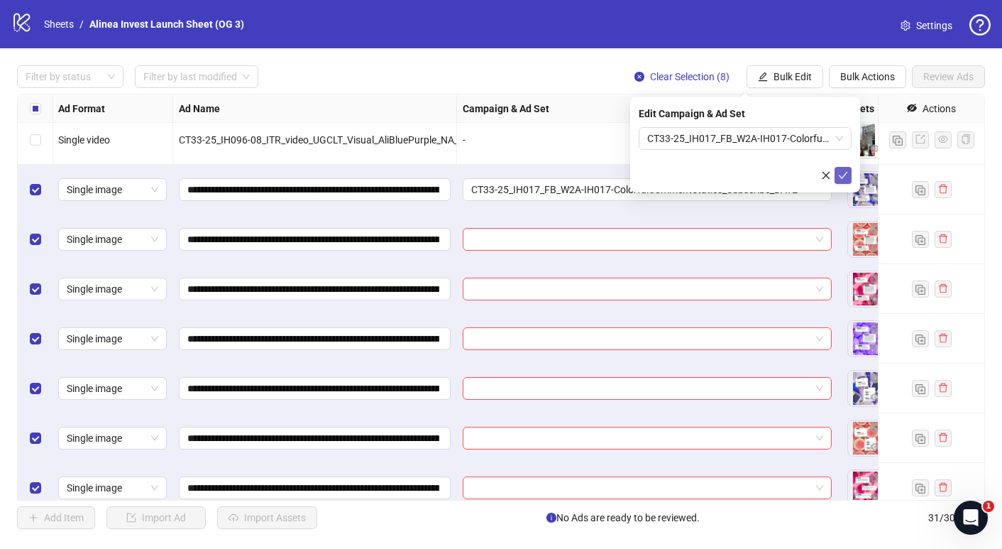
click at [843, 173] on icon "check" at bounding box center [843, 175] width 10 height 10
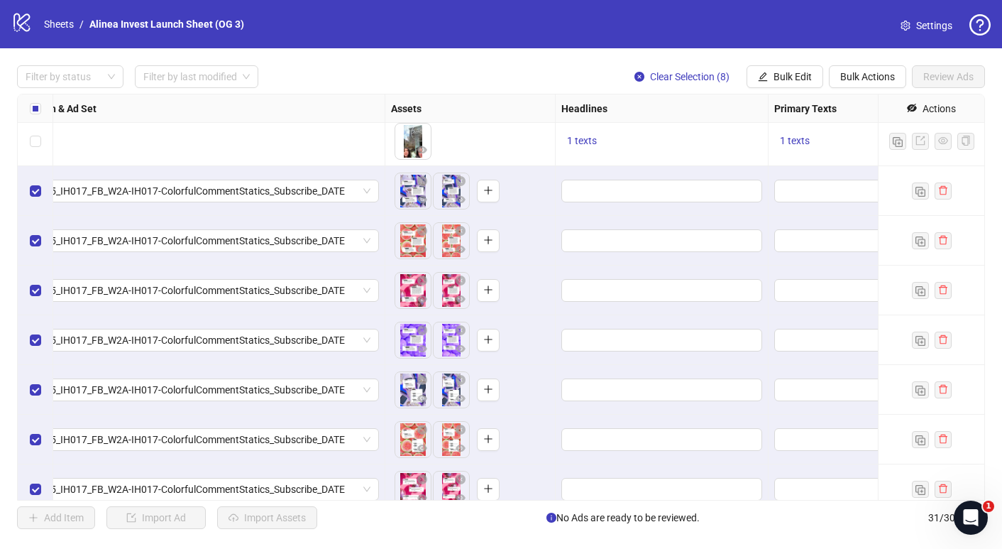
scroll to position [1096, 488]
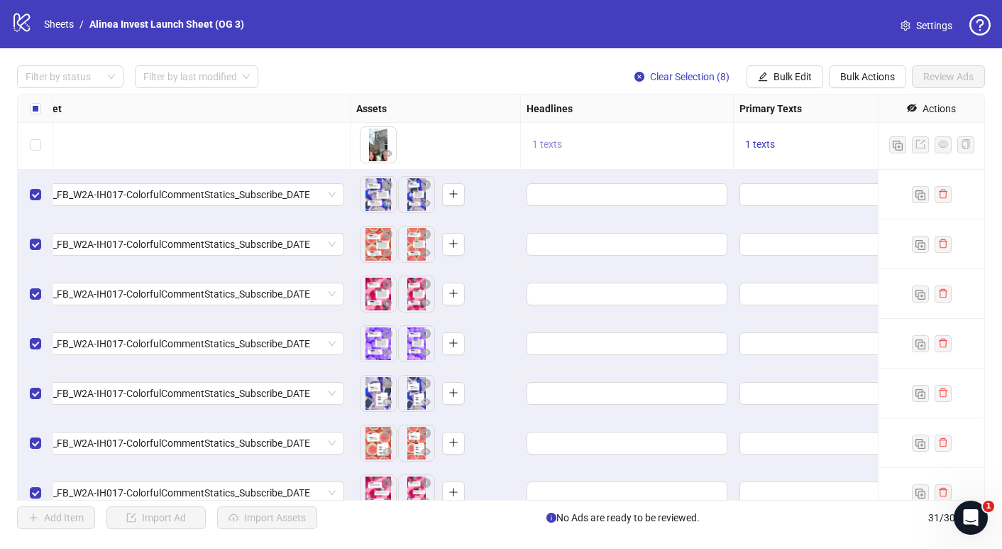
click at [544, 144] on span "1 texts" at bounding box center [547, 143] width 30 height 11
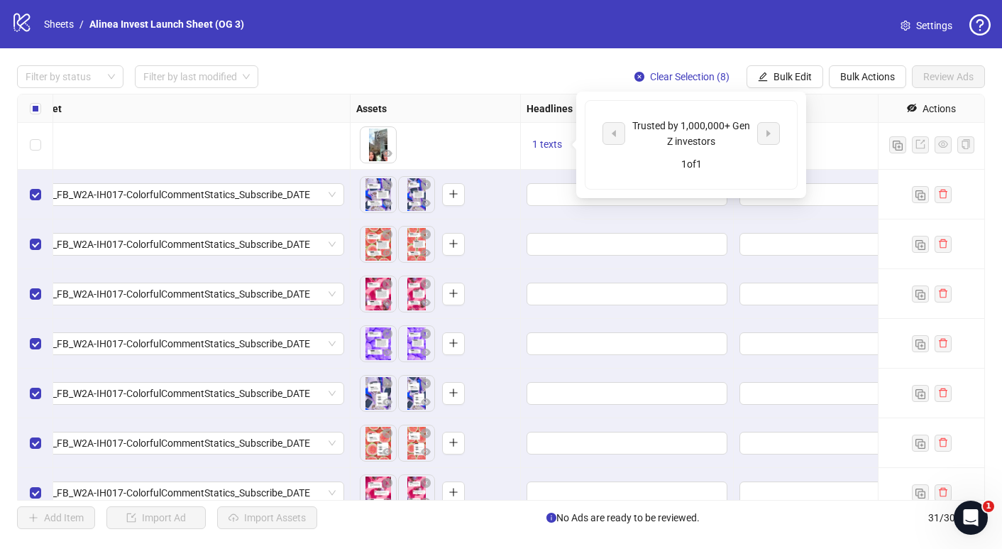
click at [668, 136] on div "Trusted by 1,000,000+ Gen Z investors" at bounding box center [692, 133] width 118 height 31
copy div "Trusted by 1,000,000+ Gen Z investors"
click at [549, 195] on input "Edit values" at bounding box center [625, 195] width 181 height 16
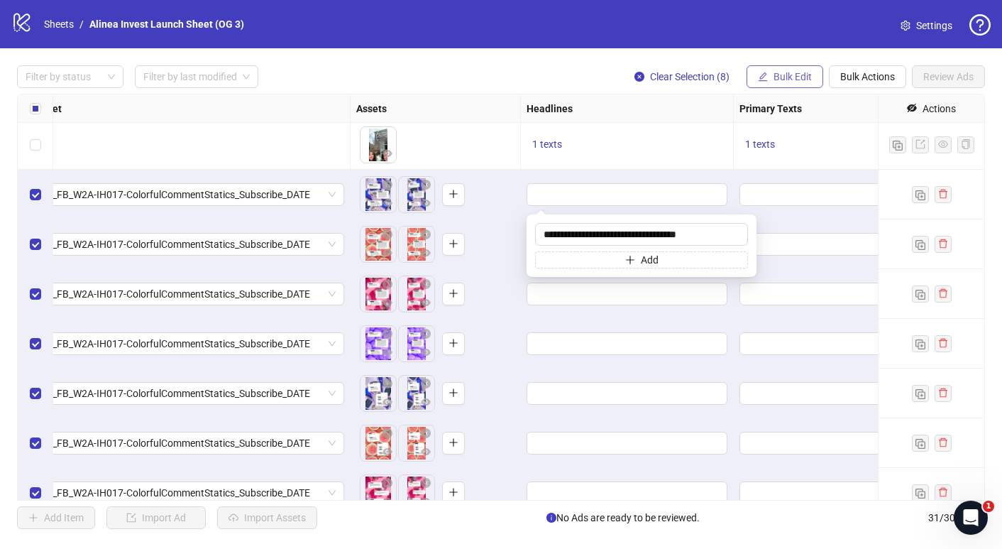
click at [806, 81] on span "Bulk Edit" at bounding box center [793, 76] width 38 height 11
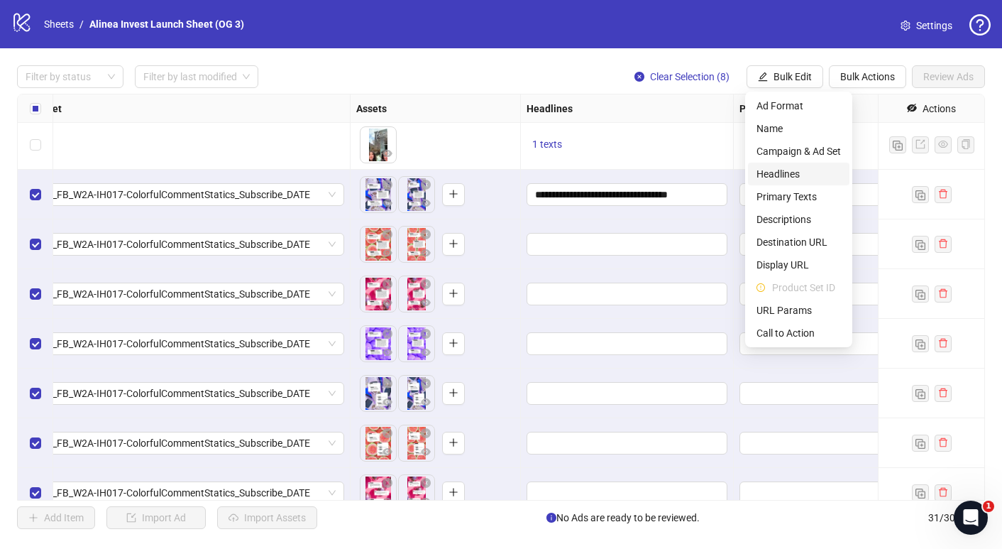
click at [788, 177] on span "Headlines" at bounding box center [799, 174] width 84 height 16
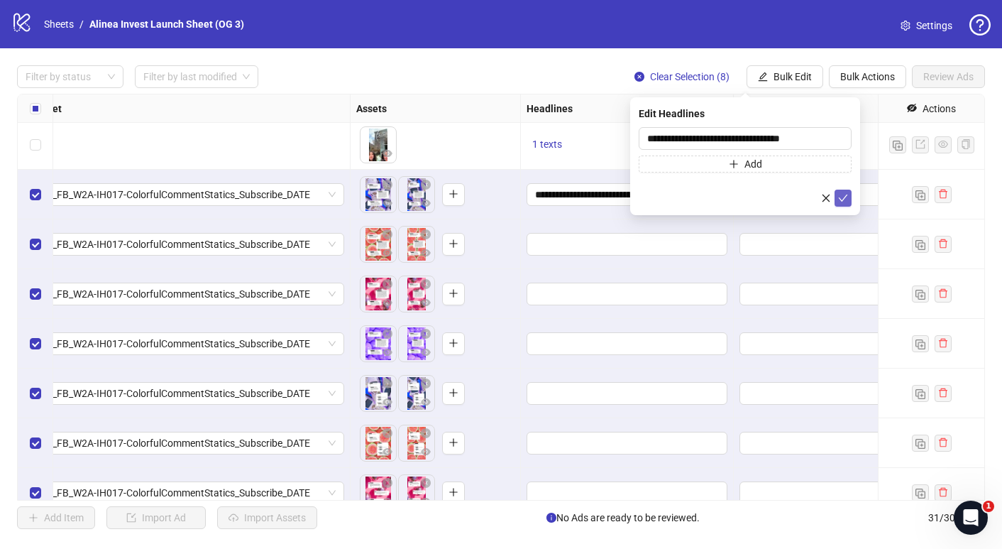
click at [843, 197] on icon "check" at bounding box center [843, 198] width 9 height 7
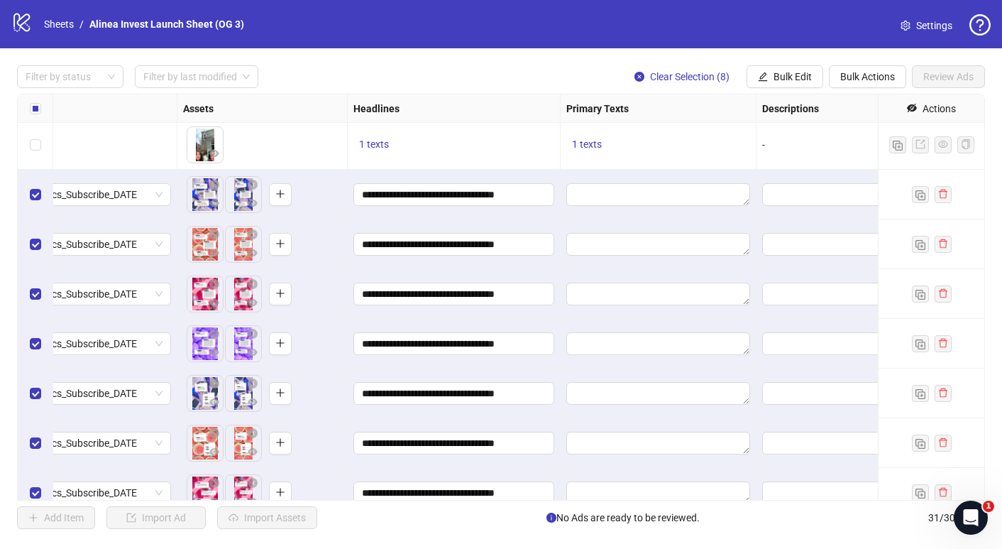
scroll to position [1096, 735]
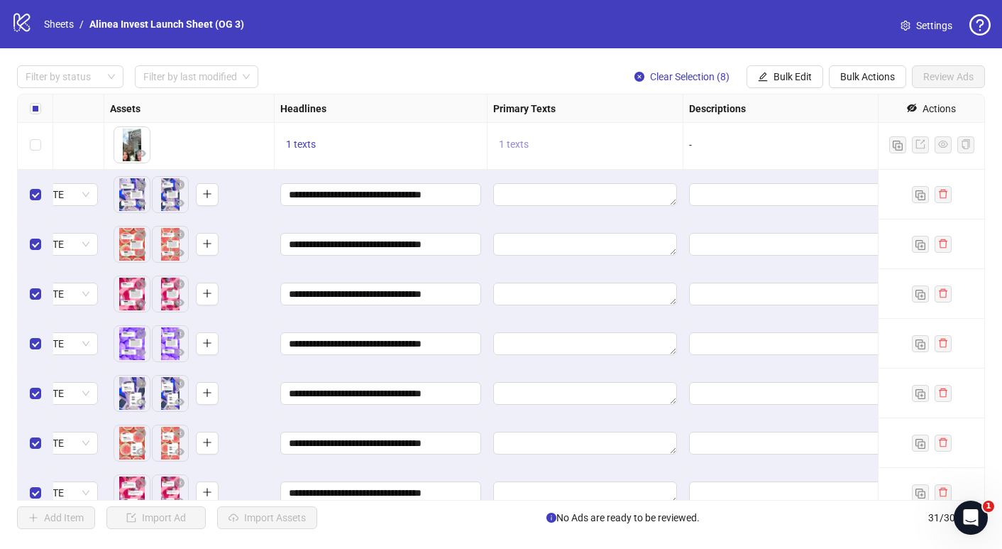
click at [513, 142] on span "1 texts" at bounding box center [514, 143] width 30 height 11
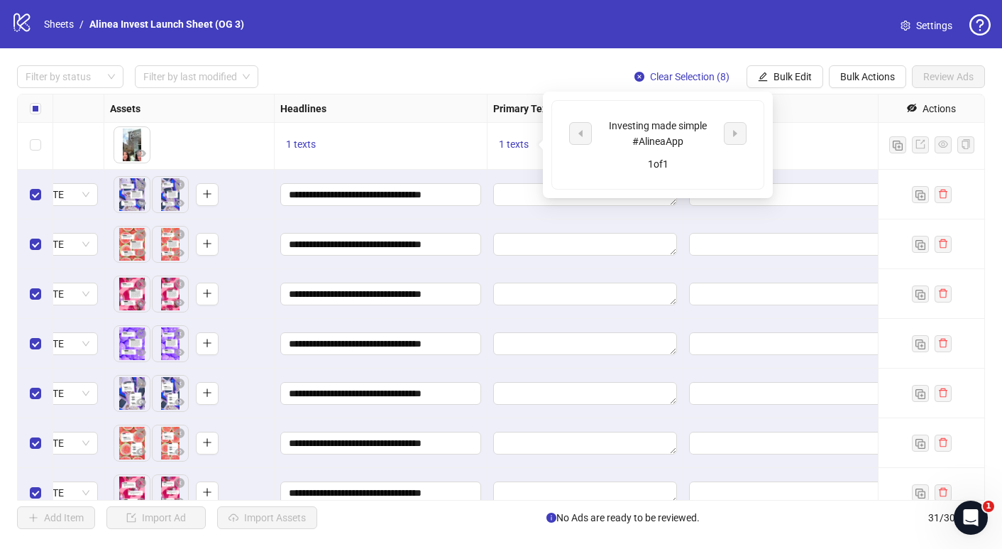
click at [635, 138] on div "Investing made simple #AlineaApp" at bounding box center [658, 133] width 118 height 31
copy div "Investing made simple #AlineaApp"
click at [523, 189] on textarea "Edit values" at bounding box center [585, 194] width 184 height 23
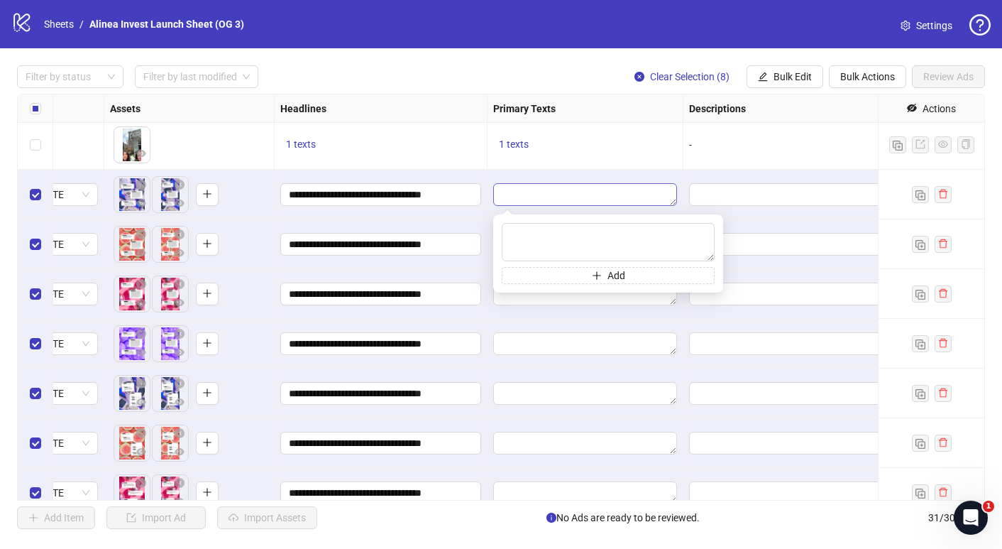
type textarea "**********"
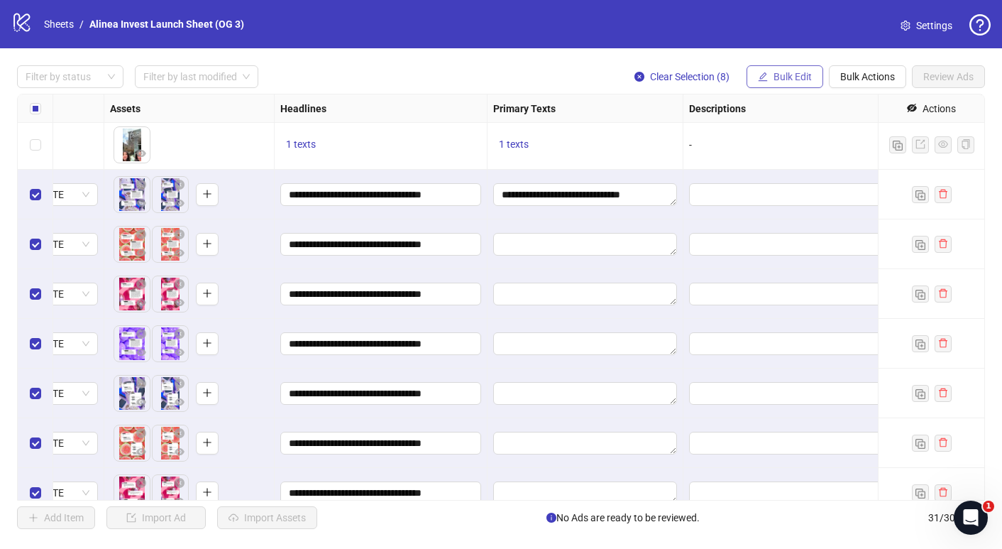
click at [807, 86] on button "Bulk Edit" at bounding box center [785, 76] width 77 height 23
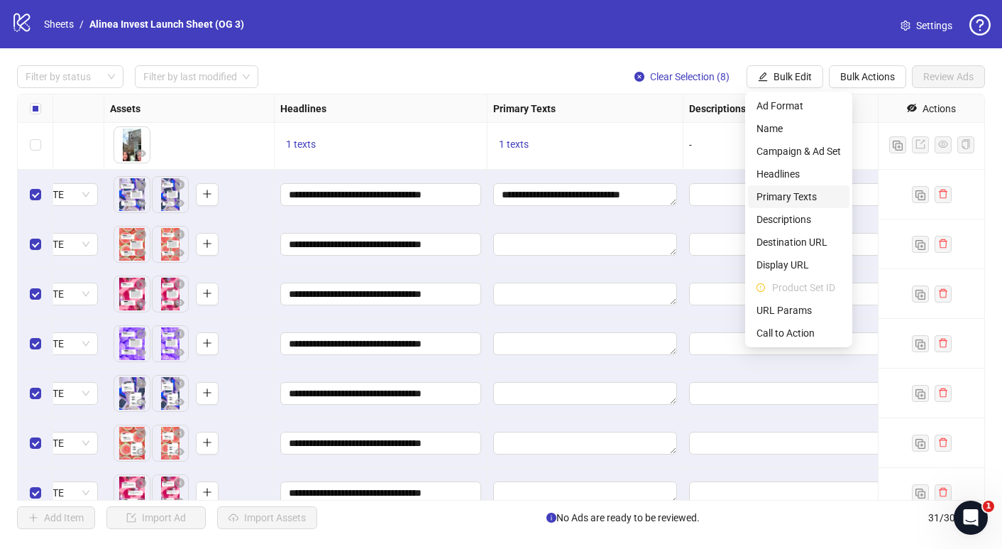
click at [791, 189] on span "Primary Texts" at bounding box center [799, 197] width 84 height 16
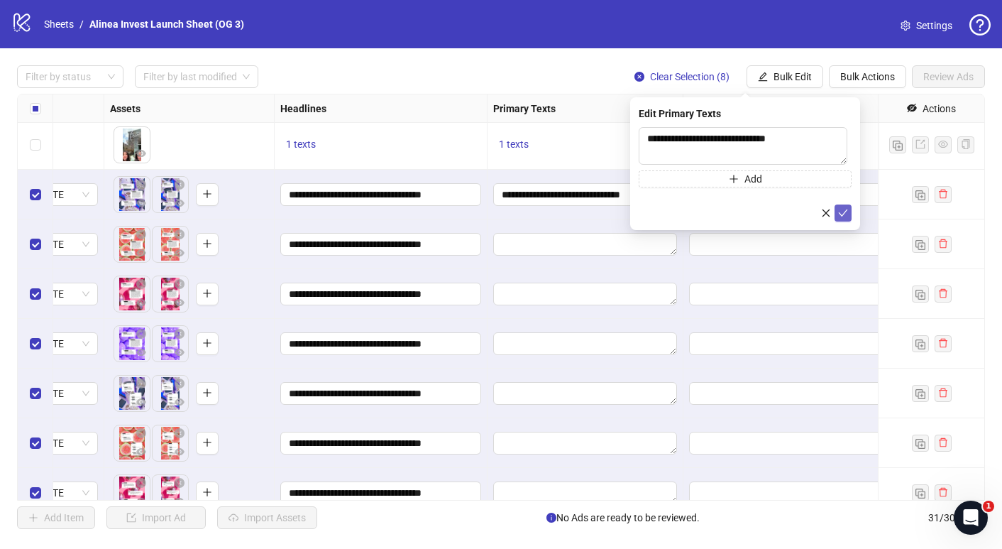
click at [845, 214] on icon "check" at bounding box center [843, 213] width 10 height 10
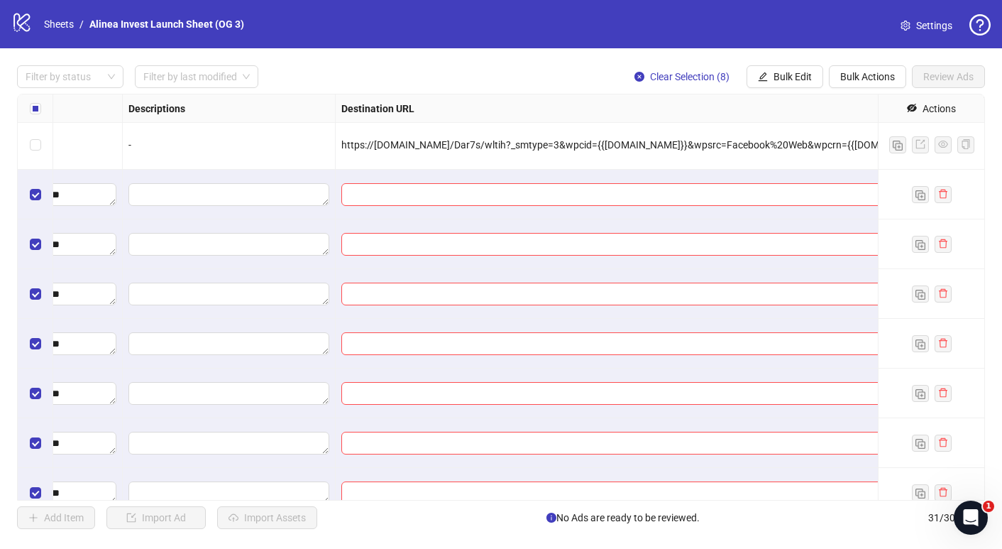
scroll to position [1096, 1303]
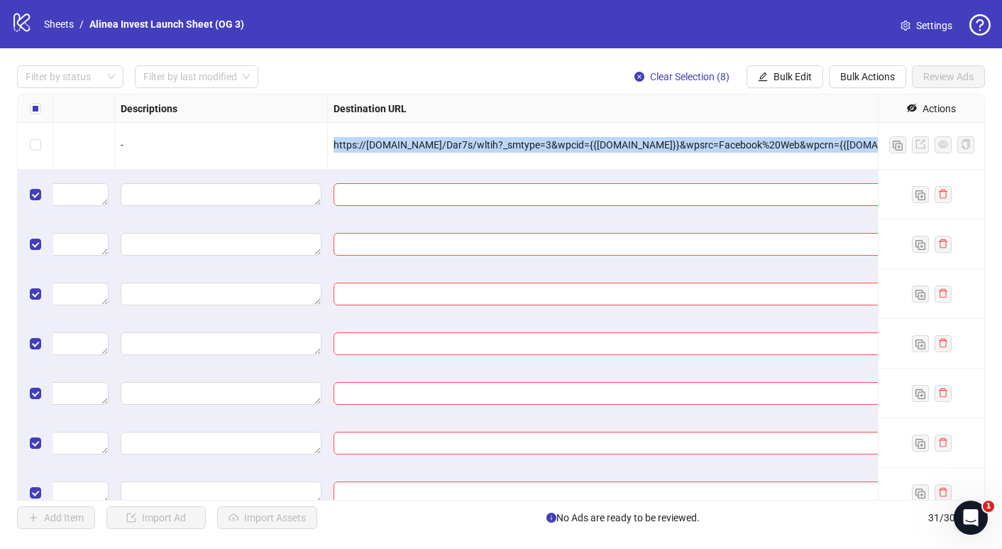
copy span "https://[DOMAIN_NAME]/Dar7s/wltih?_smtype=3&wpcid={{[DOMAIN_NAME]}}&wpsrc=Faceb…"
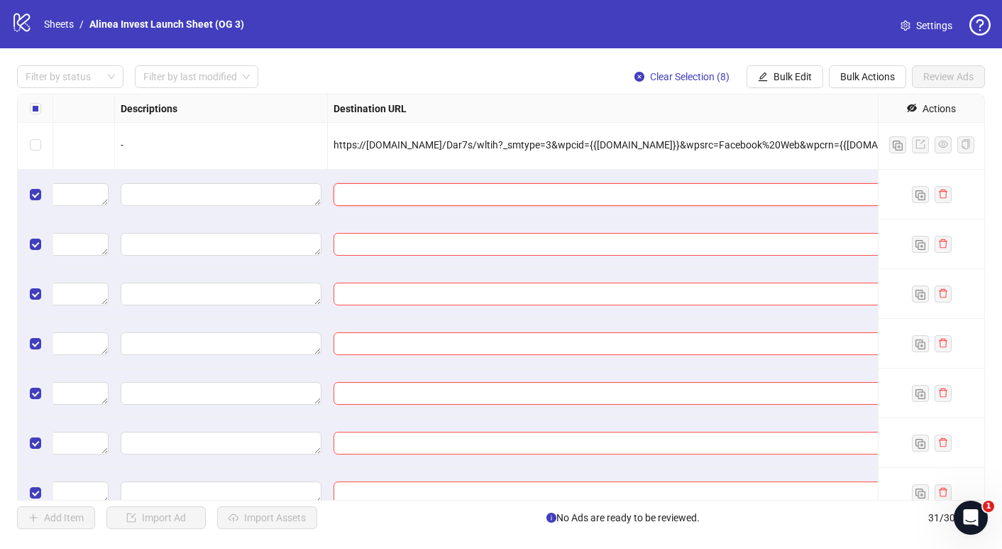
click at [543, 194] on input "text" at bounding box center [725, 195] width 767 height 16
paste input "**********"
type input "**********"
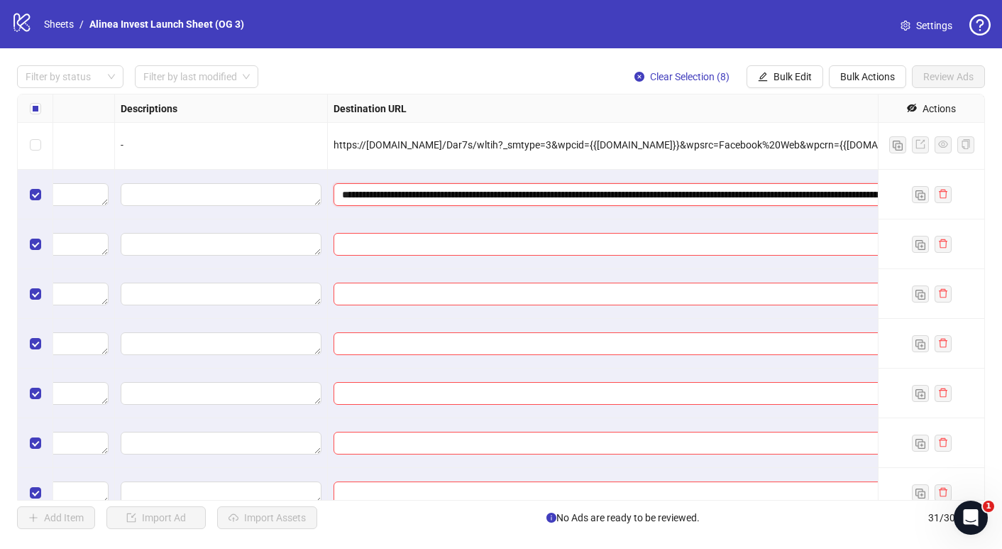
scroll to position [1096, 1438]
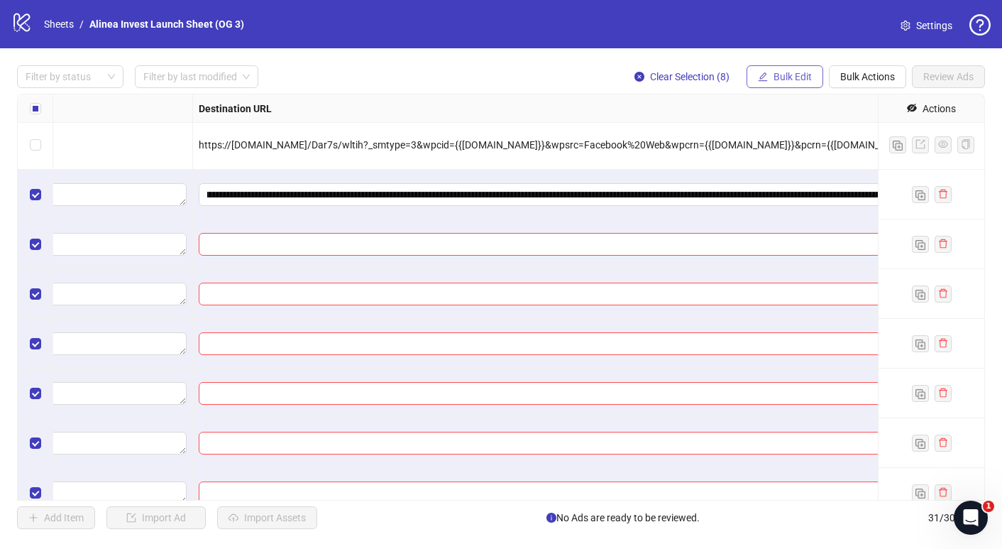
click at [804, 77] on span "Bulk Edit" at bounding box center [793, 76] width 38 height 11
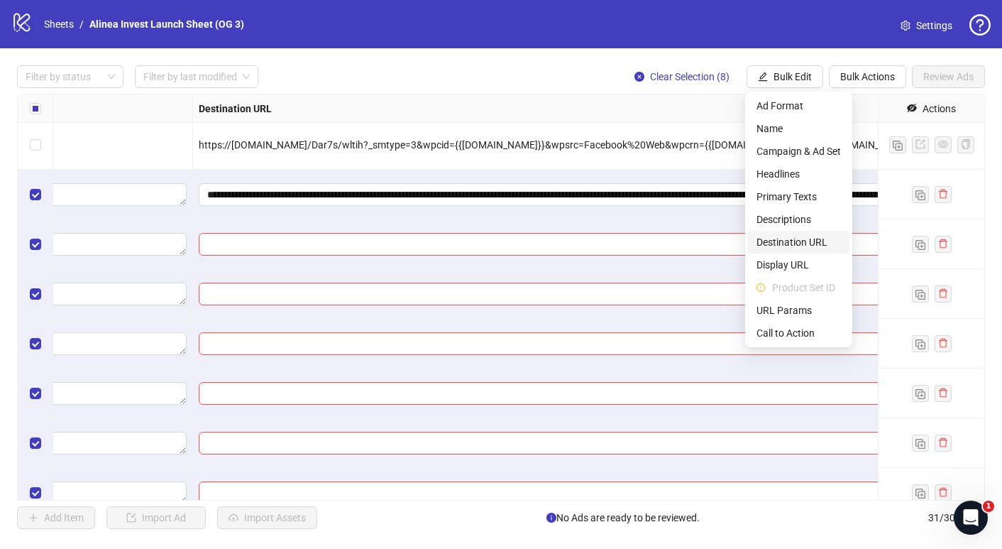
click at [798, 241] on span "Destination URL" at bounding box center [799, 242] width 84 height 16
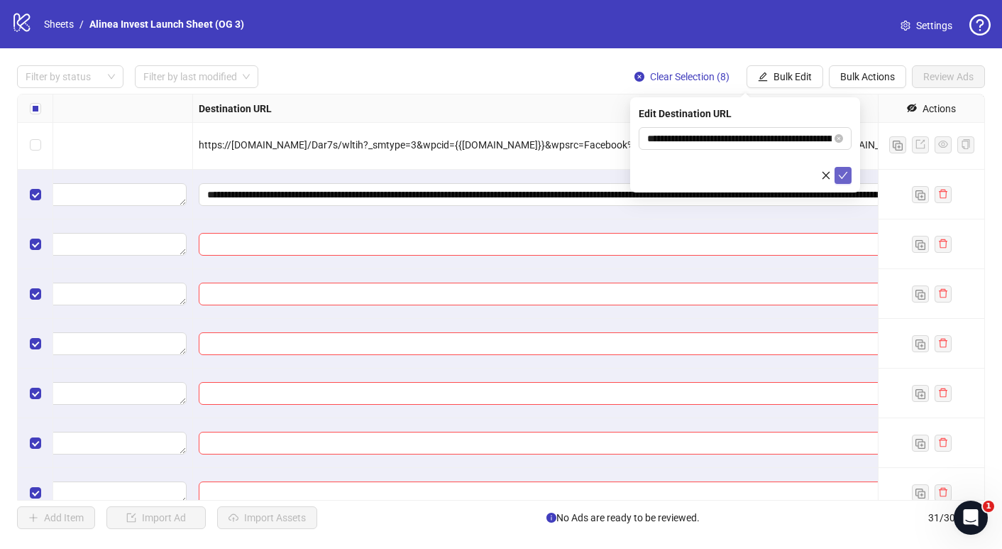
click at [841, 173] on icon "check" at bounding box center [843, 175] width 10 height 10
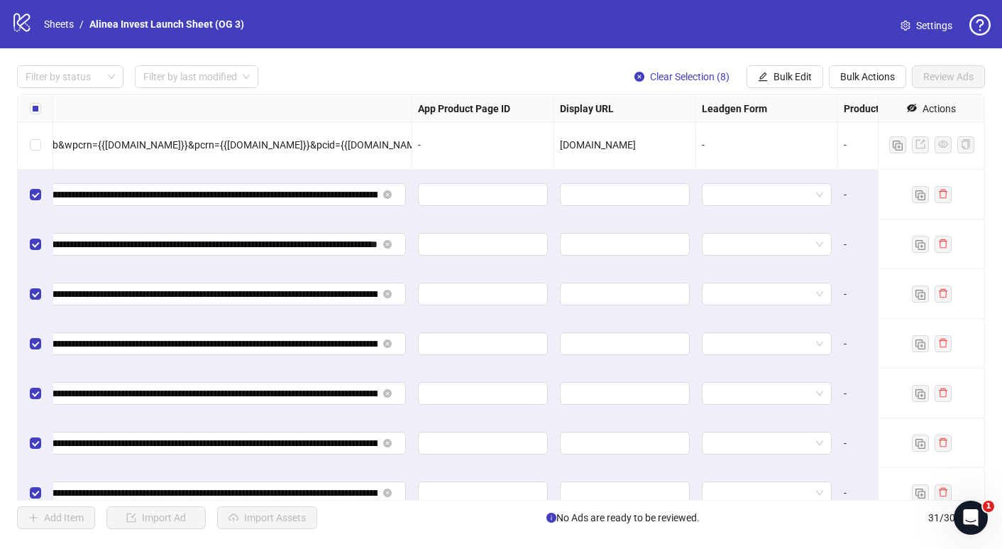
scroll to position [1096, 2055]
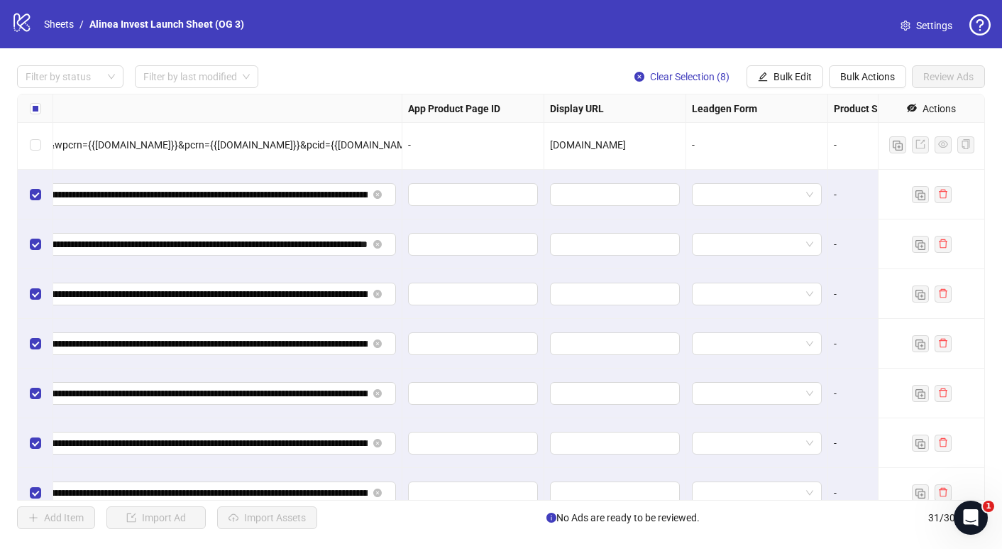
click at [590, 148] on span "[DOMAIN_NAME]" at bounding box center [588, 144] width 76 height 11
copy span "[DOMAIN_NAME]"
click at [580, 196] on input "text" at bounding box center [614, 195] width 110 height 16
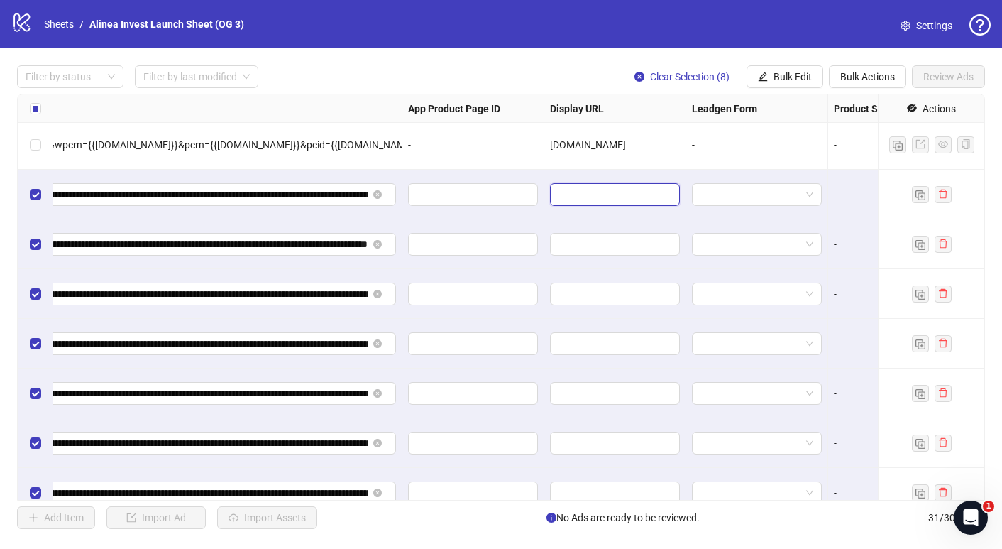
paste input "**********"
type input "**********"
click at [810, 77] on span "Bulk Edit" at bounding box center [793, 76] width 38 height 11
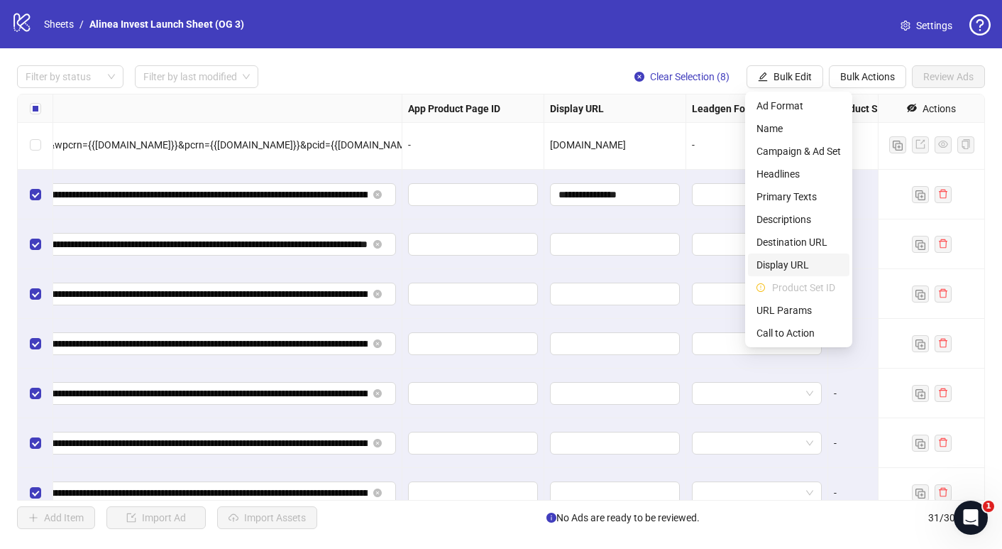
click at [801, 261] on span "Display URL" at bounding box center [799, 265] width 84 height 16
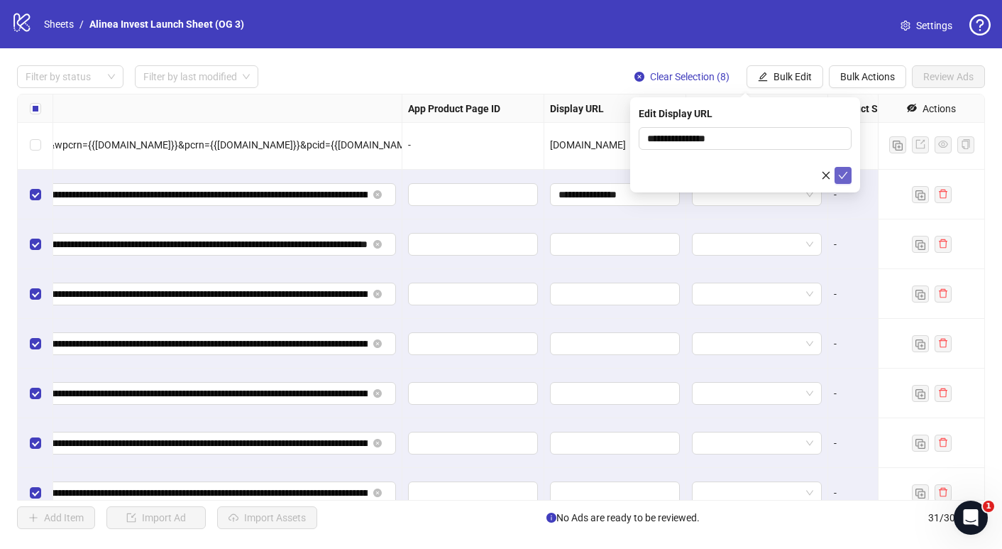
click at [848, 175] on button "submit" at bounding box center [843, 175] width 17 height 17
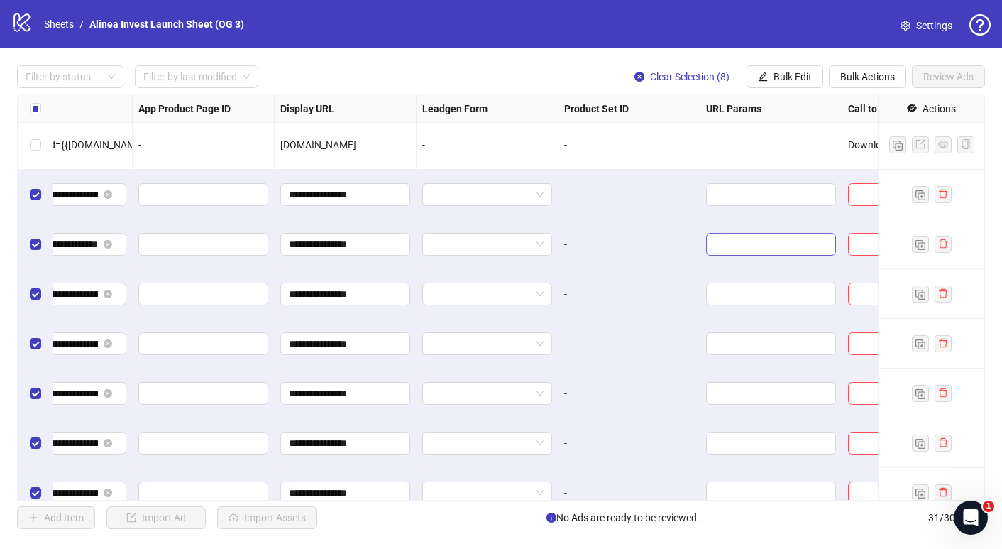
scroll to position [1096, 2403]
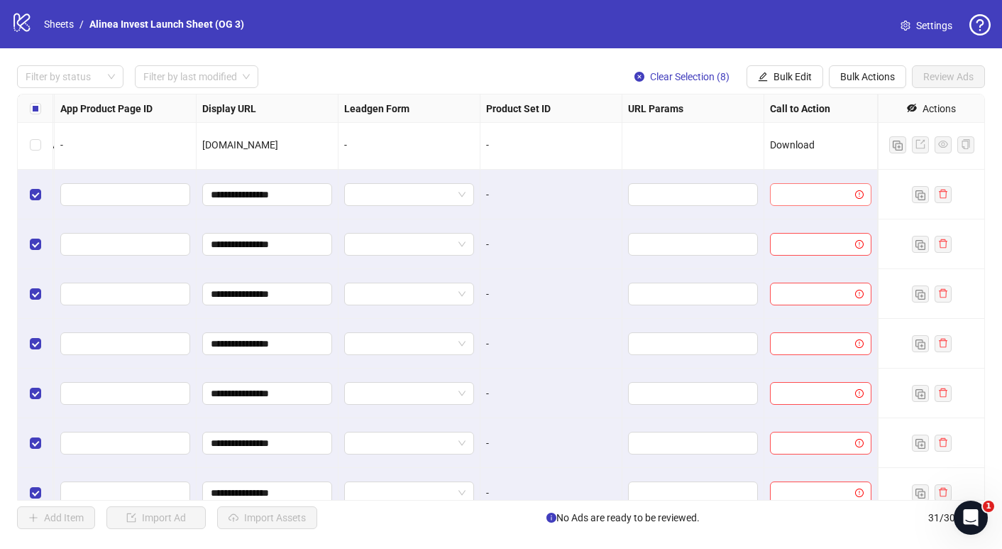
click at [807, 197] on input "search" at bounding box center [815, 194] width 72 height 21
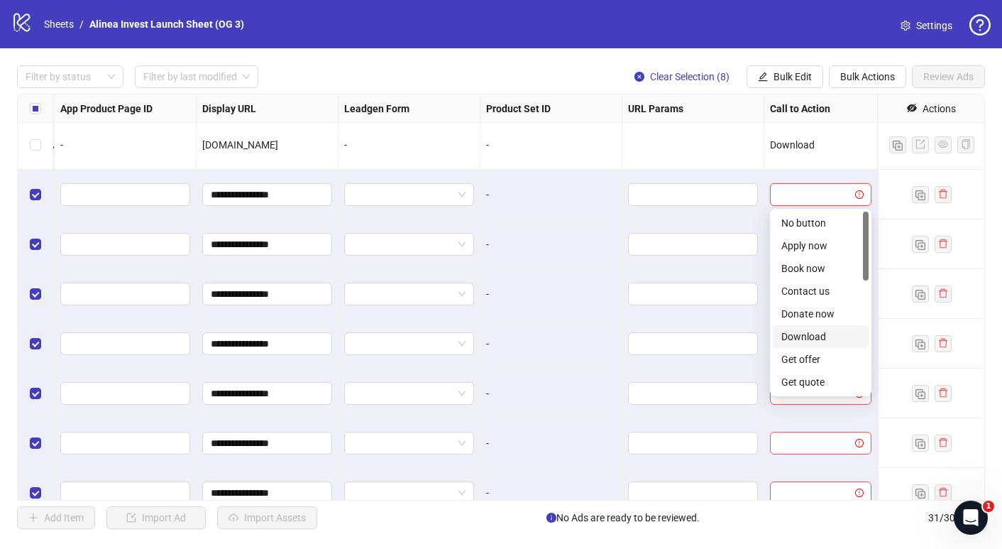
click at [815, 337] on div "Download" at bounding box center [821, 337] width 79 height 16
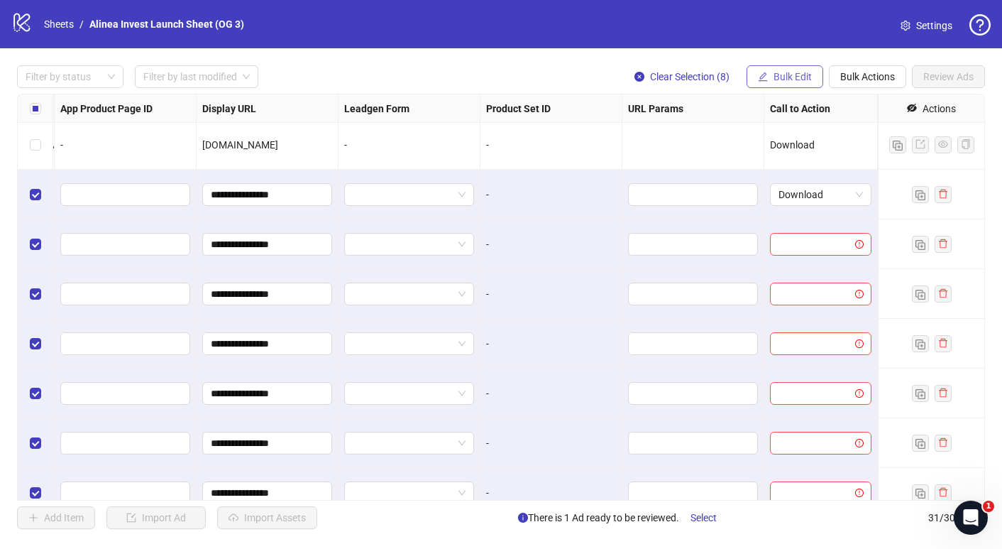
click at [805, 75] on span "Bulk Edit" at bounding box center [793, 76] width 38 height 11
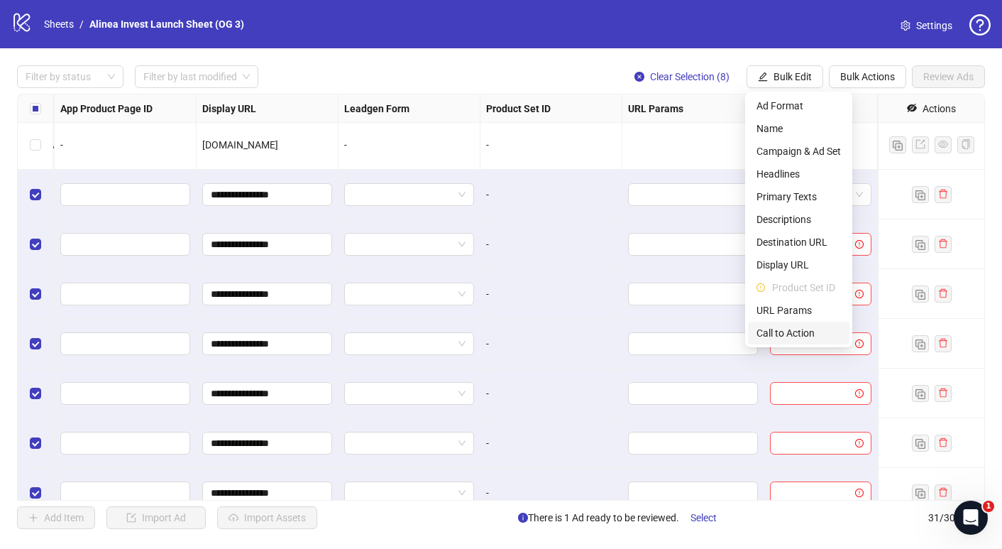
click at [797, 328] on span "Call to Action" at bounding box center [799, 333] width 84 height 16
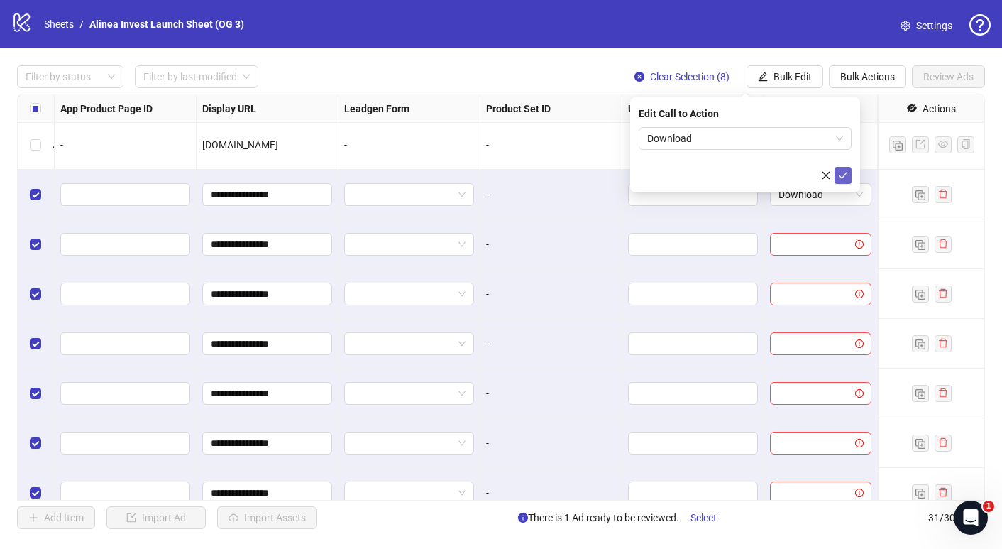
click at [843, 179] on icon "check" at bounding box center [843, 175] width 10 height 10
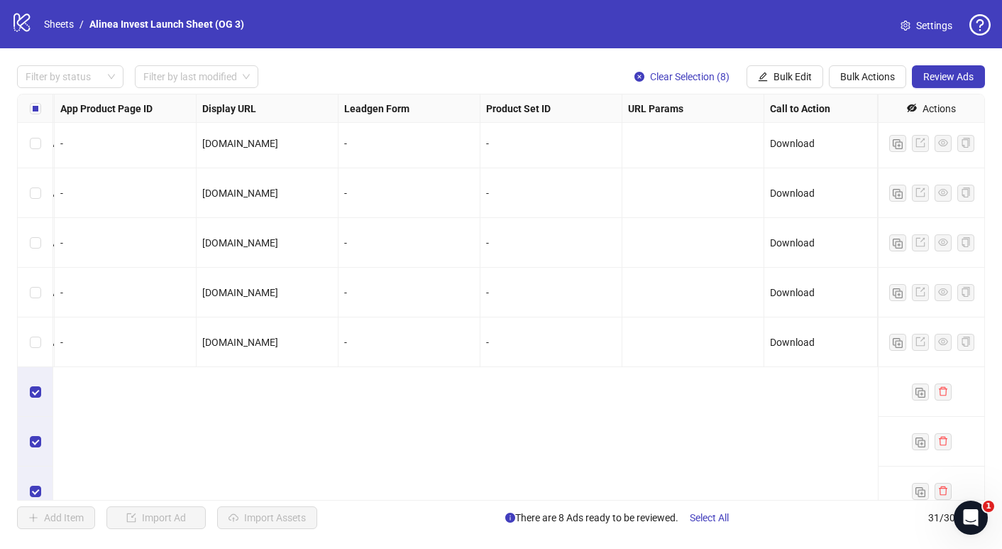
scroll to position [1164, 2403]
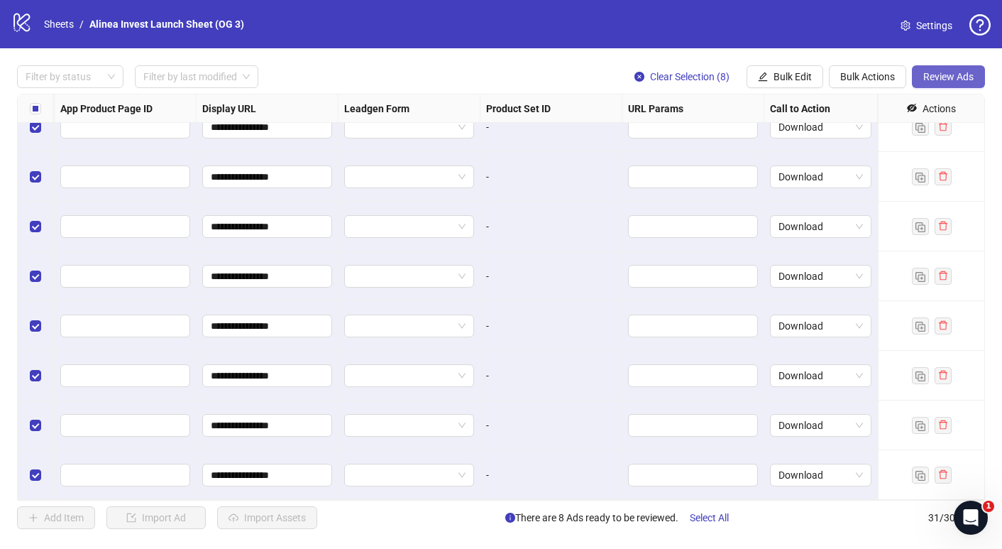
click at [947, 82] on span "Review Ads" at bounding box center [949, 76] width 50 height 11
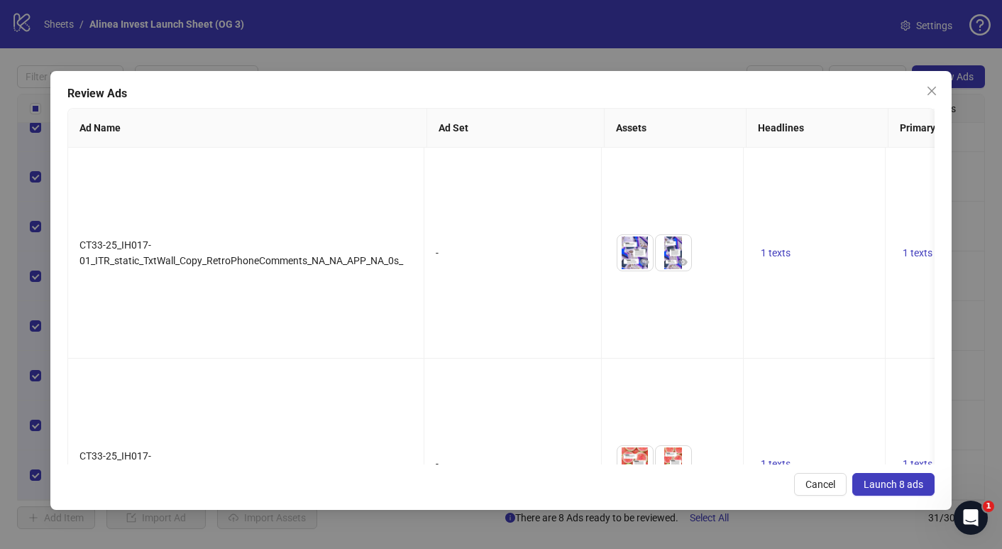
click at [899, 483] on span "Launch 8 ads" at bounding box center [894, 483] width 60 height 11
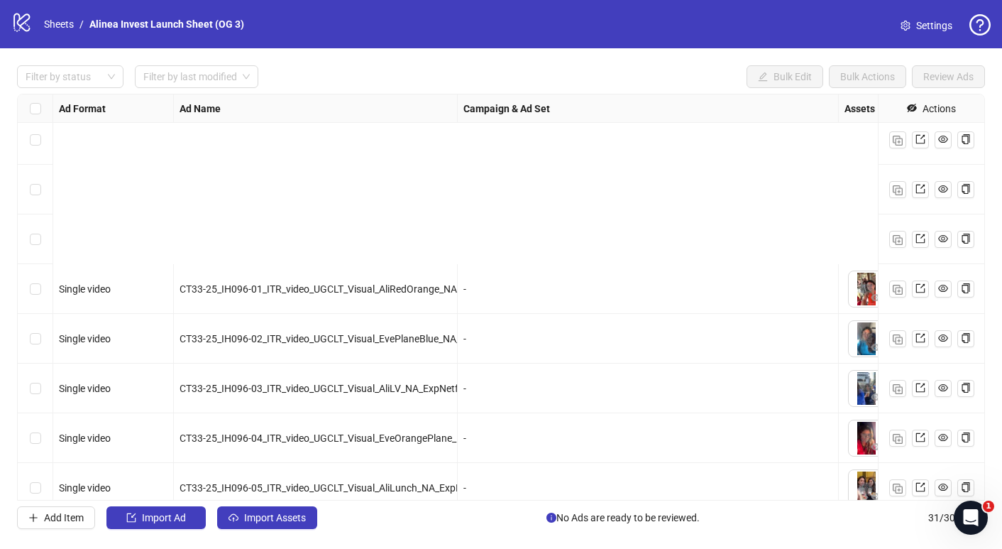
scroll to position [496, 0]
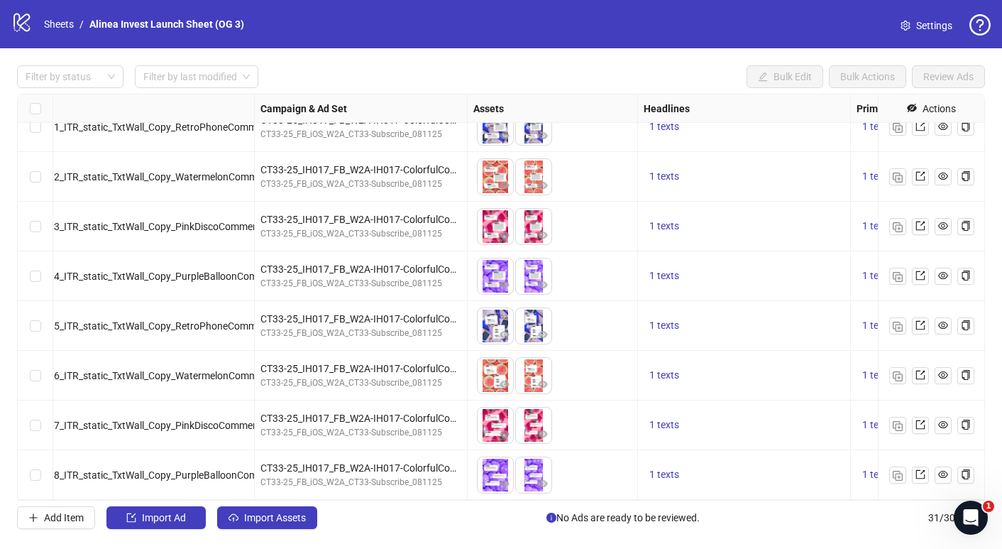
scroll to position [1164, 231]
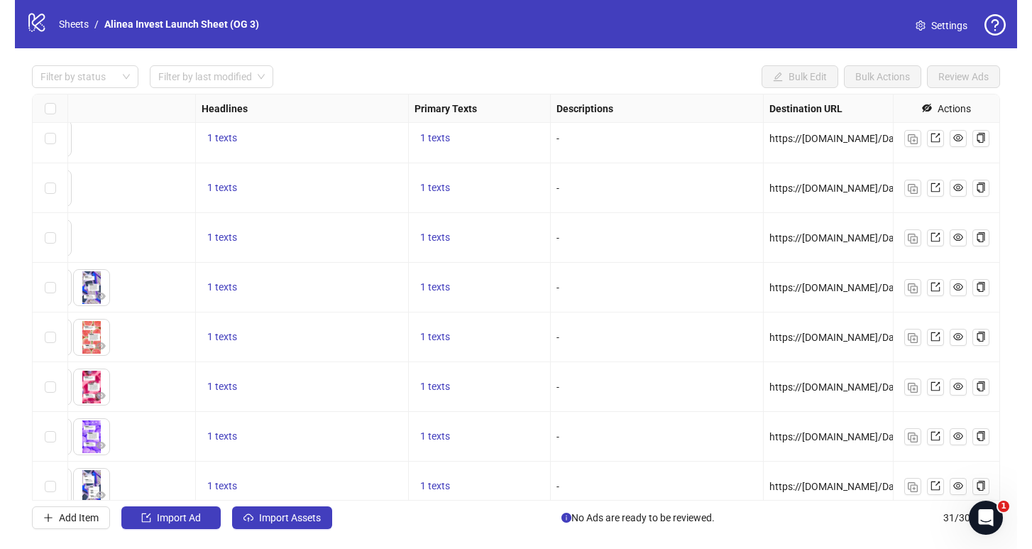
scroll to position [995, 660]
